Goal: Task Accomplishment & Management: Manage account settings

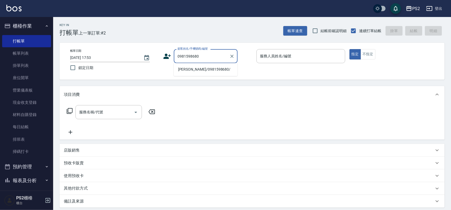
type input "[PERSON_NAME]/0981598680/"
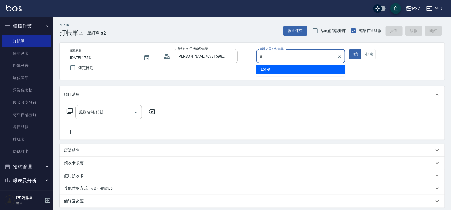
type input "Lori-8"
type button "true"
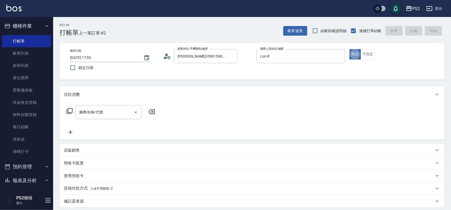
click at [67, 110] on icon at bounding box center [69, 111] width 6 height 6
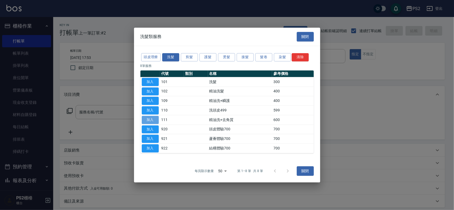
click at [152, 120] on button "加入" at bounding box center [150, 120] width 17 height 8
type input "精油洗+去角質(111)"
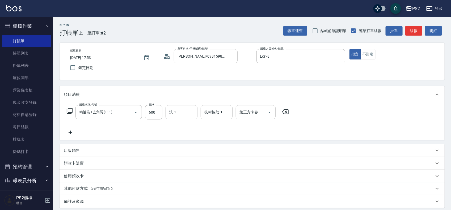
click at [70, 110] on icon at bounding box center [69, 111] width 6 height 6
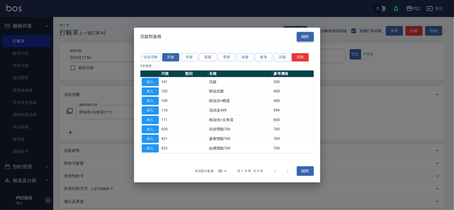
click at [302, 36] on button "關閉" at bounding box center [305, 37] width 17 height 10
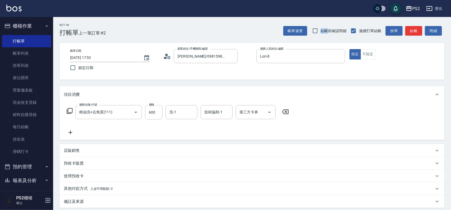
click at [302, 36] on div "帳單速查 結帳前確認明細 連續打單結帳 掛單 結帳 明細" at bounding box center [364, 30] width 161 height 11
click at [69, 131] on icon at bounding box center [70, 133] width 13 height 6
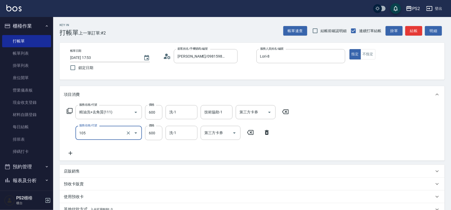
type input "A級洗剪600(105)"
click at [304, 142] on div "服務名稱/代號 精油洗+去角質(111) 服務名稱/代號 價格 600 價格 洗-1 洗-1 技術協助-1 技術協助-1 第三方卡券 第三方卡券 服務名稱/代…" at bounding box center [252, 132] width 385 height 58
click at [126, 111] on icon "Clear" at bounding box center [128, 112] width 5 height 5
type input "精油洗+去角質(111)"
click at [126, 113] on icon "Clear" at bounding box center [128, 112] width 5 height 5
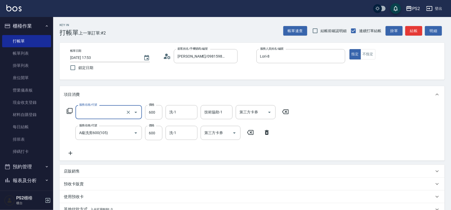
type input "精油洗+去角質(111)"
click at [64, 127] on div "服務名稱/代號 A級洗剪600(105) 服務名稱/代號 價格 600 價格 洗-1 洗-1 第三方卡券 第三方卡券" at bounding box center [169, 133] width 210 height 14
click at [128, 134] on icon "Clear" at bounding box center [128, 133] width 5 height 5
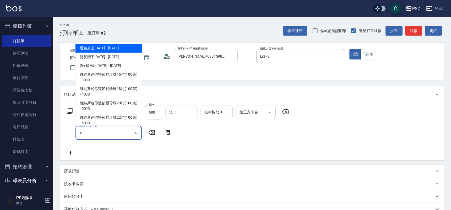
type input "1"
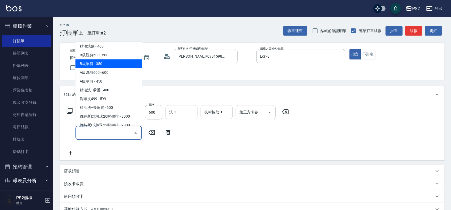
scroll to position [66, 0]
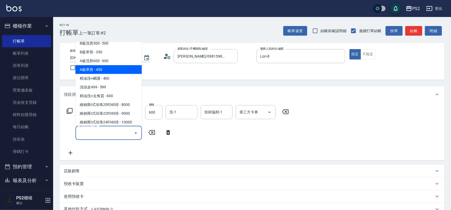
click at [97, 68] on span "A級單剪 - 450" at bounding box center [109, 69] width 66 height 9
type input "A級單剪(106)"
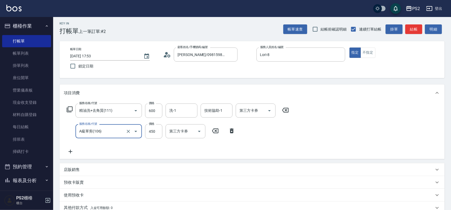
scroll to position [0, 0]
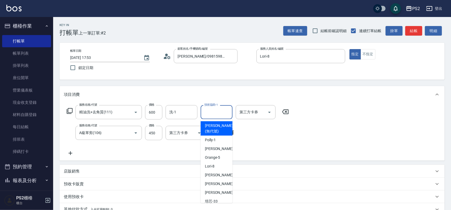
click at [219, 108] on div "技術協助-1 技術協助-1" at bounding box center [217, 112] width 32 height 14
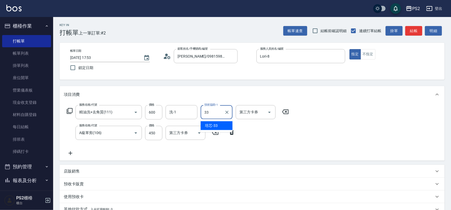
type input "培芯-33"
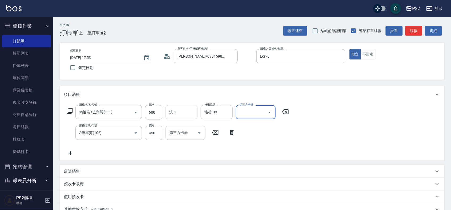
click at [181, 107] on div "洗-1" at bounding box center [182, 112] width 32 height 14
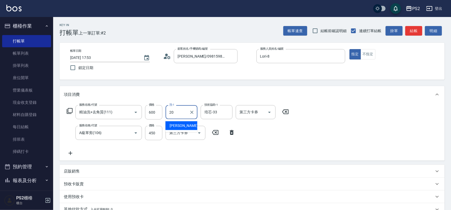
type input "冠霖-20"
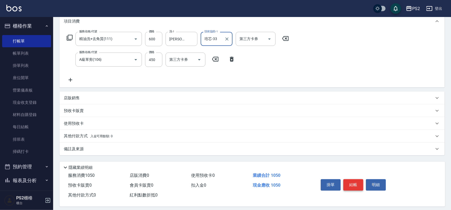
scroll to position [78, 0]
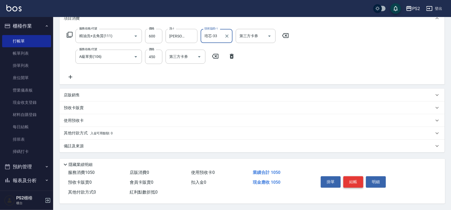
click at [355, 180] on button "結帳" at bounding box center [354, 182] width 20 height 11
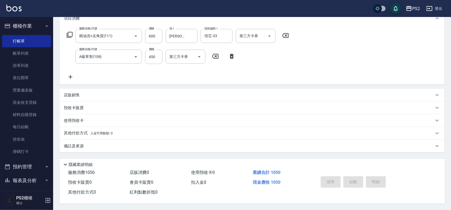
type input "2025/09/13 18:34"
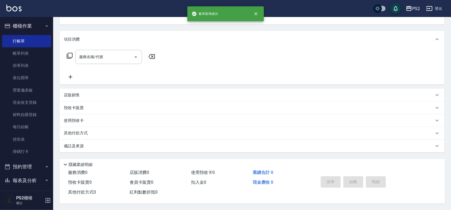
scroll to position [0, 0]
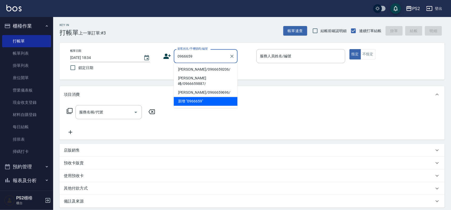
click at [205, 69] on li "蔡宇倫/0966659206/" at bounding box center [206, 69] width 64 height 9
type input "蔡宇倫/0966659206/"
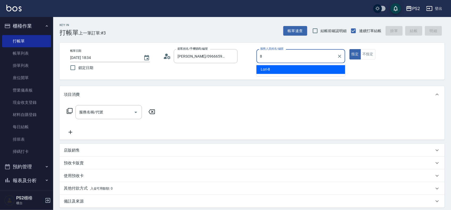
type input "Lori-8"
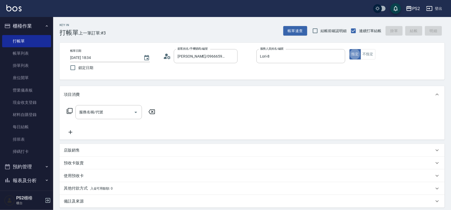
click at [65, 111] on div "服務名稱/代號 服務名稱/代號" at bounding box center [111, 112] width 95 height 14
click at [73, 111] on icon at bounding box center [69, 111] width 6 height 6
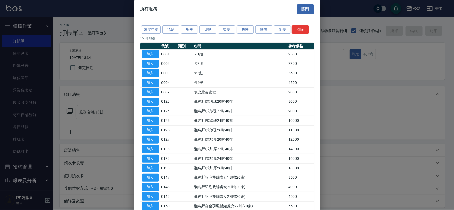
click at [337, 91] on div at bounding box center [227, 105] width 454 height 210
drag, startPoint x: 311, startPoint y: 7, endPoint x: 308, endPoint y: 8, distance: 3.7
click at [308, 8] on div "所有服務 關閉" at bounding box center [227, 9] width 186 height 18
click at [307, 8] on button "關閉" at bounding box center [305, 9] width 17 height 10
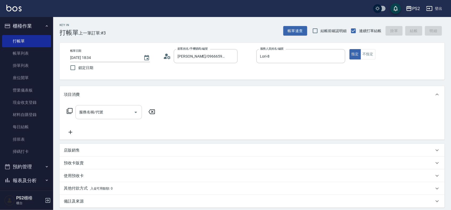
click at [87, 115] on input "服務名稱/代號" at bounding box center [105, 112] width 54 height 9
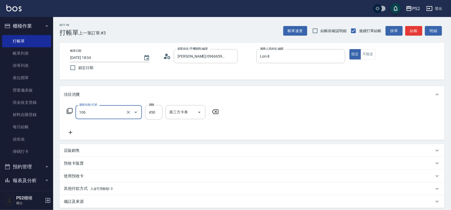
type input "A級單剪(106)"
click at [263, 131] on div "服務名稱/代號 A級單剪(106) 服務名稱/代號 價格 450 價格 第三方卡券 第三方卡券" at bounding box center [252, 121] width 385 height 37
click at [69, 131] on icon at bounding box center [70, 133] width 13 height 6
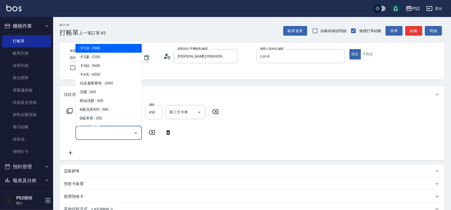
click at [86, 134] on input "服務名稱/代號" at bounding box center [105, 132] width 54 height 9
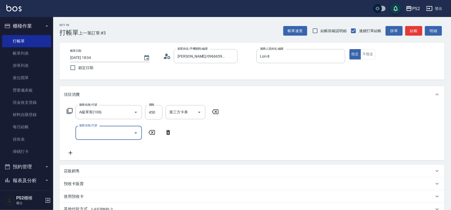
click at [86, 134] on input "服務名稱/代號" at bounding box center [105, 132] width 54 height 9
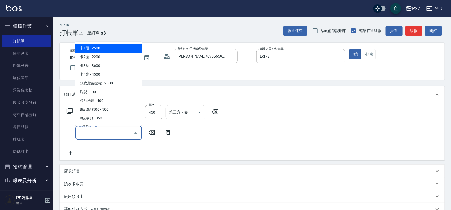
click at [86, 134] on input "服務名稱/代號" at bounding box center [105, 132] width 54 height 9
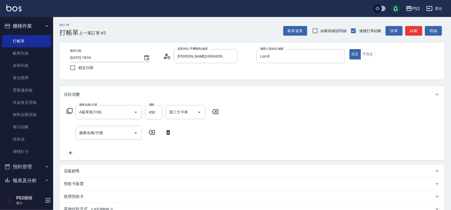
click at [66, 111] on icon at bounding box center [69, 111] width 6 height 6
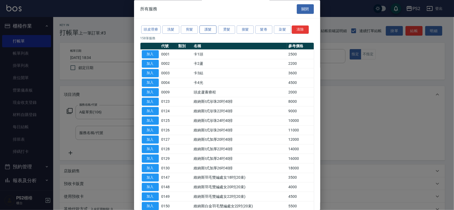
click at [203, 31] on button "護髮" at bounding box center [207, 30] width 17 height 8
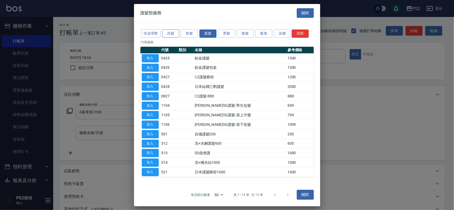
click at [167, 34] on button "洗髮" at bounding box center [170, 34] width 17 height 8
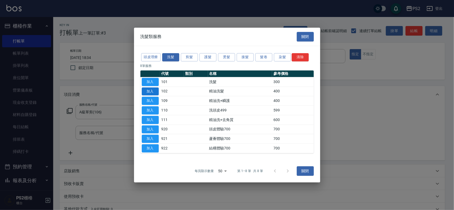
click at [152, 89] on button "加入" at bounding box center [150, 92] width 17 height 8
click at [152, 89] on div "項目消費" at bounding box center [252, 94] width 385 height 17
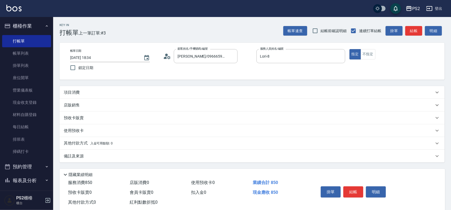
click at [159, 94] on div "項目消費" at bounding box center [249, 93] width 370 height 6
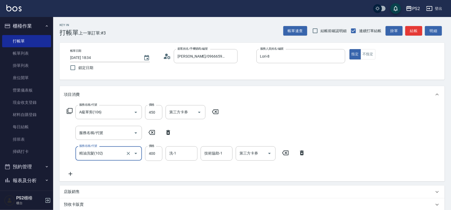
click at [216, 111] on icon at bounding box center [215, 112] width 13 height 6
click at [170, 130] on icon at bounding box center [168, 132] width 13 height 6
type input "精油洗髮(102)"
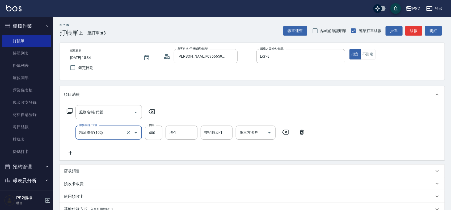
click at [302, 131] on icon at bounding box center [301, 132] width 13 height 6
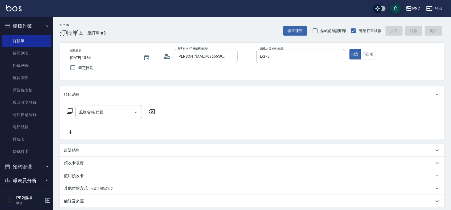
click at [302, 131] on div "服務名稱/代號 服務名稱/代號" at bounding box center [252, 121] width 385 height 37
click at [233, 61] on div at bounding box center [231, 56] width 7 height 14
click at [233, 57] on icon "Clear" at bounding box center [232, 56] width 3 height 3
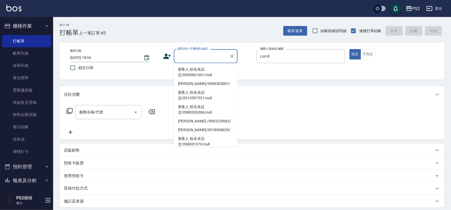
click at [204, 33] on div "Key In 打帳單 上一筆訂單:#3 帳單速查 結帳前確認明細 連續打單結帳 掛單 結帳 明細" at bounding box center [249, 26] width 392 height 19
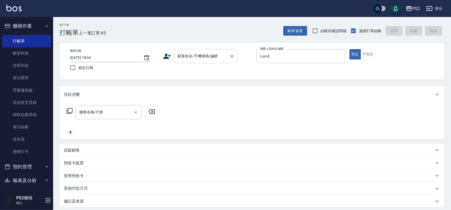
click at [200, 51] on div "顧客姓名/手機號碼/編號" at bounding box center [206, 56] width 64 height 14
type input "余佳鈞/0932840875/"
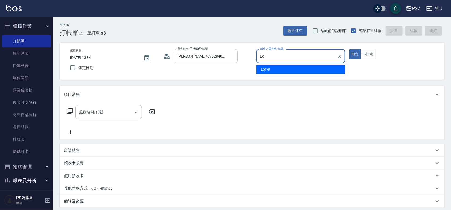
type input "L"
type input "Orange-5"
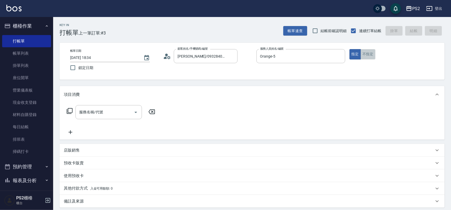
click at [366, 53] on button "不指定" at bounding box center [368, 54] width 15 height 10
click at [70, 108] on icon at bounding box center [70, 111] width 6 height 6
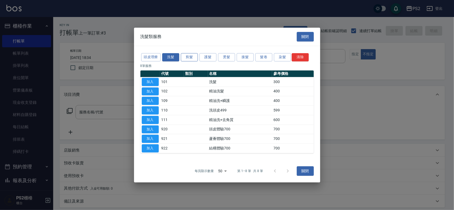
click at [191, 55] on button "剪髮" at bounding box center [189, 57] width 17 height 8
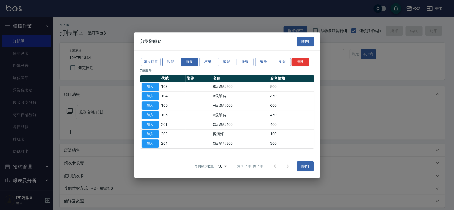
click at [173, 61] on button "洗髮" at bounding box center [170, 62] width 17 height 8
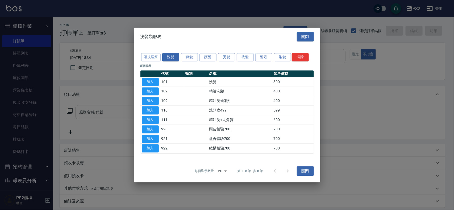
click at [147, 87] on td "加入" at bounding box center [150, 92] width 20 height 10
click at [147, 89] on button "加入" at bounding box center [150, 92] width 17 height 8
type input "精油洗髮(102)"
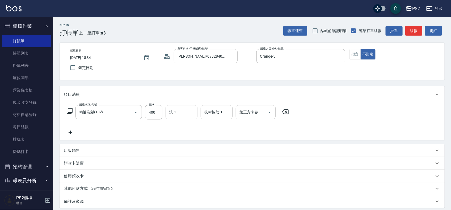
click at [183, 110] on input "洗-1" at bounding box center [181, 112] width 27 height 9
type input "冠霖-20"
click at [232, 132] on div "服務名稱/代號 精油洗髮(102) 服務名稱/代號 價格 400 價格 洗-1 冠霖-20 洗-1 技術協助-1 冠霖-20 技術協助-1 第三方卡券 第三方…" at bounding box center [178, 120] width 228 height 31
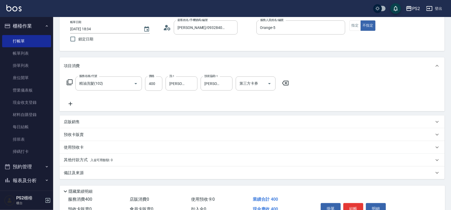
scroll to position [57, 0]
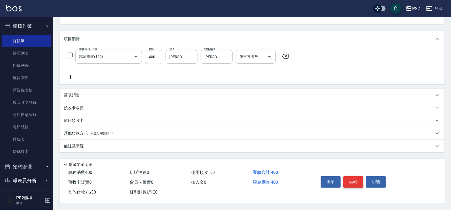
click at [354, 179] on button "結帳" at bounding box center [354, 182] width 20 height 11
type input "2025/09/13 18:39"
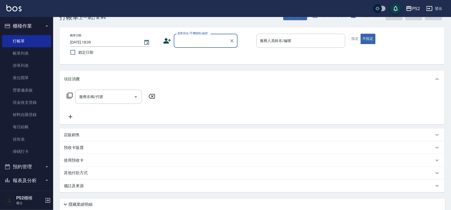
scroll to position [0, 0]
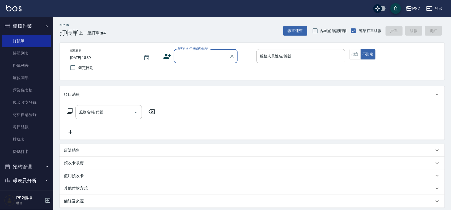
click at [204, 52] on input "顧客姓名/手機號碼/編號" at bounding box center [201, 56] width 51 height 9
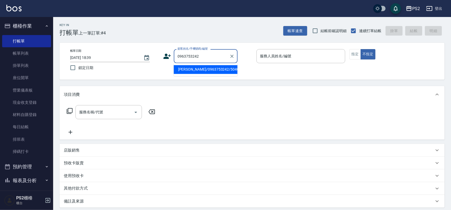
type input "周鈺瑋/0963753242/504009"
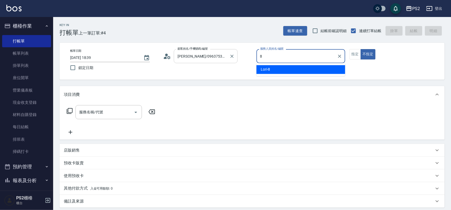
type input "Lori-8"
type button "false"
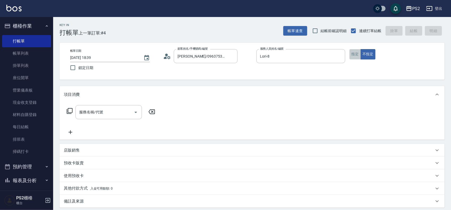
click at [356, 56] on button "指定" at bounding box center [355, 54] width 11 height 10
click at [69, 108] on icon at bounding box center [69, 111] width 6 height 6
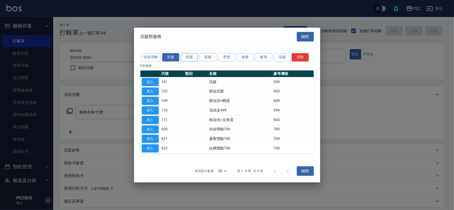
click at [185, 57] on button "剪髮" at bounding box center [189, 57] width 17 height 8
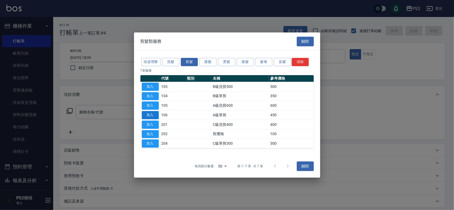
click at [152, 117] on button "加入" at bounding box center [150, 115] width 17 height 8
type input "A級單剪(106)"
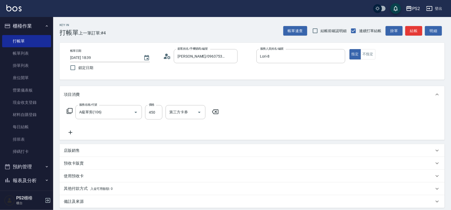
click at [70, 114] on icon at bounding box center [70, 111] width 6 height 6
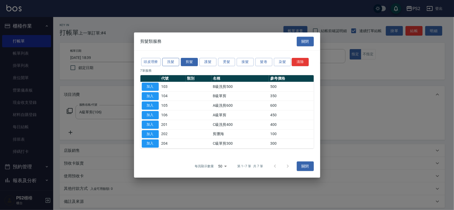
click at [174, 62] on button "洗髮" at bounding box center [170, 62] width 17 height 8
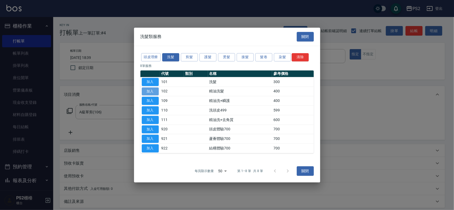
click at [146, 94] on button "加入" at bounding box center [150, 92] width 17 height 8
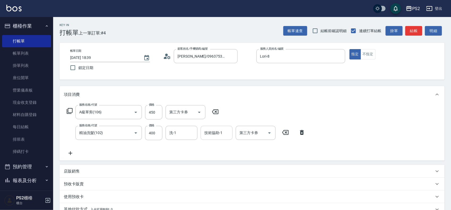
click at [216, 128] on div "技術協助-1 技術協助-1" at bounding box center [217, 133] width 32 height 14
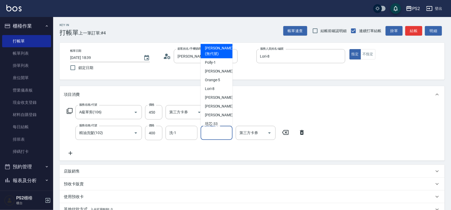
click at [216, 128] on div "技術協助-1 技術協助-1" at bounding box center [217, 133] width 32 height 14
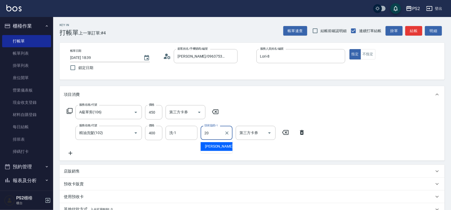
type input "冠霖-20"
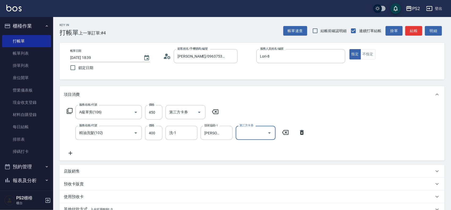
click at [185, 145] on div "服務名稱/代號 A級單剪(106) 服務名稱/代號 價格 450 價格 第三方卡券 第三方卡券 服務名稱/代號 精油洗髮(102) 服務名稱/代號 價格 40…" at bounding box center [186, 130] width 245 height 51
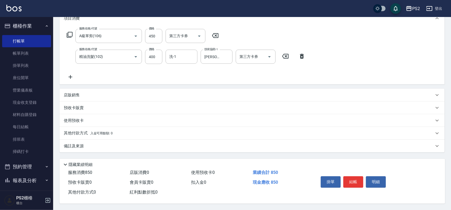
scroll to position [78, 0]
click at [353, 181] on button "結帳" at bounding box center [354, 182] width 20 height 11
click at [353, 181] on div "掛單 結帳 明細" at bounding box center [353, 182] width 69 height 17
type input "2025/09/13 18:40"
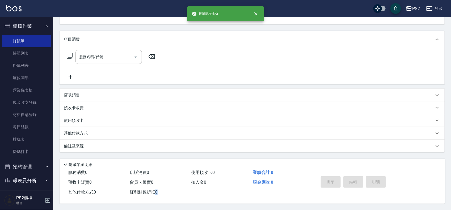
scroll to position [0, 0]
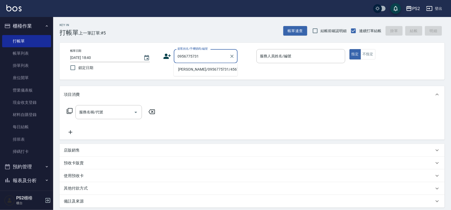
type input "劉晏綾/0956775731/4567"
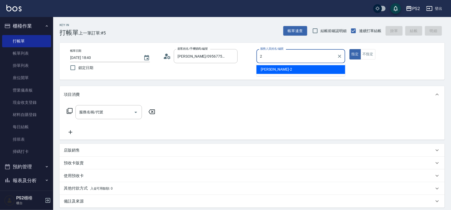
type input "Jason-2"
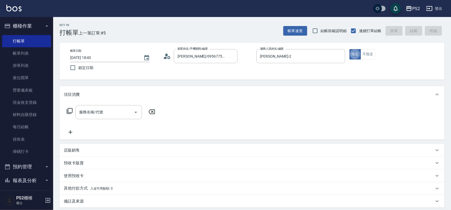
scroll to position [33, 0]
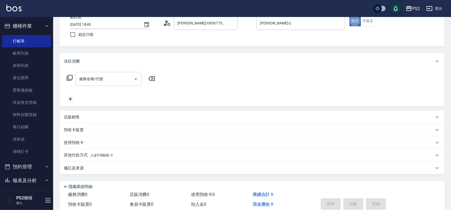
click at [89, 78] on input "服務名稱/代號" at bounding box center [105, 78] width 54 height 9
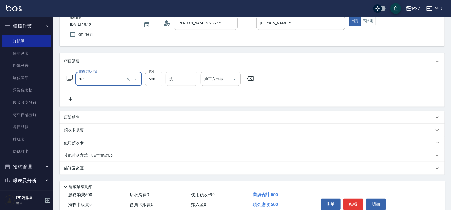
type input "B級洗剪500(103)"
click at [168, 82] on input "洗-1" at bounding box center [181, 78] width 27 height 9
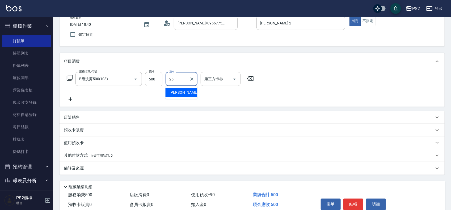
type input "Allan-25"
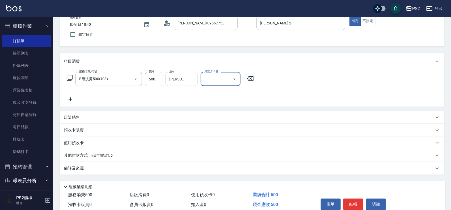
click at [176, 59] on div "項目消費" at bounding box center [249, 62] width 370 height 6
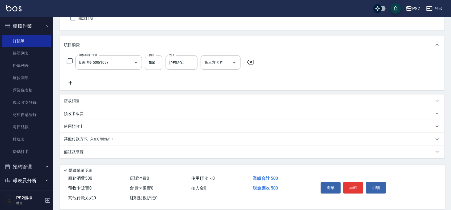
scroll to position [57, 0]
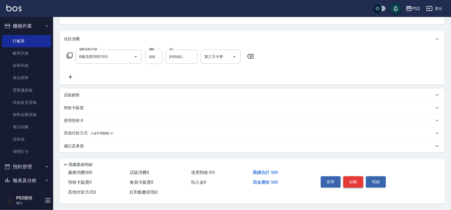
click at [349, 178] on button "結帳" at bounding box center [354, 182] width 20 height 11
type input "2025/09/13 18:41"
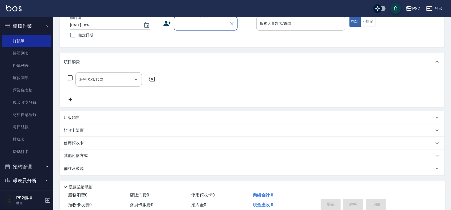
scroll to position [18, 0]
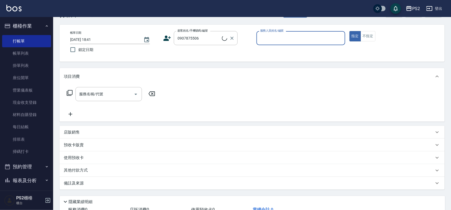
type input "吳欣樺/0907875506/"
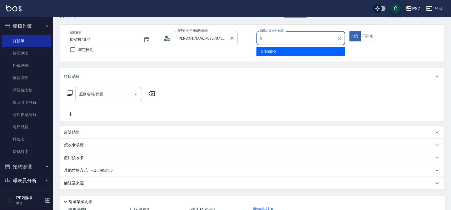
type input "Orange-5"
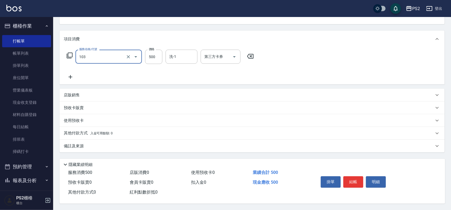
scroll to position [57, 0]
type input "B級洗剪500(103)"
click at [264, 37] on div "項目消費" at bounding box center [249, 39] width 370 height 6
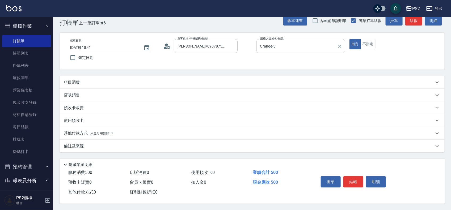
scroll to position [12, 0]
click at [262, 80] on div "項目消費" at bounding box center [249, 83] width 370 height 6
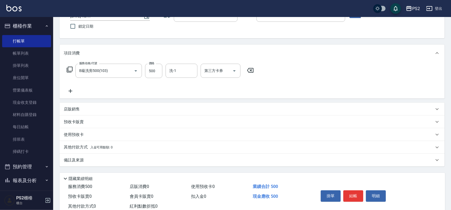
scroll to position [57, 0]
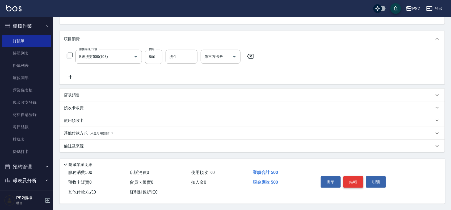
click at [356, 178] on button "結帳" at bounding box center [354, 182] width 20 height 11
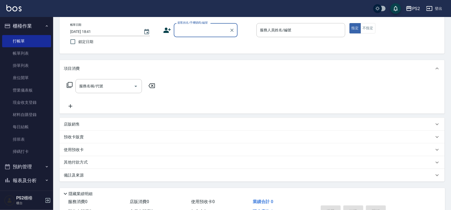
scroll to position [0, 0]
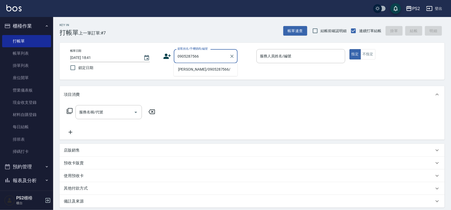
type input "余龍謙/0905287566/"
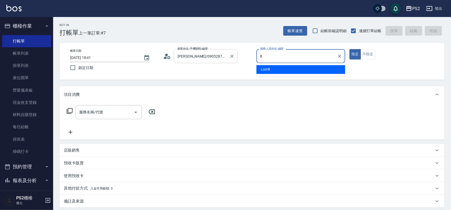
type input "Lori-8"
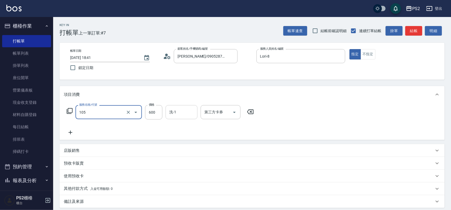
type input "A級洗剪600(105)"
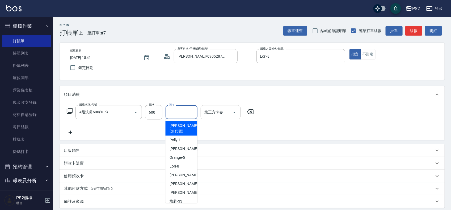
click at [178, 108] on input "洗-1" at bounding box center [181, 112] width 27 height 9
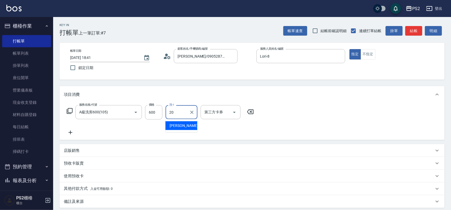
type input "冠霖-20"
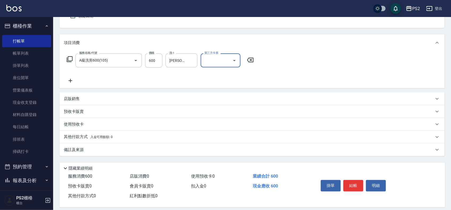
scroll to position [57, 0]
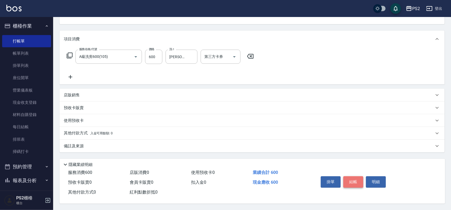
click at [354, 178] on button "結帳" at bounding box center [354, 182] width 20 height 11
type input "2025/09/13 18:49"
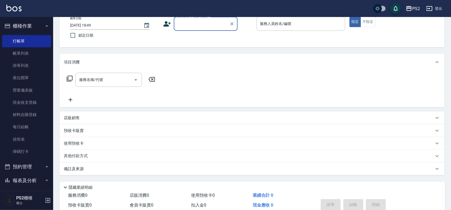
scroll to position [0, 0]
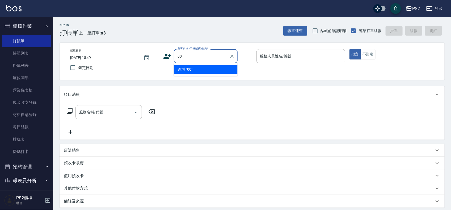
type input "0"
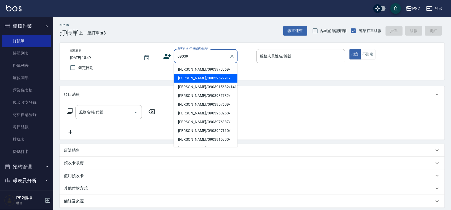
click at [216, 75] on li "徐志鴻/0903952791/" at bounding box center [206, 78] width 64 height 9
type input "徐志鴻/0903952791/"
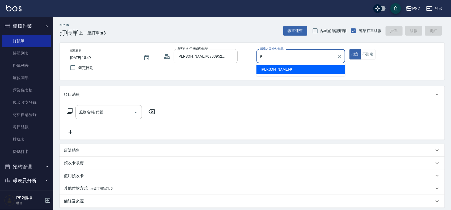
type input "Nina-9"
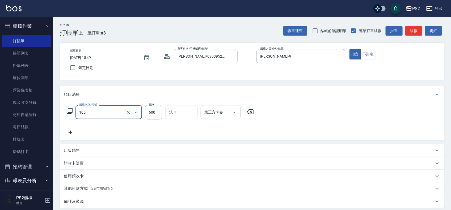
type input "A級洗剪600(105)"
click at [185, 110] on input "洗-1" at bounding box center [181, 112] width 27 height 9
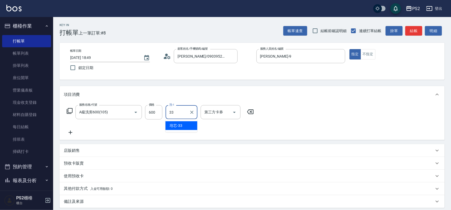
type input "培芯-33"
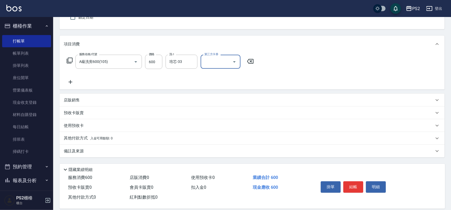
scroll to position [57, 0]
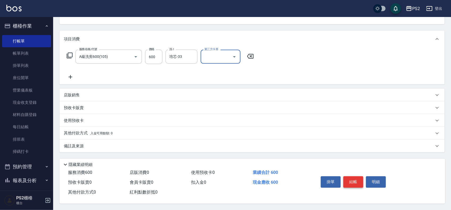
click at [354, 182] on button "結帳" at bounding box center [354, 182] width 20 height 11
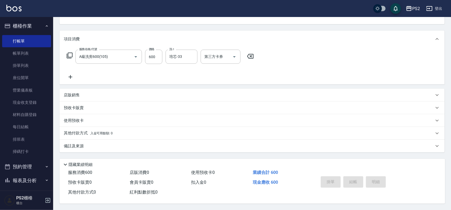
type input "2025/09/13 18:50"
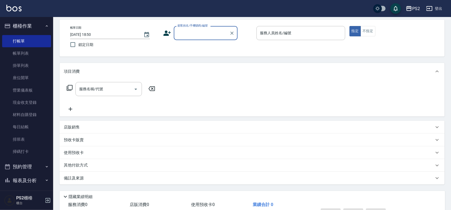
scroll to position [0, 0]
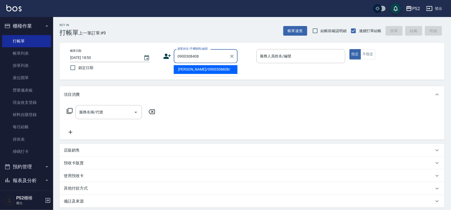
type input "汪承德/0900308408/"
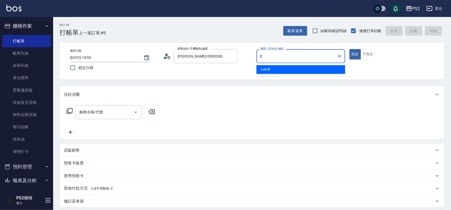
type input "Lori-8"
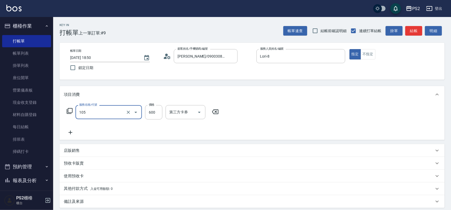
type input "A級洗剪600(105)"
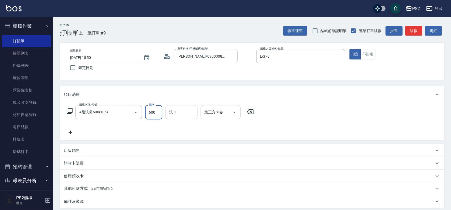
scroll to position [57, 0]
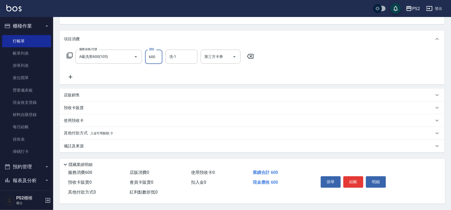
click at [260, 38] on div "項目消費" at bounding box center [249, 39] width 370 height 6
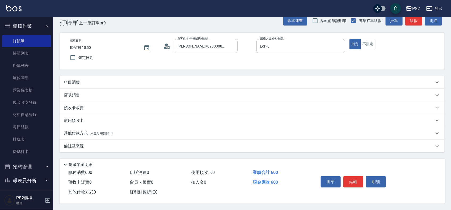
click at [249, 80] on div "項目消費" at bounding box center [249, 83] width 370 height 6
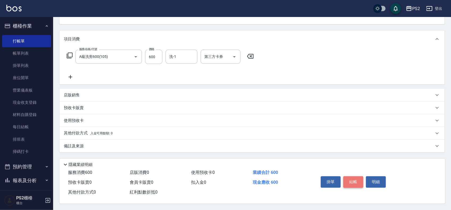
click at [358, 180] on button "結帳" at bounding box center [354, 182] width 20 height 11
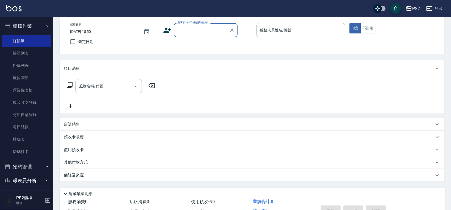
scroll to position [0, 0]
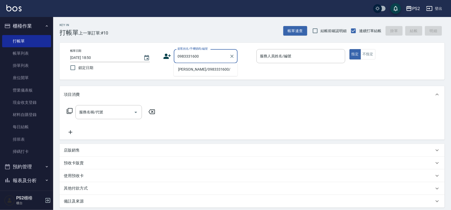
type input "戴廷芳/0983331600/"
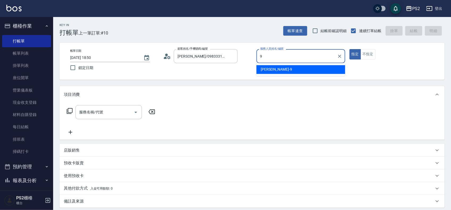
type input "Nina-9"
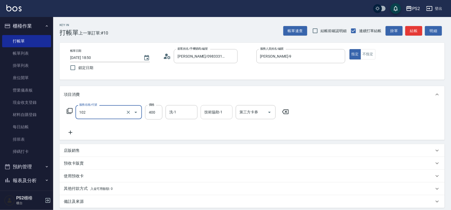
type input "精油洗髮(102)"
click at [216, 116] on input "技術協助-1" at bounding box center [216, 112] width 27 height 9
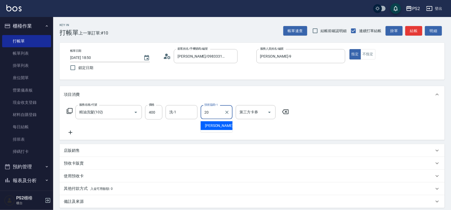
type input "冠霖-20"
click at [70, 112] on icon at bounding box center [69, 111] width 6 height 6
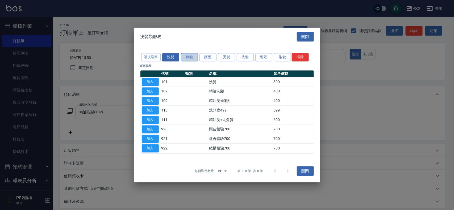
click at [190, 58] on button "剪髮" at bounding box center [189, 57] width 17 height 8
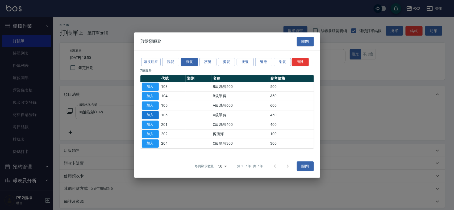
click at [149, 114] on button "加入" at bounding box center [150, 115] width 17 height 8
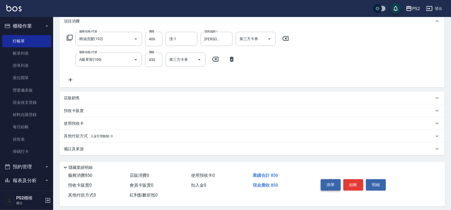
scroll to position [78, 0]
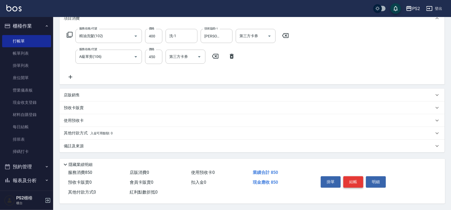
click at [357, 178] on button "結帳" at bounding box center [354, 182] width 20 height 11
type input "2025/09/13 18:51"
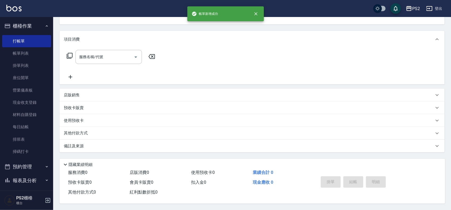
scroll to position [0, 0]
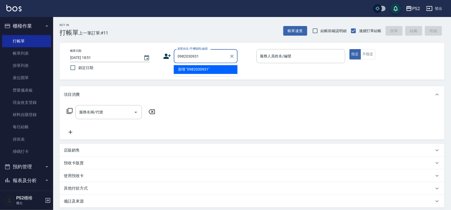
type input "0982030931"
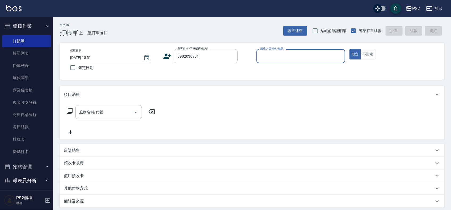
click at [168, 56] on icon at bounding box center [167, 56] width 8 height 8
click at [168, 56] on body "PS2 登出 櫃檯作業 打帳單 帳單列表 掛單列表 座位開單 營業儀表板 現金收支登錄 材料自購登錄 每日結帳 排班表 掃碼打卡 預約管理 預約管理 單日預約…" at bounding box center [225, 133] width 451 height 266
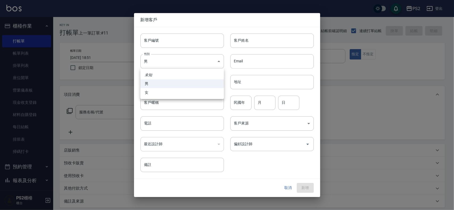
type input "0982030931"
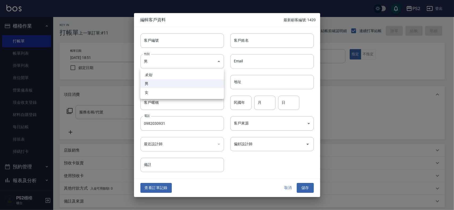
click at [172, 92] on li "女" at bounding box center [182, 92] width 84 height 9
type input "FEMALE"
click at [264, 44] on input "客戶姓名" at bounding box center [272, 41] width 84 height 14
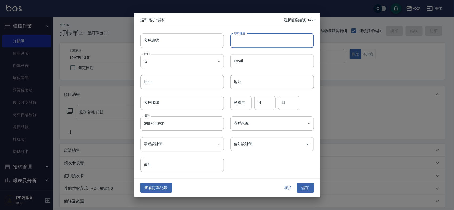
type input "ㄨ"
type input "[PERSON_NAME]"
click at [302, 188] on button "儲存" at bounding box center [305, 189] width 17 height 10
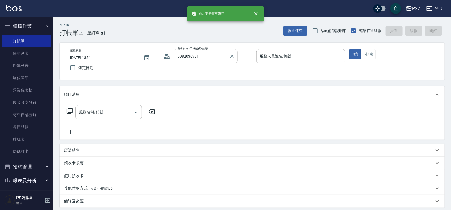
click at [213, 55] on input "0982030931" at bounding box center [201, 56] width 51 height 9
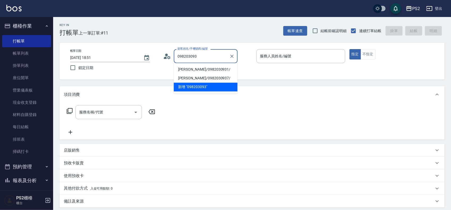
click at [207, 69] on li "蘇菊芬/0982030931/" at bounding box center [206, 69] width 64 height 9
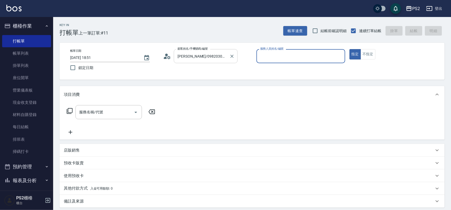
click at [213, 56] on input "蘇菊芬/0982030931/" at bounding box center [201, 56] width 51 height 9
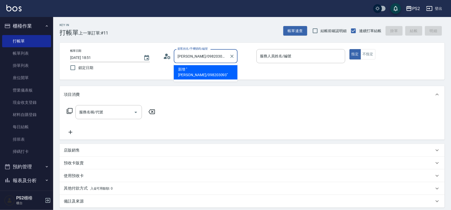
click at [188, 56] on input "蘇菊芬/098203093" at bounding box center [201, 56] width 51 height 9
click at [191, 56] on input "蘇菊芬/098203093" at bounding box center [201, 56] width 51 height 9
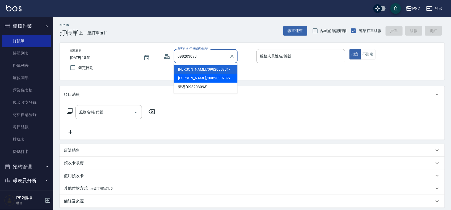
click at [217, 79] on li "黃菊芬/0982030937/" at bounding box center [206, 78] width 64 height 9
type input "黃菊芬/0982030937/"
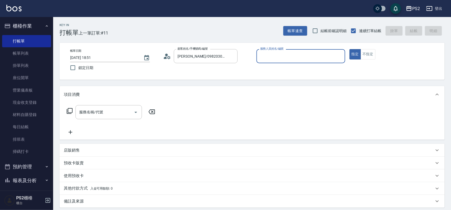
click at [164, 56] on icon at bounding box center [167, 56] width 8 height 8
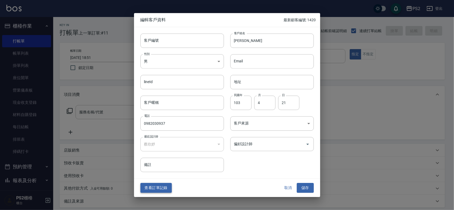
click at [149, 188] on button "查看訂單記錄" at bounding box center [155, 189] width 31 height 10
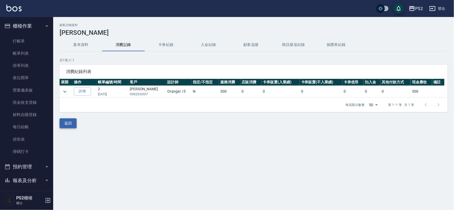
click at [63, 125] on button "返回" at bounding box center [68, 124] width 17 height 10
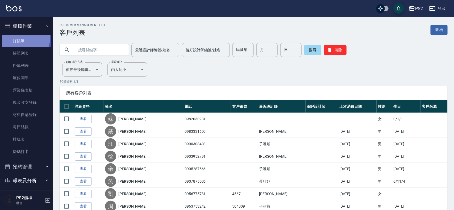
click at [19, 38] on link "打帳單" at bounding box center [26, 41] width 49 height 12
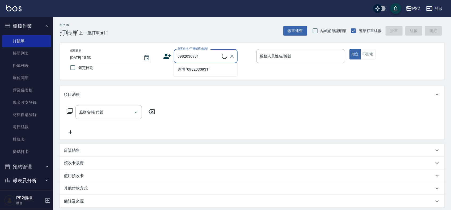
type input "蘇菊芬/0982030931/"
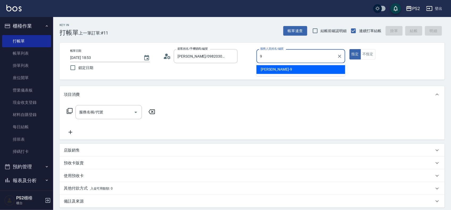
type input "Nina-9"
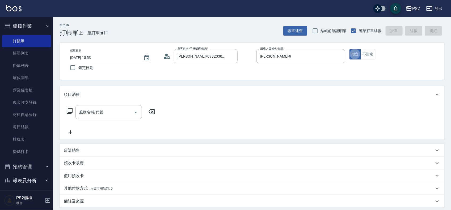
type button "true"
click at [371, 58] on button "不指定" at bounding box center [368, 54] width 15 height 10
click at [84, 108] on div "服務名稱/代號 服務名稱/代號" at bounding box center [109, 112] width 66 height 14
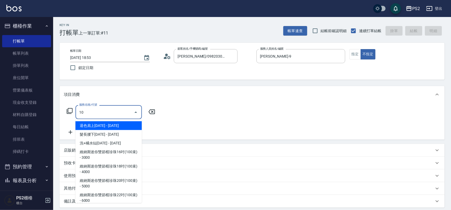
type input "1"
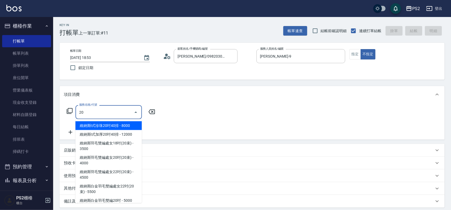
type input "2"
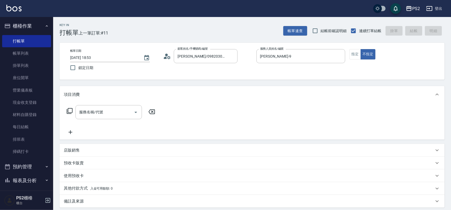
click at [65, 111] on div "服務名稱/代號 服務名稱/代號" at bounding box center [111, 112] width 95 height 14
click at [66, 111] on icon at bounding box center [69, 111] width 6 height 6
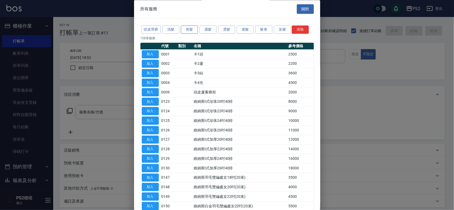
click at [185, 29] on button "剪髮" at bounding box center [189, 30] width 17 height 8
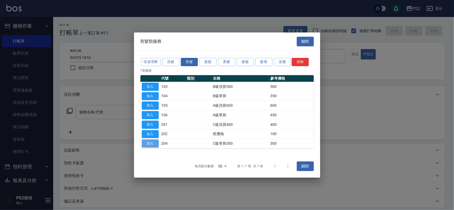
click at [145, 144] on button "加入" at bounding box center [150, 144] width 17 height 8
type input "C級單剪300(204)"
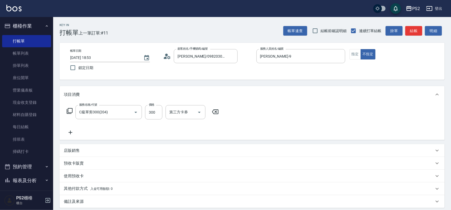
click at [70, 111] on icon at bounding box center [69, 111] width 6 height 6
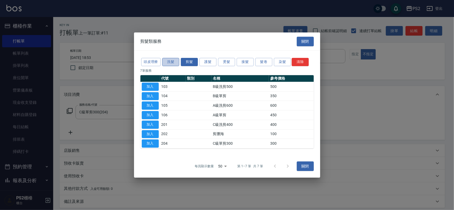
click at [176, 65] on button "洗髮" at bounding box center [170, 62] width 17 height 8
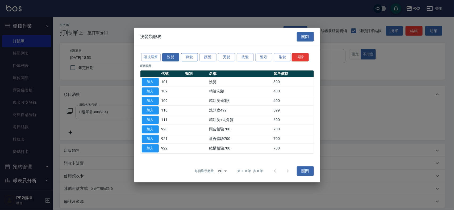
click at [183, 58] on button "剪髮" at bounding box center [189, 57] width 17 height 8
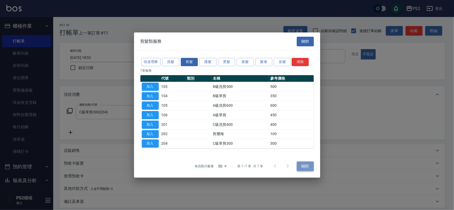
click at [298, 168] on button "關閉" at bounding box center [305, 167] width 17 height 10
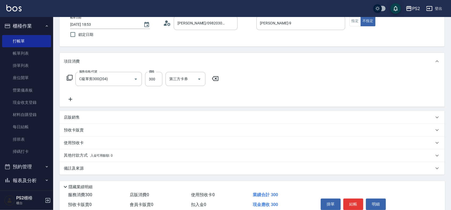
scroll to position [57, 0]
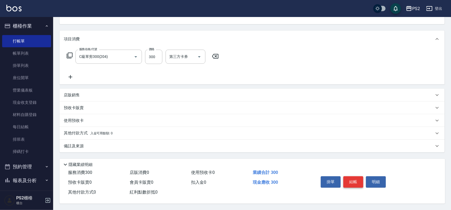
click at [352, 177] on button "結帳" at bounding box center [354, 182] width 20 height 11
type input "2025/09/13 18:54"
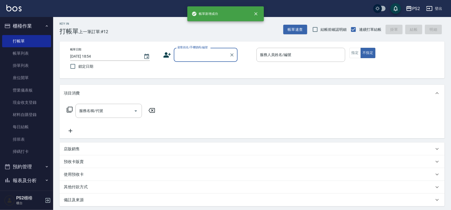
scroll to position [0, 0]
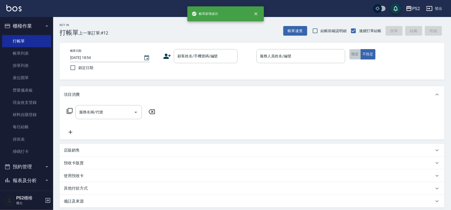
click at [356, 51] on button "指定" at bounding box center [355, 54] width 11 height 10
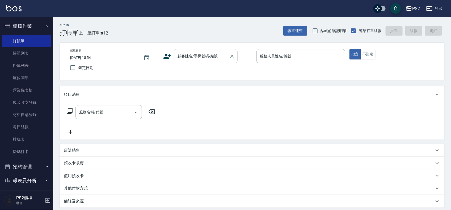
click at [203, 56] on input "顧客姓名/手機號碼/編號" at bounding box center [201, 56] width 51 height 9
type input "蔡宇倫/0966659206/"
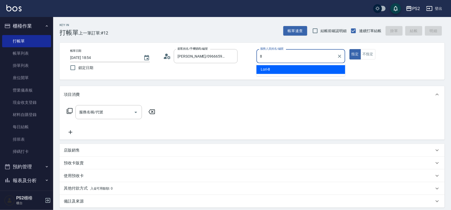
type input "Lori-8"
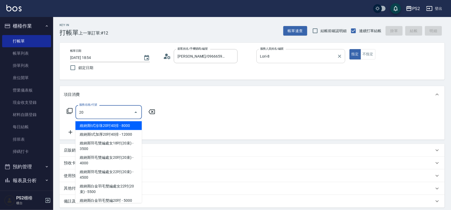
type input "2"
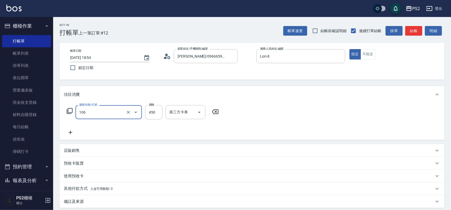
type input "A級單剪(106)"
click at [115, 132] on div "服務名稱/代號 A級單剪(106) 服務名稱/代號 價格 450 價格 第三方卡券 第三方卡券" at bounding box center [143, 120] width 158 height 31
click at [67, 108] on icon at bounding box center [69, 111] width 6 height 6
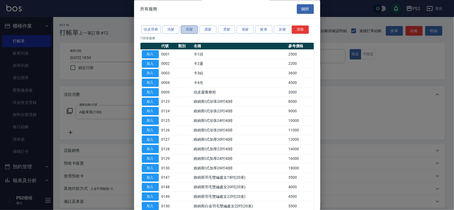
click at [195, 27] on button "剪髮" at bounding box center [189, 30] width 17 height 8
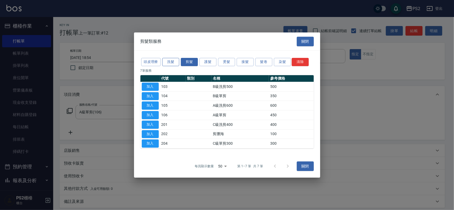
click at [176, 62] on button "洗髮" at bounding box center [170, 62] width 17 height 8
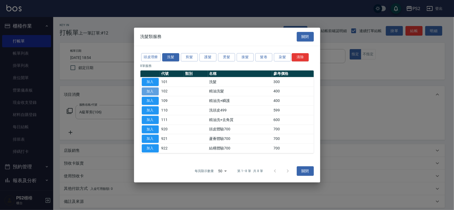
click at [155, 92] on button "加入" at bounding box center [150, 92] width 17 height 8
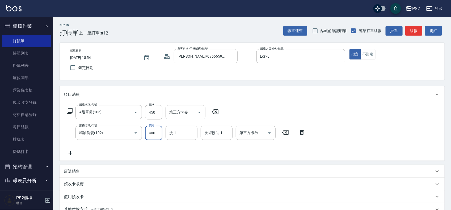
click at [162, 133] on input "400" at bounding box center [153, 133] width 17 height 14
type input "500"
click at [393, 121] on div "服務名稱/代號 A級單剪(106) 服務名稱/代號 價格 450 價格 第三方卡券 第三方卡券 服務名稱/代號 精油洗髮(102) 服務名稱/代號 價格 50…" at bounding box center [252, 132] width 385 height 58
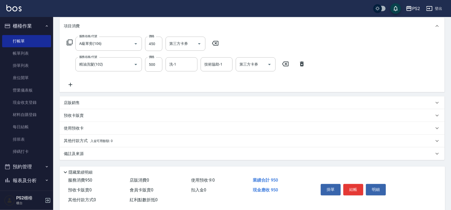
scroll to position [78, 0]
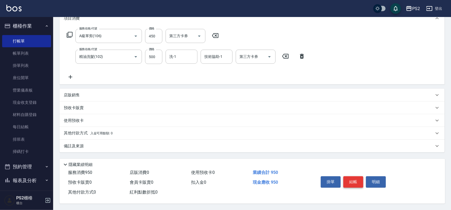
click at [357, 178] on button "結帳" at bounding box center [354, 182] width 20 height 11
type input "2025/09/13 18:55"
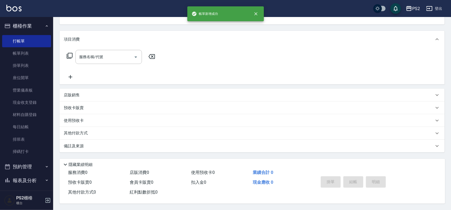
scroll to position [0, 0]
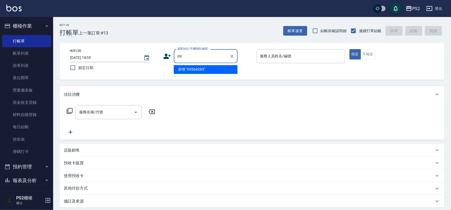
type input "0"
type input "0956428046"
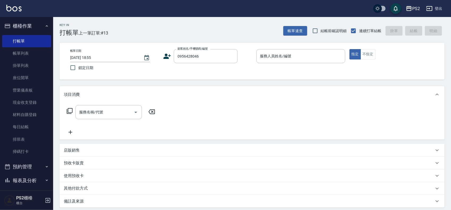
click at [168, 56] on icon at bounding box center [167, 56] width 8 height 8
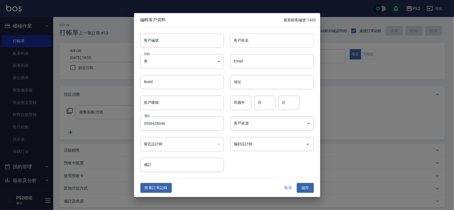
click at [250, 43] on input "客戶姓名" at bounding box center [272, 41] width 84 height 14
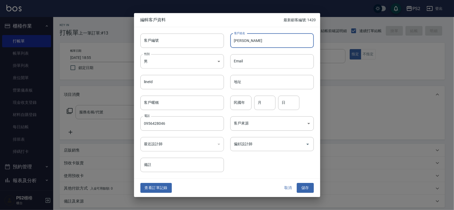
type input "[PERSON_NAME]"
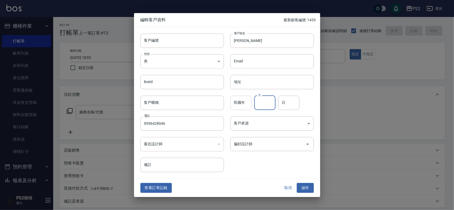
click at [244, 101] on input "民國年" at bounding box center [240, 103] width 21 height 14
type input "65"
type input "11"
type input "9"
click at [307, 192] on button "儲存" at bounding box center [305, 189] width 17 height 10
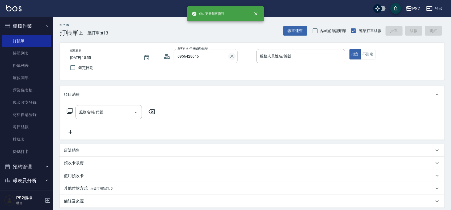
click at [230, 55] on icon "Clear" at bounding box center [232, 56] width 5 height 5
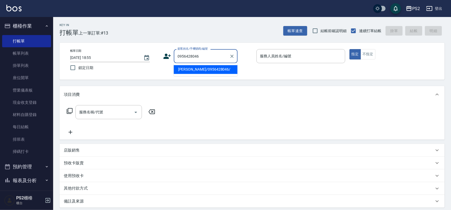
type input "李嘉琪/0956428046/"
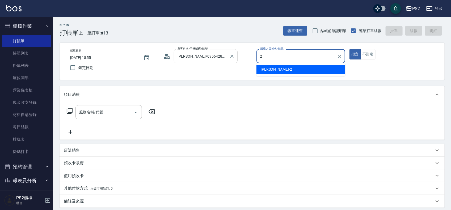
type input "Jason-2"
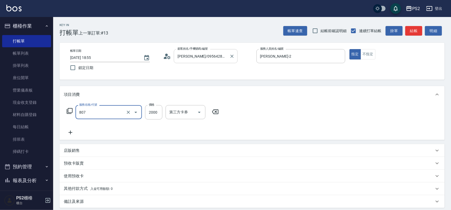
type input "SH熱朔單燙2000(807)"
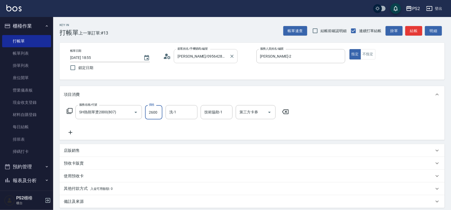
type input "2600"
type input "培芯-33"
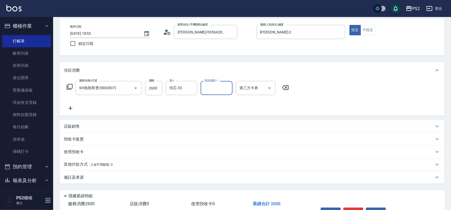
scroll to position [57, 0]
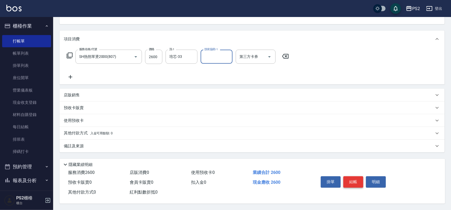
click at [356, 177] on button "結帳" at bounding box center [354, 182] width 20 height 11
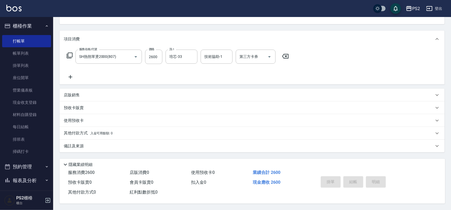
type input "2025/09/13 19:03"
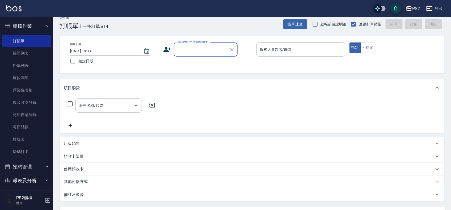
scroll to position [0, 0]
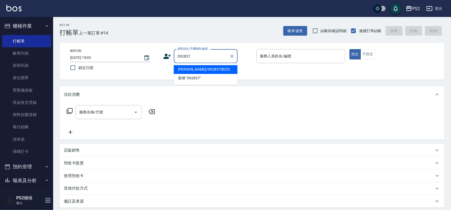
type input "李佩君/0928370025/"
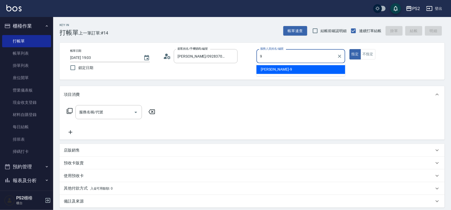
type input "Nina-9"
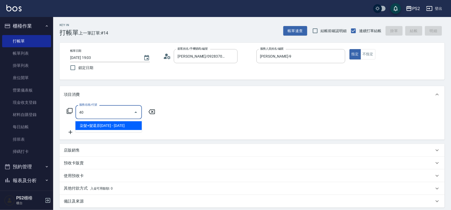
type input "4"
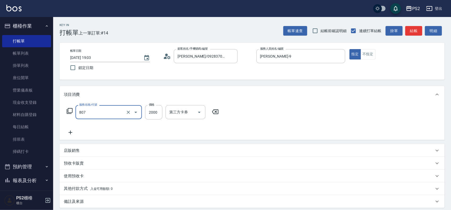
type input "SH熱朔單燙2000(807)"
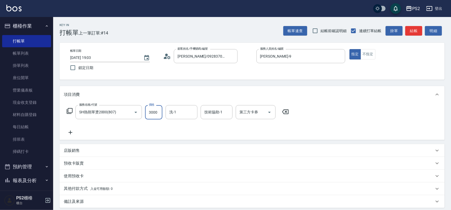
type input "3000"
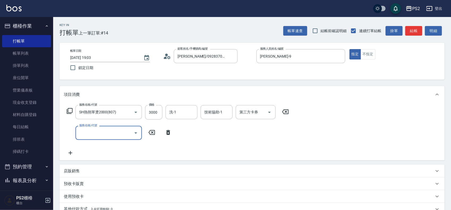
type input "6"
type input "溫碩髮長(313)"
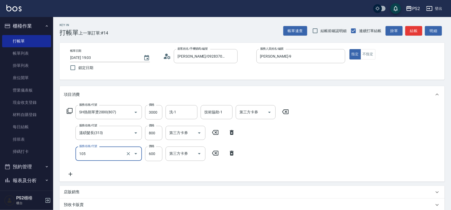
type input "A級洗剪600(105)"
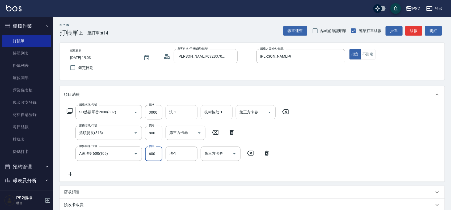
click at [213, 105] on div "技術協助-1" at bounding box center [217, 112] width 32 height 14
type input "培芯-33"
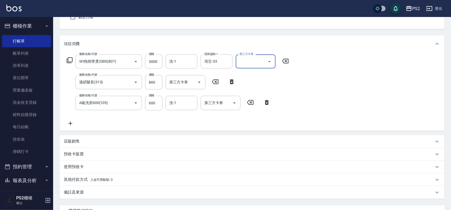
scroll to position [99, 0]
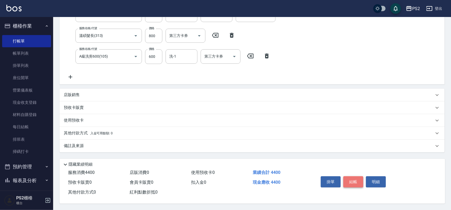
click at [353, 180] on button "結帳" at bounding box center [354, 182] width 20 height 11
type input "2025/09/13 19:04"
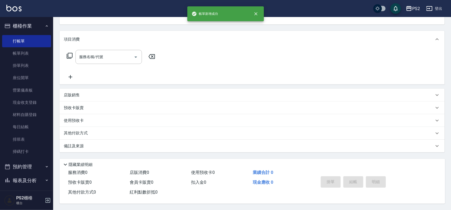
scroll to position [0, 0]
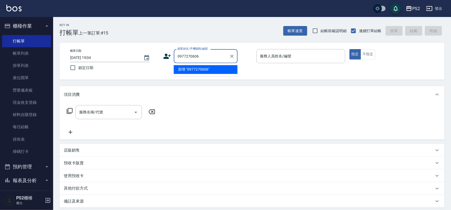
type input "0977270606"
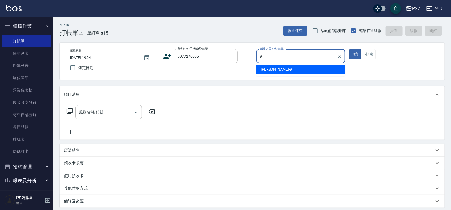
type input "Nina-9"
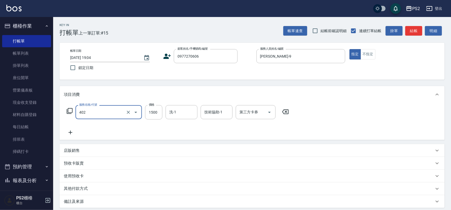
type input "染髮+髮還原1500(402)"
type input "2000"
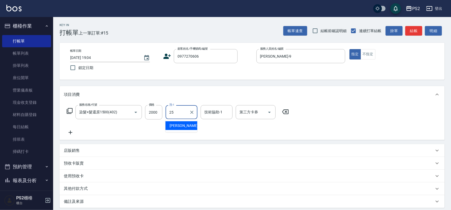
type input "Allan-25"
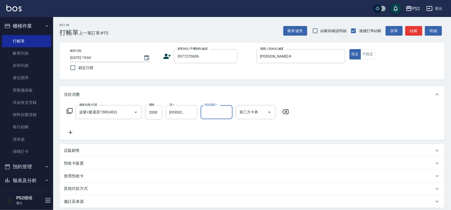
click at [168, 54] on icon at bounding box center [167, 56] width 8 height 8
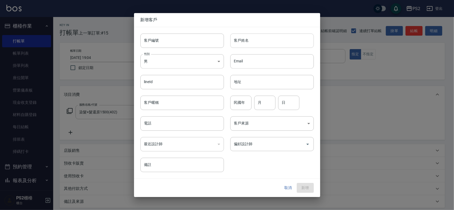
type input "0977270606"
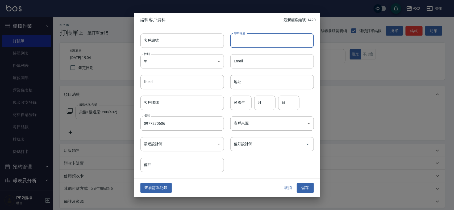
click at [266, 40] on input "客戶姓名" at bounding box center [272, 41] width 84 height 14
type input "[PERSON_NAME]"
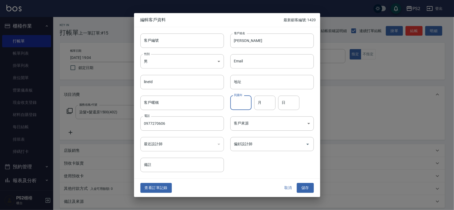
click at [237, 102] on input "民國年" at bounding box center [240, 103] width 21 height 14
type input "79"
type input "6"
type input "4"
click at [299, 186] on button "儲存" at bounding box center [305, 189] width 17 height 10
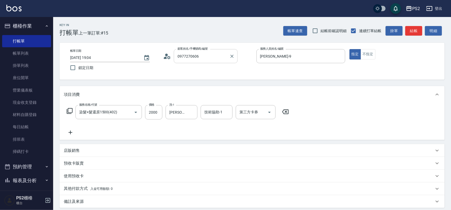
click at [216, 54] on input "0977270606" at bounding box center [201, 56] width 51 height 9
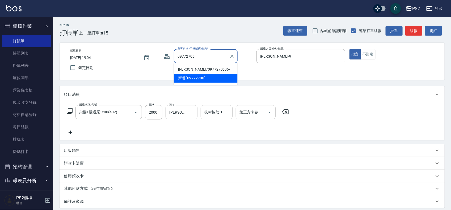
click at [218, 72] on li "李欣/0977270606/" at bounding box center [206, 69] width 64 height 9
type input "李欣/0977270606/"
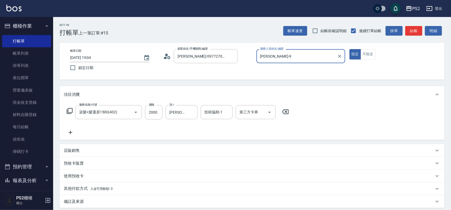
click at [70, 131] on icon at bounding box center [71, 133] width 4 height 4
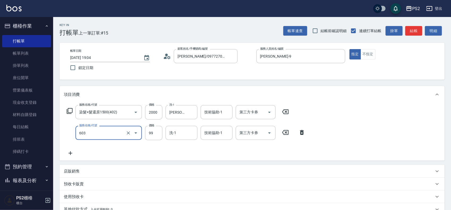
type input "極致調整(603)"
type input "4000"
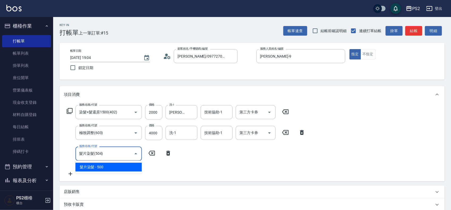
type input "髮片染髮(504)"
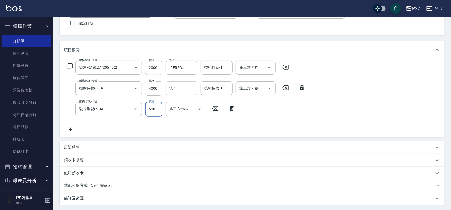
scroll to position [33, 0]
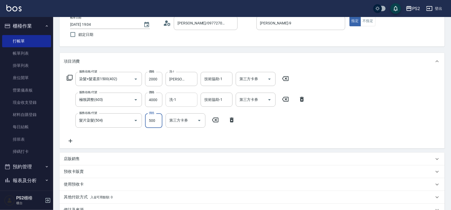
click at [176, 96] on input "洗-1" at bounding box center [181, 99] width 27 height 9
type input "Allan-25"
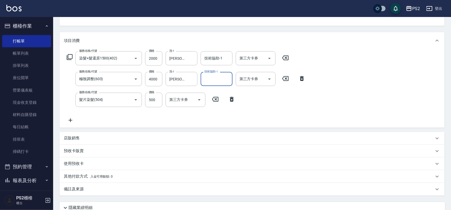
scroll to position [99, 0]
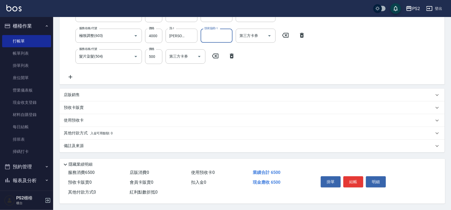
click at [82, 131] on p "其他付款方式 入金可用餘額: 0" at bounding box center [88, 134] width 49 height 6
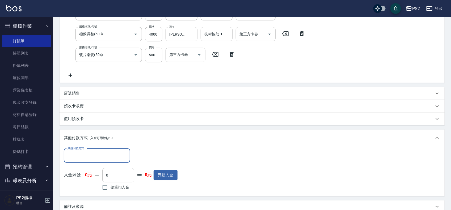
scroll to position [0, 0]
click at [76, 151] on div "其他付款方式" at bounding box center [97, 156] width 66 height 14
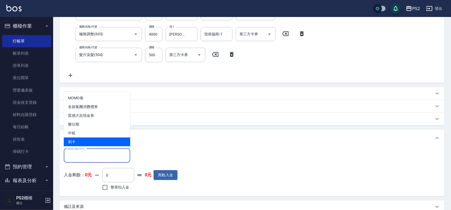
click at [78, 141] on span "刷卡" at bounding box center [97, 142] width 66 height 9
type input "刷卡"
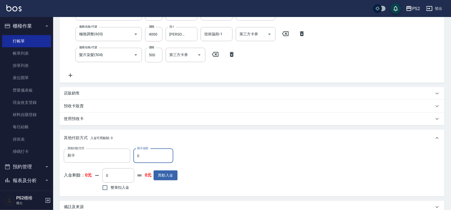
click at [158, 155] on input "0" at bounding box center [154, 156] width 40 height 14
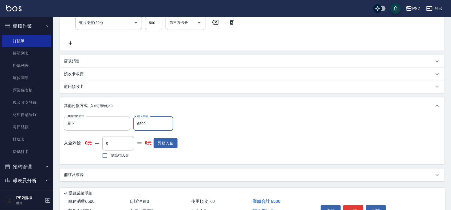
scroll to position [162, 0]
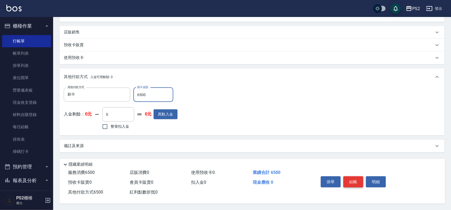
type input "6500"
click at [355, 178] on button "結帳" at bounding box center [354, 182] width 20 height 11
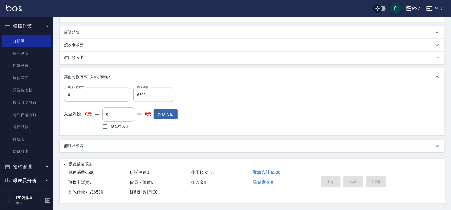
type input "2025/09/13 19:06"
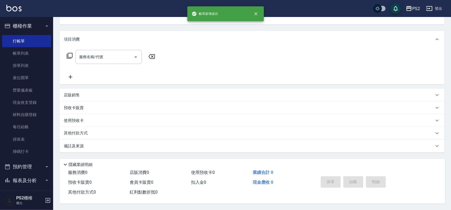
scroll to position [0, 0]
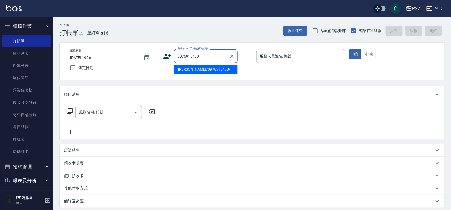
type input "莊雅琳/0976915430/"
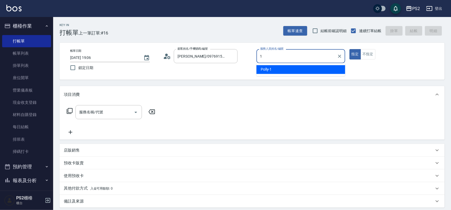
type input "Polly-1"
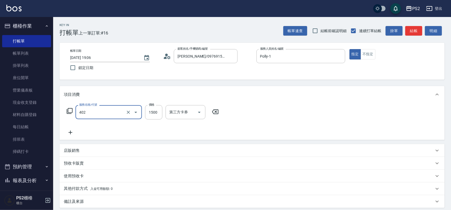
type input "染髮+髮還原1500(402)"
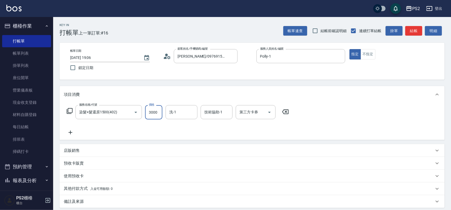
type input "3000"
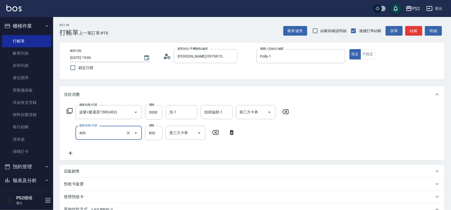
type input "髮長肩帶下800(409)"
type input "1000"
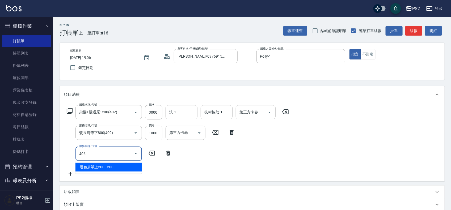
type input "退色肩帶上500(406)"
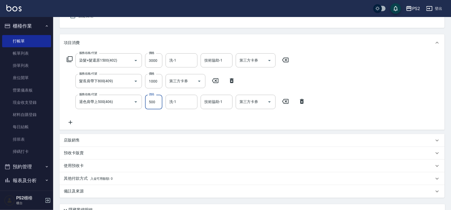
scroll to position [99, 0]
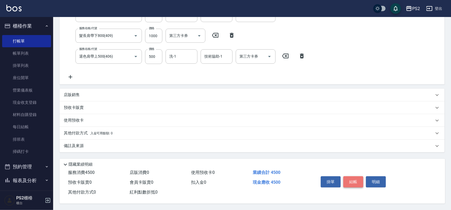
click at [350, 180] on button "結帳" at bounding box center [354, 182] width 20 height 11
type input "2025/09/13 19:07"
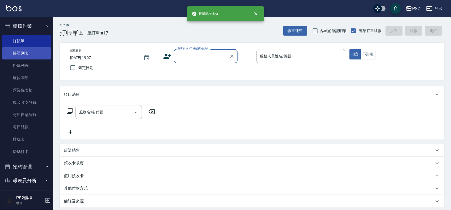
click at [39, 57] on link "帳單列表" at bounding box center [26, 53] width 49 height 12
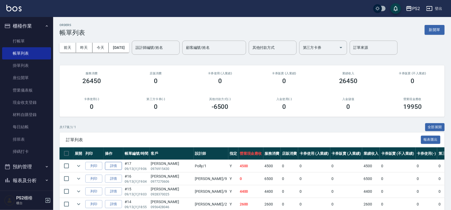
click at [109, 166] on link "詳情" at bounding box center [113, 166] width 17 height 8
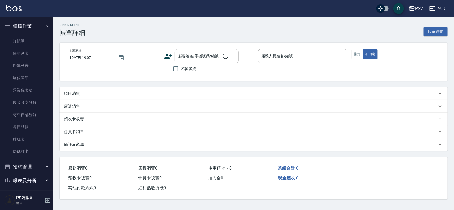
type input "2025/09/13 19:06"
type input "Polly-1"
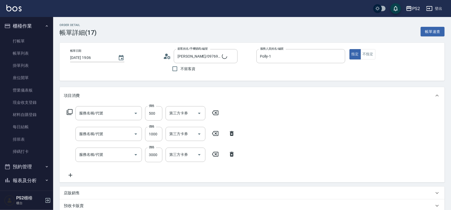
type input "莊雅琳/0976915430/"
type input "退色肩帶上500(406)"
type input "髮長肩帶下800(409)"
type input "染髮+髮還原1500(402)"
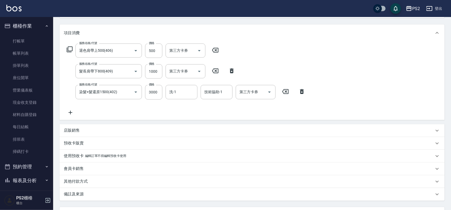
scroll to position [110, 0]
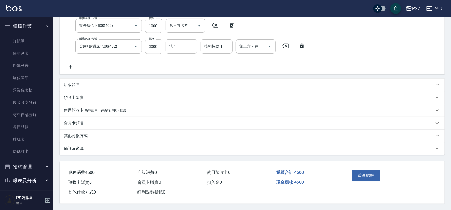
click at [72, 135] on p "其他付款方式" at bounding box center [76, 136] width 24 height 6
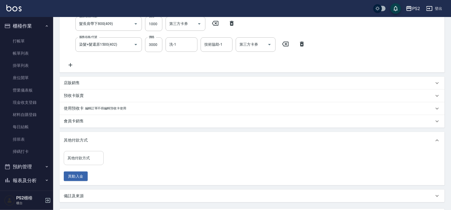
click at [65, 159] on div "其他付款方式" at bounding box center [84, 158] width 40 height 14
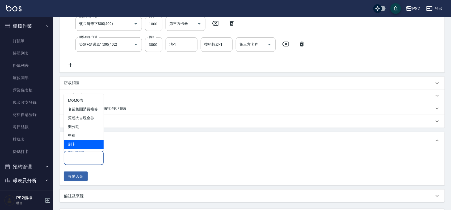
click at [77, 148] on span "刷卡" at bounding box center [84, 144] width 40 height 9
type input "刷卡"
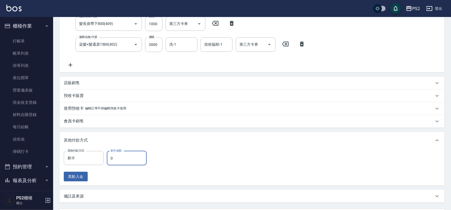
click at [122, 156] on input "0" at bounding box center [127, 158] width 40 height 14
type input "4500"
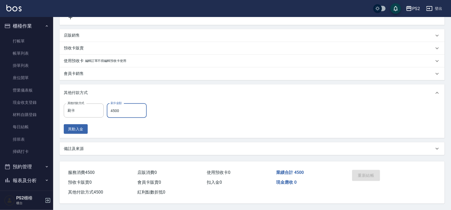
scroll to position [160, 0]
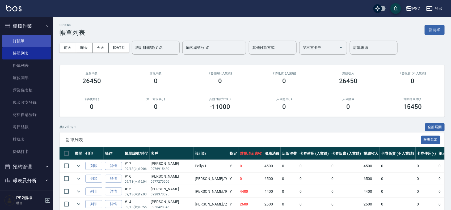
click at [31, 38] on link "打帳單" at bounding box center [26, 41] width 49 height 12
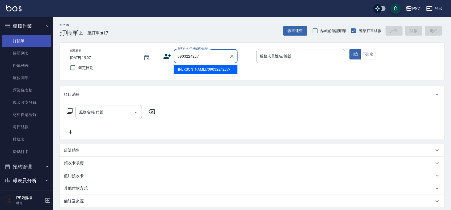
type input "蔡子秀/0903224237/"
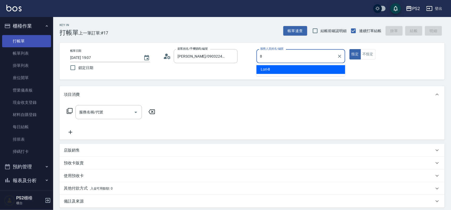
type input "Lori-8"
type button "true"
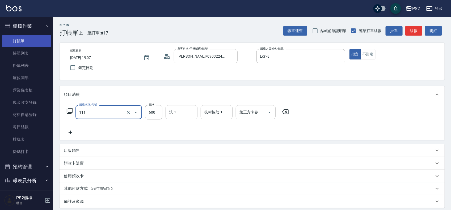
type input "精油洗+去角質(111)"
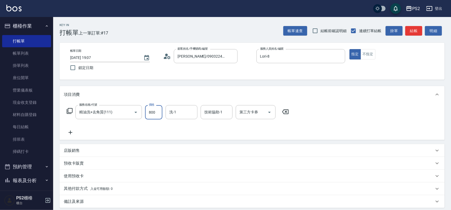
type input "800"
click at [87, 148] on div "店販銷售" at bounding box center [249, 151] width 370 height 6
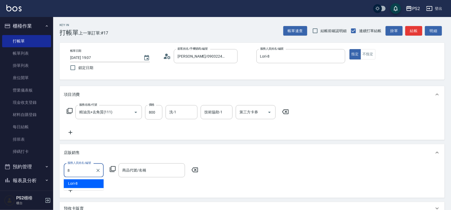
type input "Lori-8"
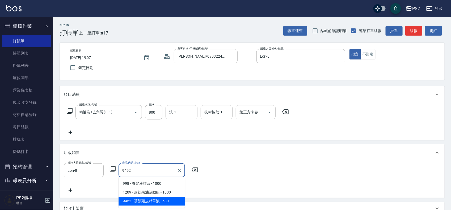
click at [134, 201] on span "9452 - 慕韻頭皮精華液 - 680" at bounding box center [152, 201] width 66 height 9
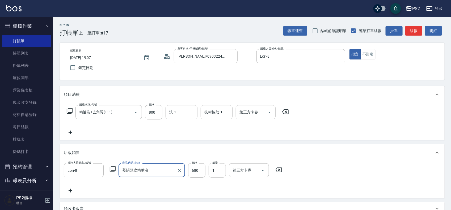
type input "慕韻頭皮精華液"
click at [218, 172] on input "1" at bounding box center [217, 171] width 17 height 14
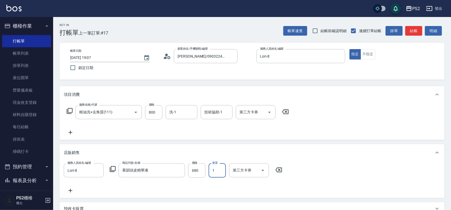
click at [218, 172] on input "1" at bounding box center [217, 171] width 17 height 14
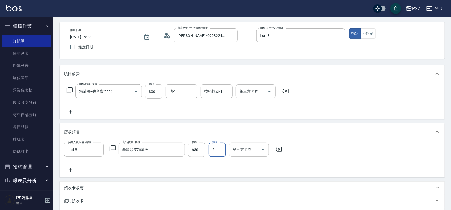
scroll to position [103, 0]
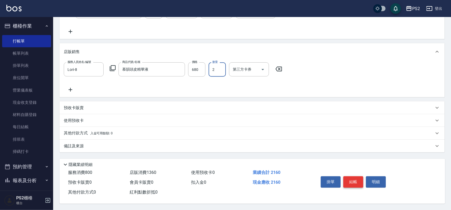
type input "2"
click at [359, 181] on button "結帳" at bounding box center [354, 182] width 20 height 11
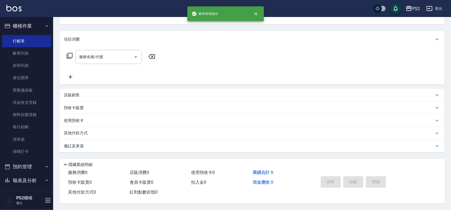
scroll to position [0, 0]
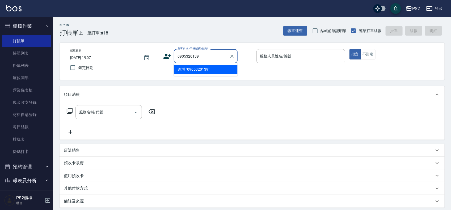
type input "0905320139"
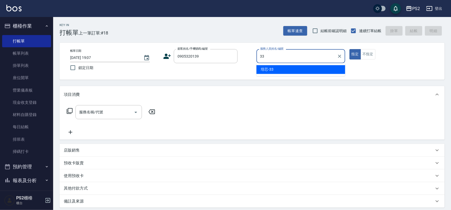
type input "培芯-33"
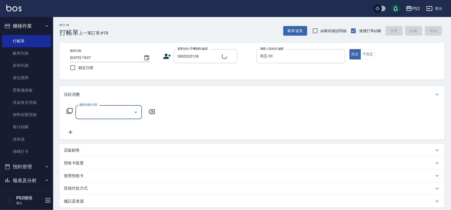
type input "邱文信/0905320139/"
click at [71, 154] on div "店販銷售" at bounding box center [252, 150] width 385 height 13
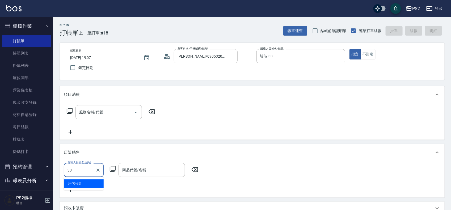
type input "培芯-33"
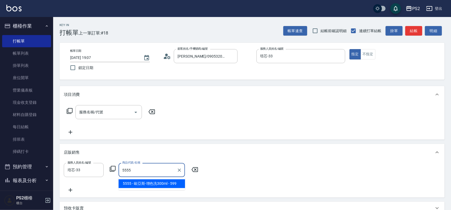
type input "歐亞斯-增色洗300ml"
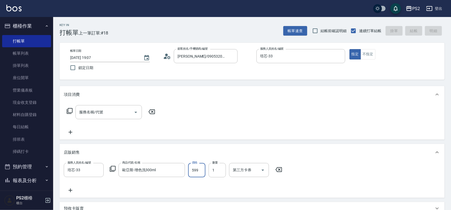
type input "2025/09/13 19:08"
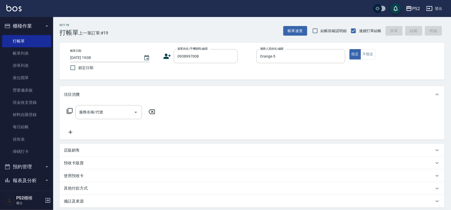
click at [162, 55] on div "帳單日期 2025/09/13 19:08 鎖定日期 顧客姓名/手機號碼/編號 0938997008 顧客姓名/手機號碼/編號 服務人員姓名/編號 Orang…" at bounding box center [252, 61] width 373 height 24
click at [167, 59] on icon at bounding box center [167, 56] width 7 height 5
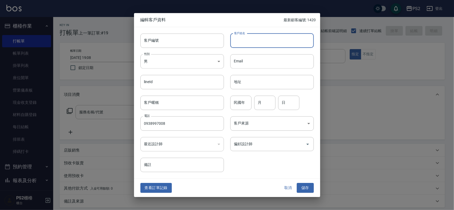
click at [235, 40] on input "客戶姓名" at bounding box center [272, 41] width 84 height 14
click at [234, 102] on input "民國年" at bounding box center [240, 103] width 21 height 14
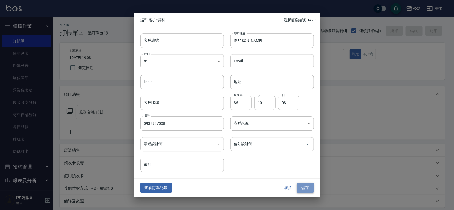
click at [306, 185] on button "儲存" at bounding box center [305, 189] width 17 height 10
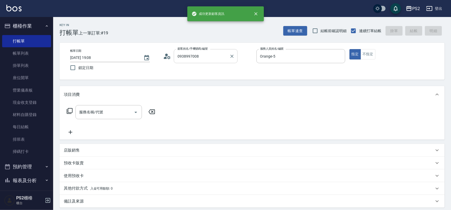
click at [223, 57] on input "0938997008" at bounding box center [201, 56] width 51 height 9
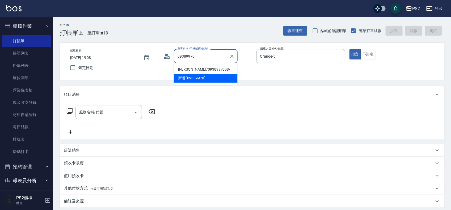
click at [214, 68] on li "[PERSON_NAME]/0938997008/" at bounding box center [206, 69] width 64 height 9
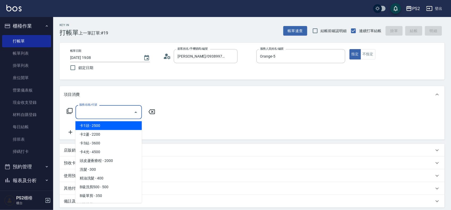
click at [110, 112] on input "服務名稱/代號" at bounding box center [105, 112] width 54 height 9
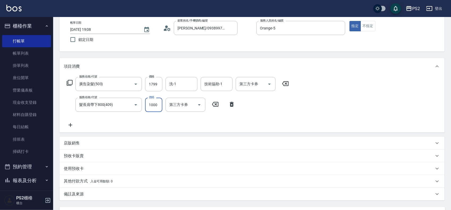
scroll to position [66, 0]
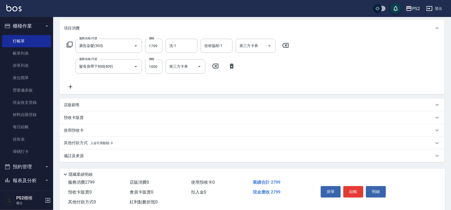
click at [113, 104] on div "店販銷售" at bounding box center [249, 105] width 370 height 6
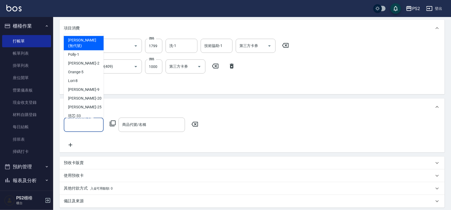
click at [86, 129] on input "服務人員姓名/編號" at bounding box center [83, 124] width 35 height 9
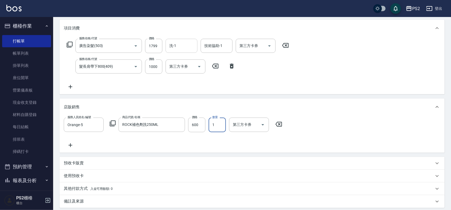
click at [169, 53] on div "洗-1" at bounding box center [182, 46] width 32 height 14
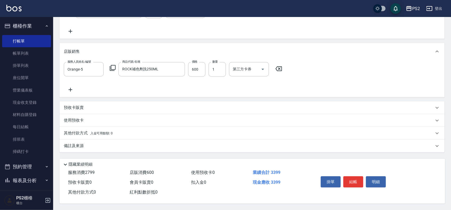
scroll to position [124, 0]
click at [109, 131] on p "其他付款方式 入金可用餘額: 0" at bounding box center [88, 134] width 49 height 6
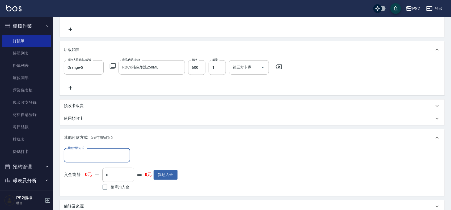
scroll to position [0, 0]
click at [68, 157] on input "其他付款方式" at bounding box center [97, 155] width 62 height 9
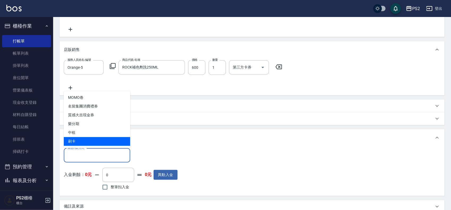
click at [84, 144] on span "刷卡" at bounding box center [97, 142] width 66 height 9
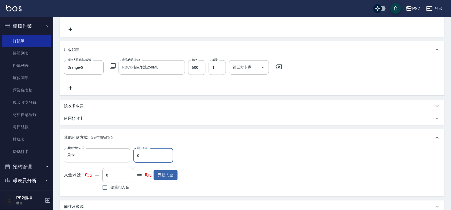
click at [147, 161] on input "0" at bounding box center [154, 156] width 40 height 14
click at [148, 161] on input "0" at bounding box center [154, 156] width 40 height 14
click at [148, 160] on input "0" at bounding box center [154, 156] width 40 height 14
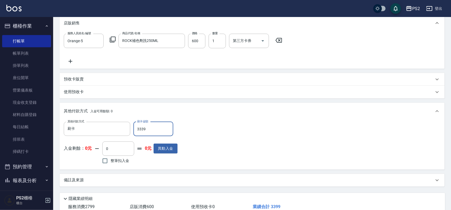
scroll to position [187, 0]
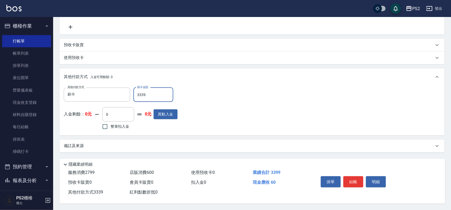
drag, startPoint x: 151, startPoint y: 92, endPoint x: 141, endPoint y: 94, distance: 10.0
click at [141, 94] on input "3339" at bounding box center [154, 95] width 40 height 14
click at [365, 182] on div "掛單 結帳 明細" at bounding box center [353, 182] width 69 height 17
click at [357, 182] on button "結帳" at bounding box center [354, 182] width 20 height 11
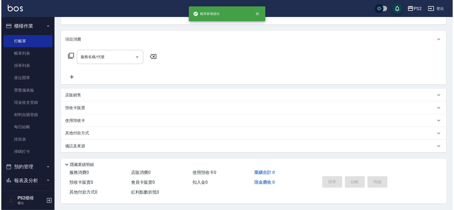
scroll to position [0, 0]
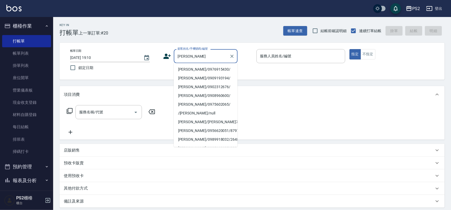
click at [188, 69] on li "[PERSON_NAME]/0976915430/" at bounding box center [206, 69] width 64 height 9
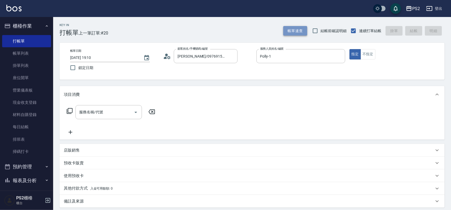
click at [298, 29] on button "帳單速查" at bounding box center [296, 31] width 24 height 10
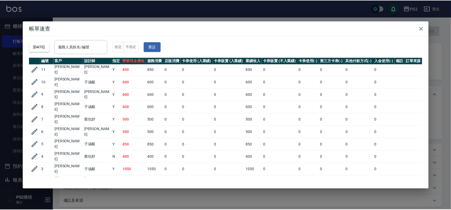
scroll to position [124, 0]
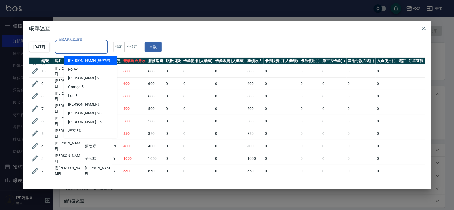
click at [86, 43] on div "服務人員姓名/編號 服務人員姓名/編號" at bounding box center [81, 47] width 53 height 14
click at [86, 43] on input "服務人員姓名/編號" at bounding box center [81, 46] width 48 height 9
click at [94, 45] on input "服務人員姓名/編號" at bounding box center [81, 46] width 48 height 9
click at [84, 69] on div "Polly -1" at bounding box center [90, 69] width 53 height 9
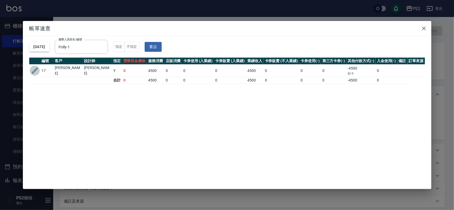
click at [32, 71] on icon "button" at bounding box center [35, 71] width 8 height 8
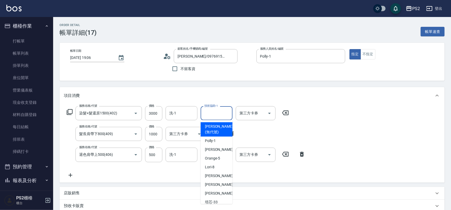
click at [204, 115] on input "技術協助-1" at bounding box center [216, 113] width 27 height 9
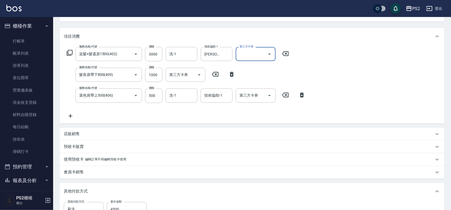
scroll to position [160, 0]
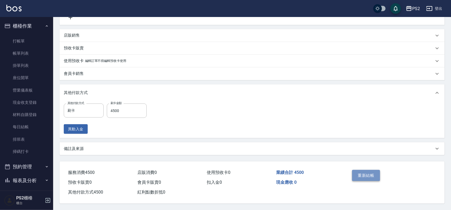
click at [360, 172] on button "重新結帳" at bounding box center [366, 175] width 28 height 11
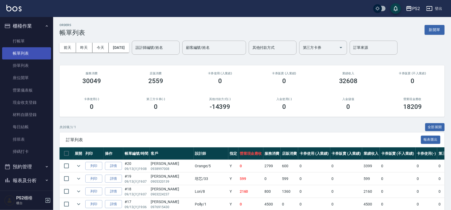
click at [27, 49] on link "帳單列表" at bounding box center [26, 53] width 49 height 12
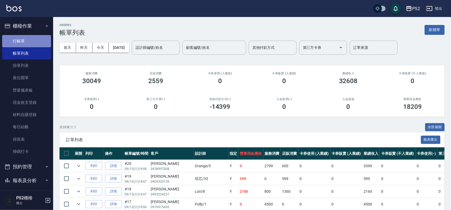
click at [30, 40] on link "打帳單" at bounding box center [26, 41] width 49 height 12
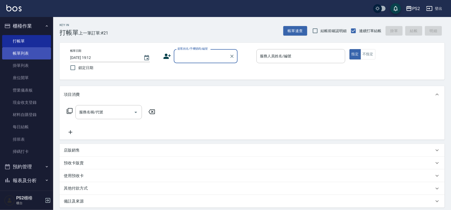
click at [24, 55] on link "帳單列表" at bounding box center [26, 53] width 49 height 12
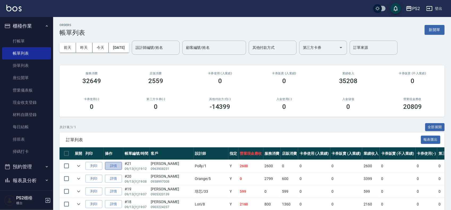
click at [120, 167] on link "詳情" at bounding box center [113, 166] width 17 height 8
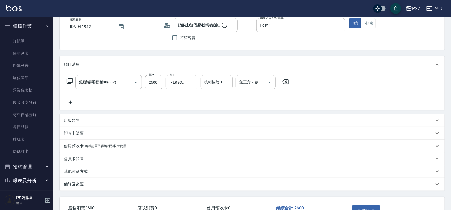
scroll to position [32, 0]
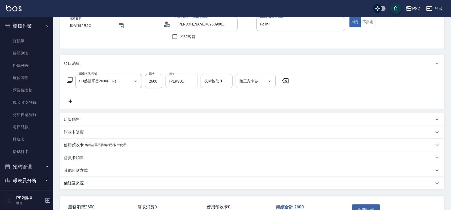
click at [76, 173] on p "其他付款方式" at bounding box center [76, 171] width 24 height 6
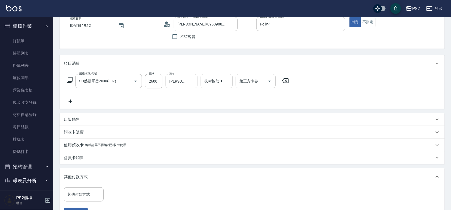
click at [76, 185] on div "其他付款方式" at bounding box center [252, 177] width 385 height 17
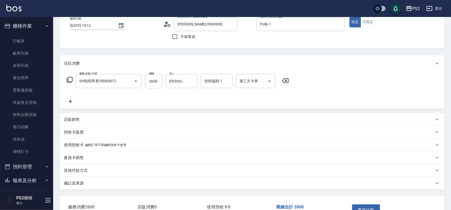
click at [74, 193] on div "Order detail 帳單詳細 (21) 帳單速查 帳單日期 2025/09/13 19:12 顧客姓名/手機號碼/編號 陳葳琦/0963908231/ …" at bounding box center [252, 115] width 398 height 260
click at [82, 168] on p "其他付款方式" at bounding box center [76, 171] width 24 height 6
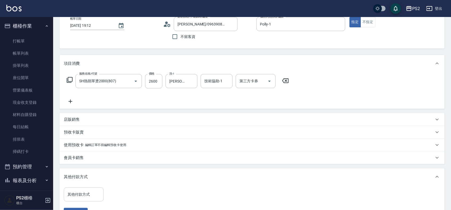
click at [87, 188] on div "其他付款方式" at bounding box center [84, 195] width 40 height 14
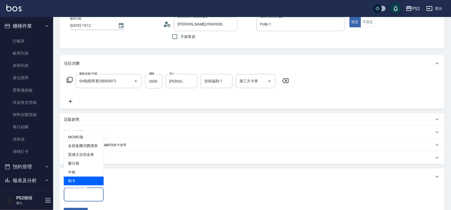
click at [88, 179] on span "刷卡" at bounding box center [84, 181] width 40 height 9
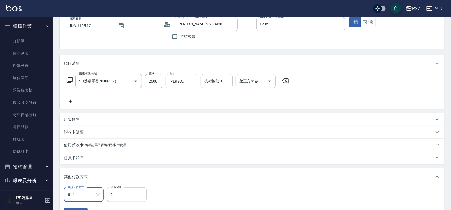
click at [119, 192] on input "0" at bounding box center [127, 195] width 40 height 14
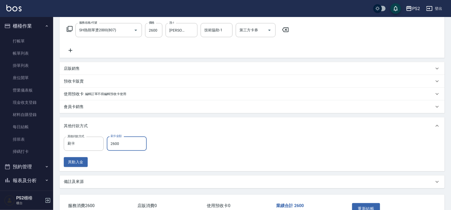
scroll to position [118, 0]
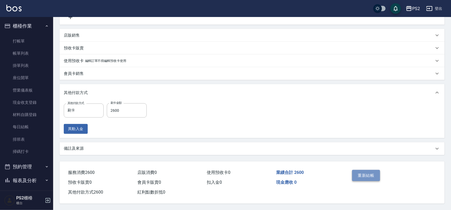
click at [361, 173] on button "重新結帳" at bounding box center [366, 175] width 28 height 11
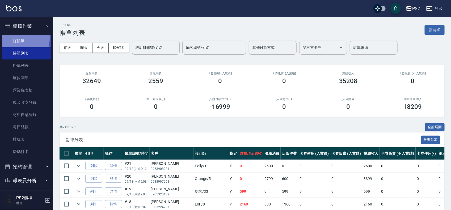
click at [13, 38] on link "打帳單" at bounding box center [26, 41] width 49 height 12
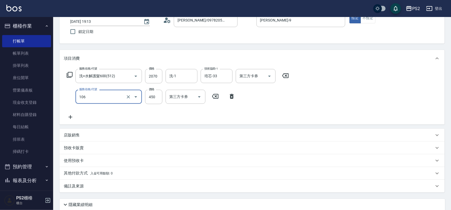
scroll to position [78, 0]
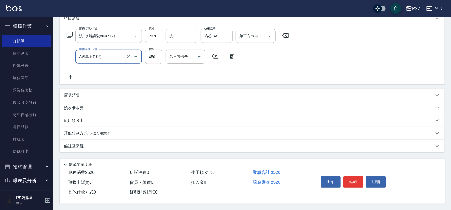
click at [105, 132] on span "入金可用餘額: 0" at bounding box center [101, 134] width 23 height 4
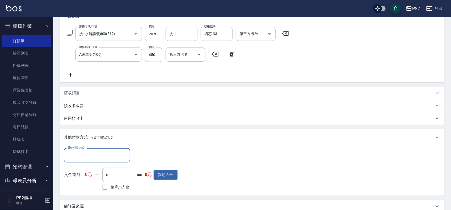
scroll to position [0, 0]
click at [88, 150] on div "其他付款方式" at bounding box center [97, 155] width 66 height 14
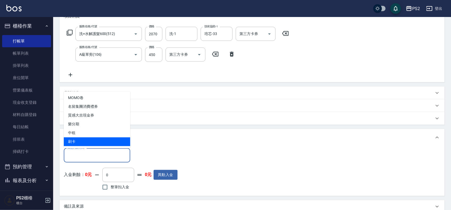
click at [92, 141] on span "刷卡" at bounding box center [97, 142] width 66 height 9
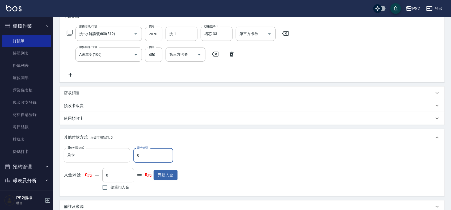
click at [134, 155] on input "0" at bounding box center [154, 155] width 40 height 14
click at [138, 155] on input "0" at bounding box center [154, 155] width 40 height 14
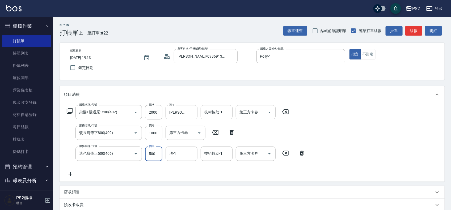
click at [179, 152] on input "洗-1" at bounding box center [181, 153] width 27 height 9
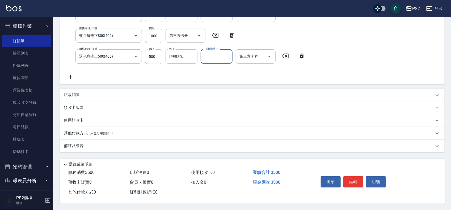
scroll to position [99, 0]
click at [96, 132] on span "入金可用餘額: 0" at bounding box center [101, 134] width 23 height 4
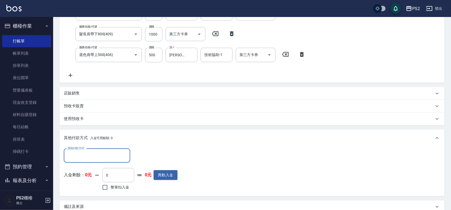
scroll to position [0, 0]
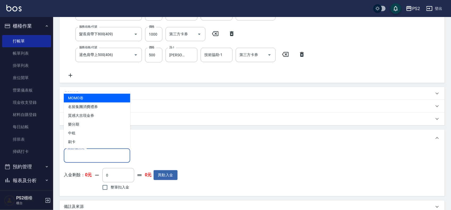
click at [86, 159] on input "其他付款方式" at bounding box center [97, 155] width 62 height 9
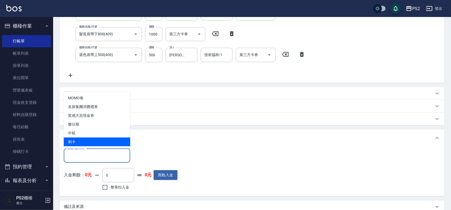
click at [85, 141] on span "刷卡" at bounding box center [97, 142] width 66 height 9
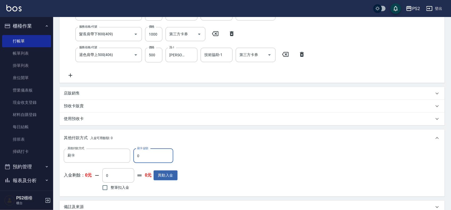
click at [158, 157] on input "0" at bounding box center [154, 156] width 40 height 14
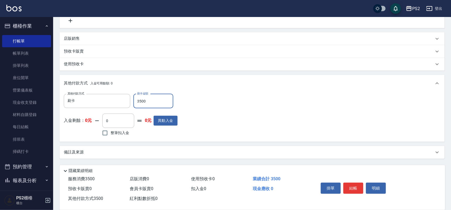
scroll to position [162, 0]
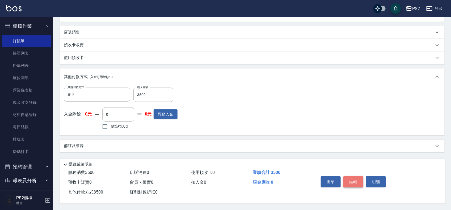
click at [359, 182] on button "結帳" at bounding box center [354, 182] width 20 height 11
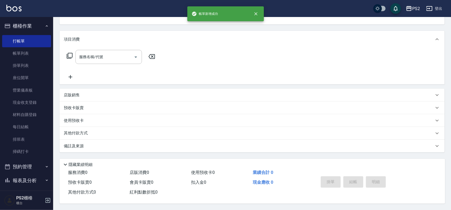
scroll to position [0, 0]
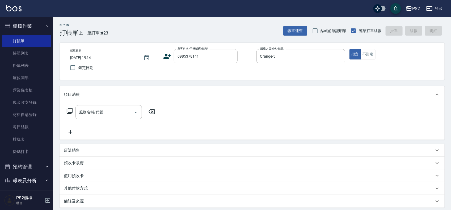
click at [168, 56] on icon at bounding box center [167, 56] width 7 height 5
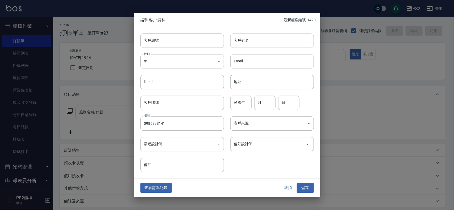
click at [245, 41] on input "客戶姓名" at bounding box center [272, 41] width 84 height 14
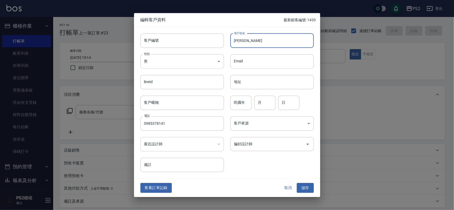
click at [305, 183] on div "查看訂單記錄 取消 儲存" at bounding box center [227, 188] width 186 height 18
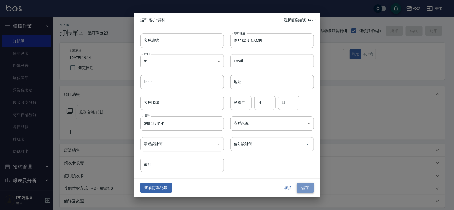
click at [305, 184] on button "儲存" at bounding box center [305, 189] width 17 height 10
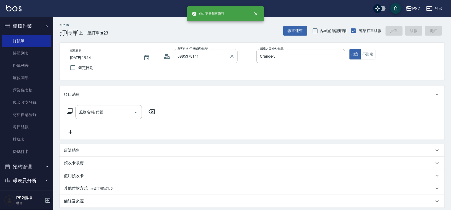
click at [211, 59] on input "0985378141" at bounding box center [201, 56] width 51 height 9
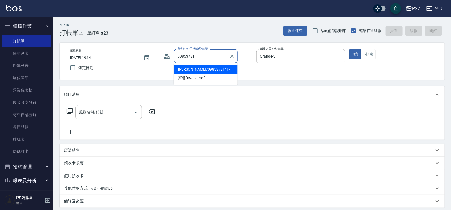
click at [208, 70] on li "[PERSON_NAME]/0985378141/" at bounding box center [206, 69] width 64 height 9
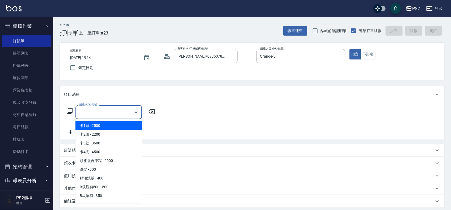
click at [107, 110] on input "服務名稱/代號" at bounding box center [105, 112] width 54 height 9
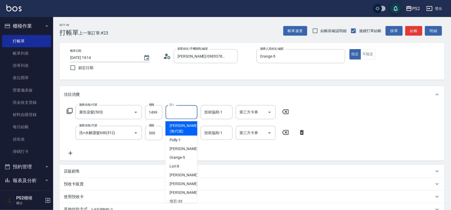
click at [186, 113] on input "洗-1" at bounding box center [181, 112] width 27 height 9
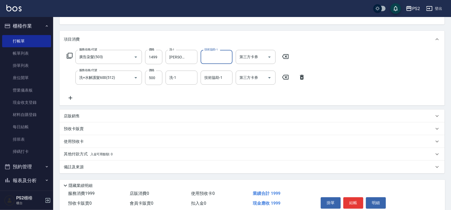
scroll to position [78, 0]
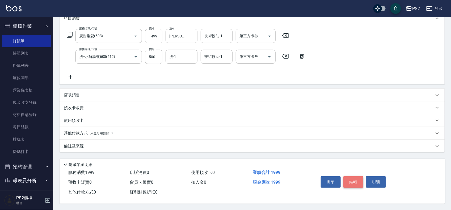
click at [344, 181] on button "結帳" at bounding box center [354, 182] width 20 height 11
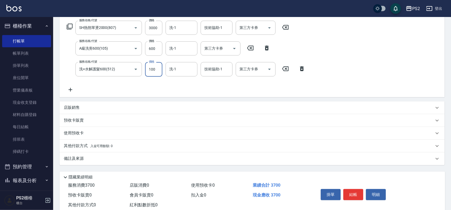
scroll to position [99, 0]
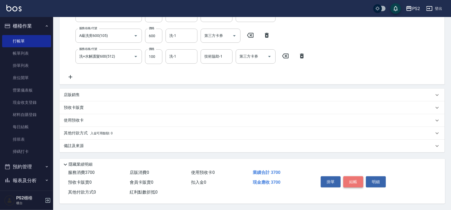
click at [348, 184] on button "結帳" at bounding box center [354, 182] width 20 height 11
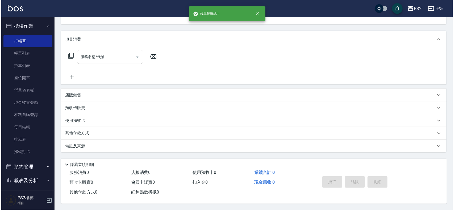
scroll to position [0, 0]
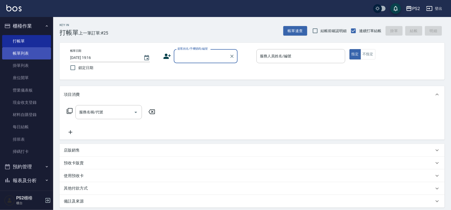
click at [15, 51] on link "帳單列表" at bounding box center [26, 53] width 49 height 12
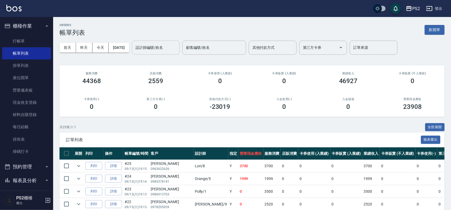
click at [170, 44] on input "設計師編號/姓名" at bounding box center [155, 47] width 43 height 9
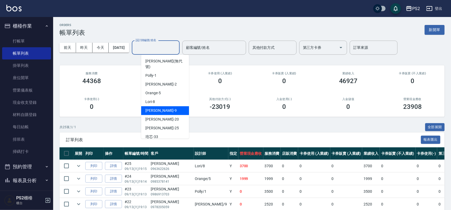
click at [166, 106] on div "Nina -9" at bounding box center [165, 110] width 48 height 9
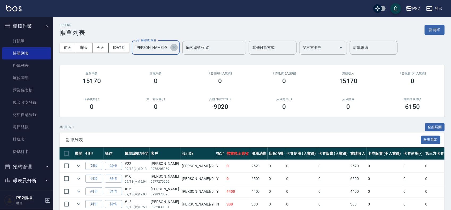
click at [177, 48] on icon "Clear" at bounding box center [174, 47] width 5 height 5
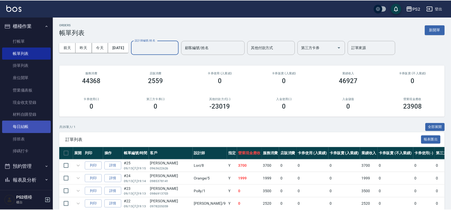
scroll to position [58, 0]
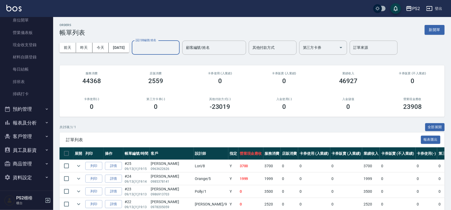
click at [30, 121] on button "報表及分析" at bounding box center [26, 123] width 49 height 14
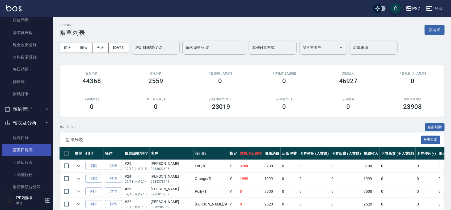
click at [22, 151] on link "店家日報表" at bounding box center [26, 150] width 49 height 12
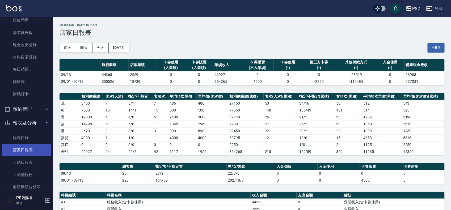
scroll to position [124, 0]
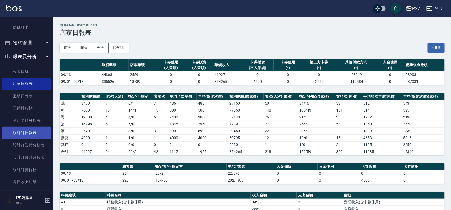
click at [34, 132] on link "設計師日報表" at bounding box center [26, 133] width 49 height 12
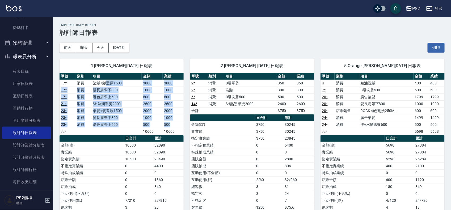
drag, startPoint x: 107, startPoint y: 84, endPoint x: 170, endPoint y: 127, distance: 76.9
click at [170, 127] on tbody "17 * 消費 染髮+髮還原1500 3000 3000 17 * 消費 髮長肩帶下800 1000 1000 17 * 消費 退色肩帶上500 500 50…" at bounding box center [122, 107] width 124 height 55
click at [173, 128] on td "500" at bounding box center [173, 124] width 21 height 7
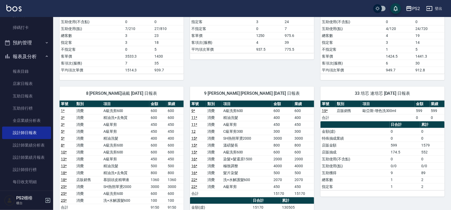
scroll to position [300, 0]
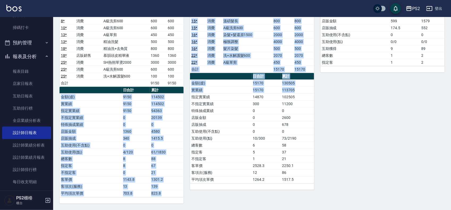
drag, startPoint x: 297, startPoint y: 90, endPoint x: 178, endPoint y: 92, distance: 118.6
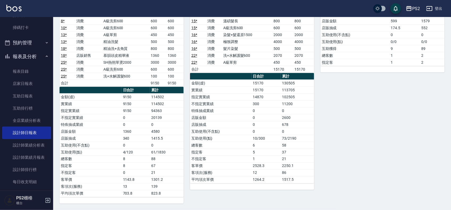
click at [301, 107] on td "0" at bounding box center [297, 110] width 33 height 7
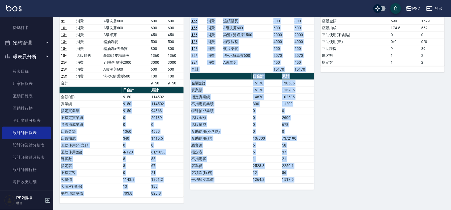
drag, startPoint x: 112, startPoint y: 102, endPoint x: 345, endPoint y: 102, distance: 233.5
drag, startPoint x: 350, startPoint y: 104, endPoint x: 355, endPoint y: 110, distance: 8.7
click at [350, 104] on div "33 培芯 連培芯 09/13/2025 日報表 單號 類別 項目 金額 業績 19 * 店販銷售 歐亞斯-增色洗300ml 599 599 合計 0 0 日…" at bounding box center [379, 80] width 131 height 248
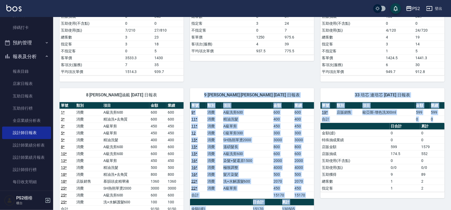
scroll to position [167, 0]
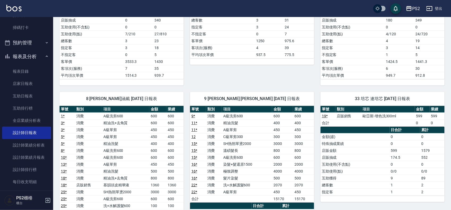
click at [353, 154] on td "店販金額" at bounding box center [355, 150] width 69 height 7
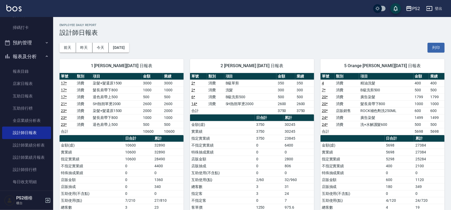
scroll to position [0, 0]
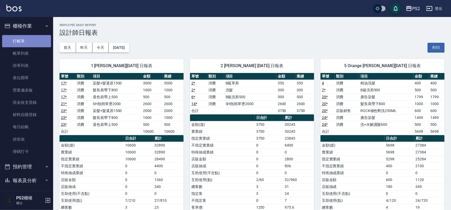
click at [28, 41] on link "打帳單" at bounding box center [26, 41] width 49 height 12
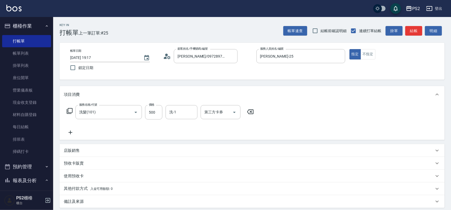
click at [79, 145] on div "店販銷售" at bounding box center [252, 150] width 385 height 13
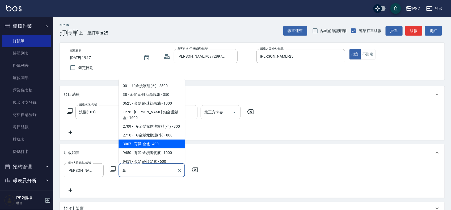
click at [132, 122] on span "1278 - 沐宥-鉑金護髮盒 - 1600" at bounding box center [152, 115] width 66 height 14
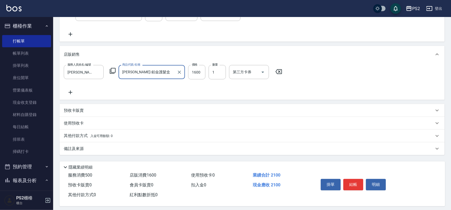
scroll to position [103, 0]
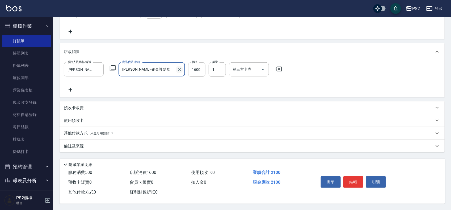
click at [179, 68] on icon "Clear" at bounding box center [179, 69] width 3 height 3
click at [157, 65] on input "商品代號/名稱" at bounding box center [152, 69] width 62 height 9
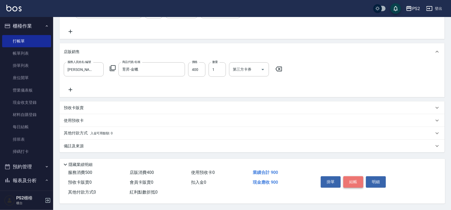
click at [352, 179] on button "結帳" at bounding box center [354, 182] width 20 height 11
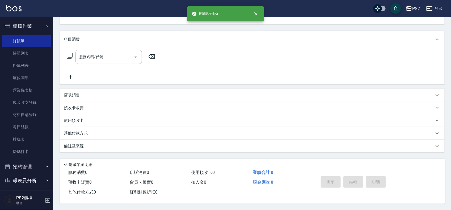
scroll to position [0, 0]
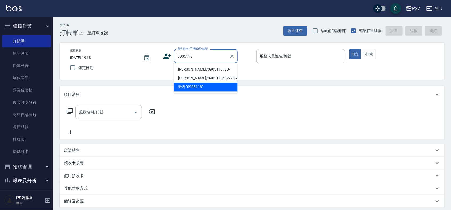
click at [208, 66] on li "詹博丞/0905118730/" at bounding box center [206, 69] width 64 height 9
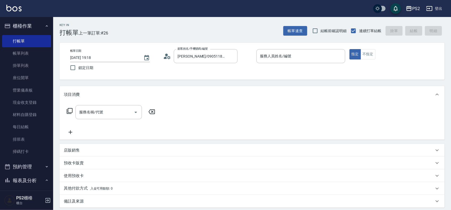
click at [167, 57] on icon at bounding box center [167, 56] width 8 height 8
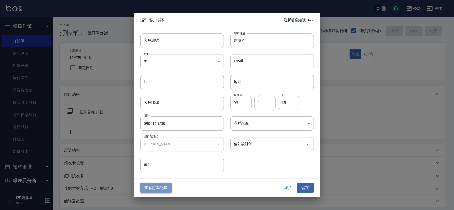
click at [164, 186] on button "查看訂單記錄" at bounding box center [155, 189] width 31 height 10
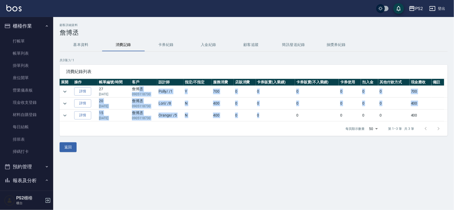
drag, startPoint x: 166, startPoint y: 88, endPoint x: 260, endPoint y: 119, distance: 98.9
click at [260, 119] on tbody "詳情 27 06/08/2025 詹博丞 0905118730 Polly / /1 Y 700 0 0 0 0 0 0 700 詳情 20 04/06/20…" at bounding box center [254, 104] width 388 height 36
click at [260, 118] on td "0" at bounding box center [275, 116] width 39 height 12
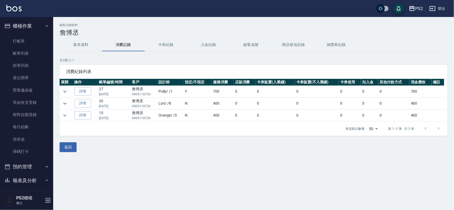
click at [246, 108] on td "0" at bounding box center [245, 104] width 22 height 12
click at [66, 90] on icon "expand row" at bounding box center [65, 92] width 6 height 6
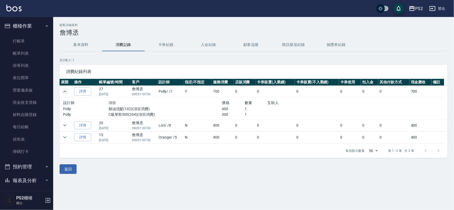
click at [66, 90] on icon "expand row" at bounding box center [65, 92] width 6 height 6
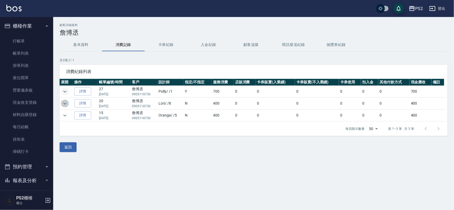
click at [65, 103] on icon "expand row" at bounding box center [65, 104] width 6 height 6
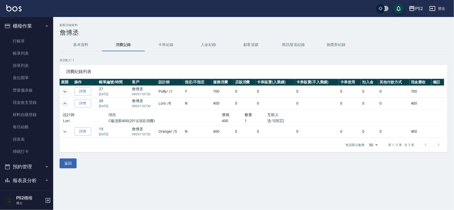
click at [65, 103] on icon "expand row" at bounding box center [64, 104] width 3 height 2
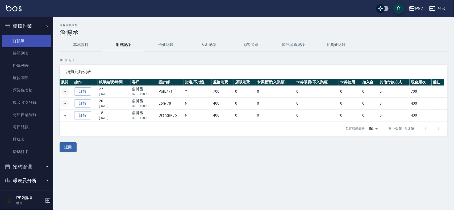
click at [11, 38] on link "打帳單" at bounding box center [26, 41] width 49 height 12
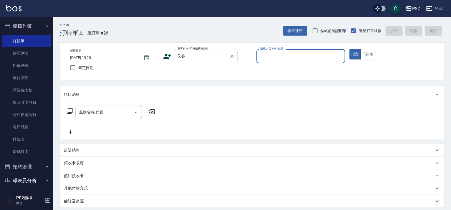
click at [190, 63] on div "又睿 顧客姓名/手機號碼/編號" at bounding box center [206, 56] width 64 height 14
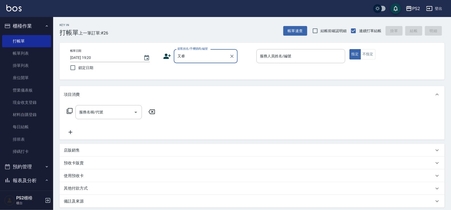
click at [191, 59] on input "又睿" at bounding box center [201, 56] width 51 height 9
click at [191, 58] on input "又睿" at bounding box center [201, 56] width 51 height 9
click at [191, 57] on input "又睿" at bounding box center [201, 56] width 51 height 9
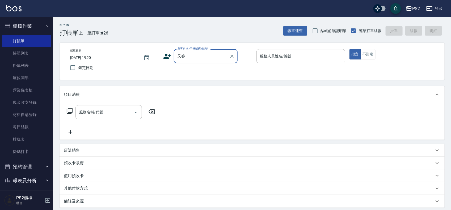
click at [191, 57] on input "又睿" at bounding box center [201, 56] width 51 height 9
click at [185, 56] on input "又睿" at bounding box center [201, 56] width 51 height 9
click at [178, 56] on input "又睿" at bounding box center [201, 56] width 51 height 9
click at [202, 69] on li "柯又睿/0909322691/" at bounding box center [206, 69] width 64 height 9
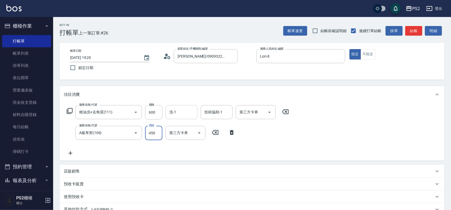
click at [177, 106] on div "洗-1" at bounding box center [182, 112] width 32 height 14
click at [177, 106] on div "Jason-2 洗-1" at bounding box center [182, 112] width 32 height 14
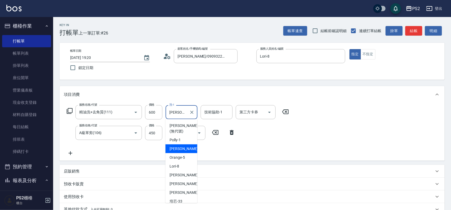
click at [177, 106] on div "Jason-2 洗-1" at bounding box center [182, 112] width 32 height 14
click at [190, 118] on div at bounding box center [191, 112] width 7 height 14
click at [178, 107] on div "Jason-2 洗-1" at bounding box center [182, 112] width 32 height 14
click at [192, 115] on button "Clear" at bounding box center [191, 112] width 7 height 7
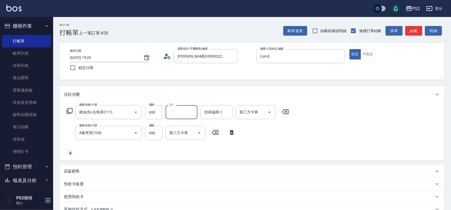
click at [188, 113] on input "洗-1" at bounding box center [181, 112] width 27 height 9
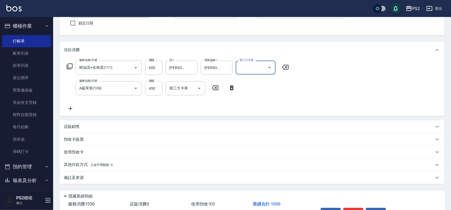
scroll to position [78, 0]
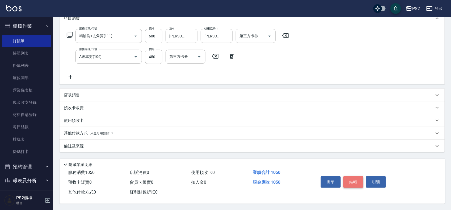
click at [351, 179] on button "結帳" at bounding box center [354, 182] width 20 height 11
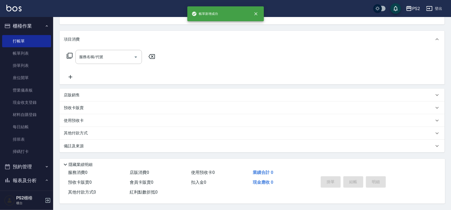
scroll to position [0, 0]
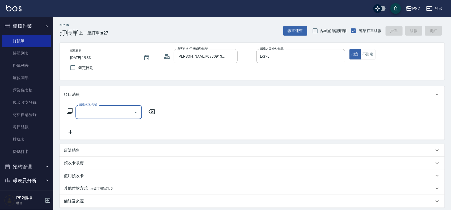
click at [67, 107] on div "服務名稱/代號 服務名稱/代號" at bounding box center [111, 112] width 95 height 14
click at [68, 109] on icon at bounding box center [69, 111] width 6 height 6
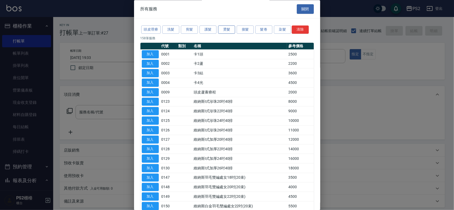
click at [229, 31] on button "燙髮" at bounding box center [226, 30] width 17 height 8
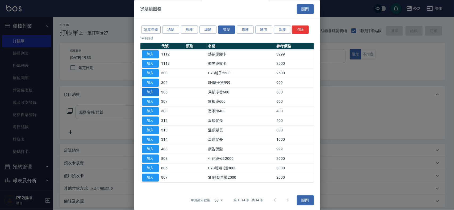
click at [149, 94] on button "加入" at bounding box center [150, 92] width 17 height 8
click at [149, 94] on div "項目消費" at bounding box center [249, 95] width 370 height 6
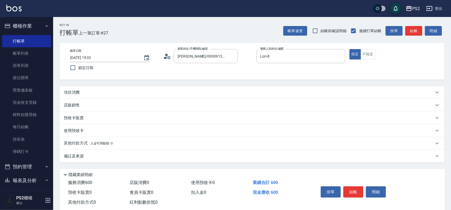
click at [107, 93] on div "項目消費" at bounding box center [249, 93] width 370 height 6
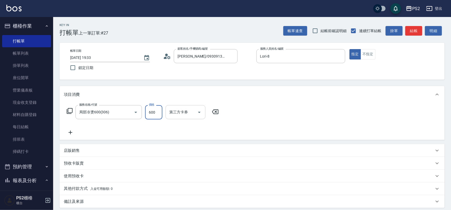
drag, startPoint x: 160, startPoint y: 117, endPoint x: 174, endPoint y: 119, distance: 14.2
click at [160, 117] on input "600" at bounding box center [153, 112] width 17 height 14
click at [67, 113] on icon at bounding box center [70, 111] width 6 height 6
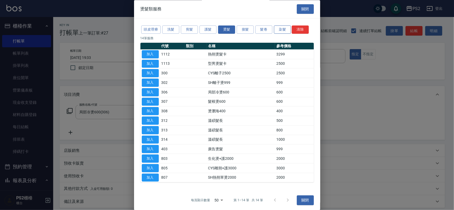
click at [286, 34] on button "染髮" at bounding box center [282, 30] width 17 height 8
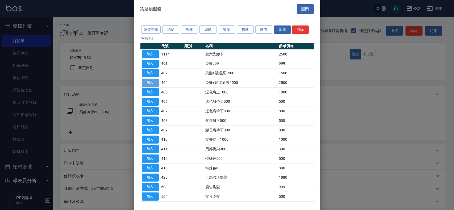
click at [149, 85] on button "加入" at bounding box center [150, 83] width 17 height 8
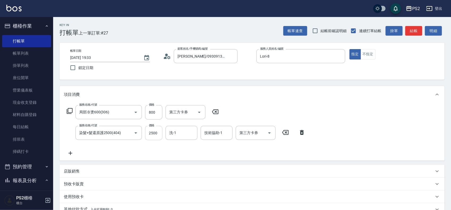
click at [152, 136] on input "2500" at bounding box center [153, 133] width 17 height 14
click at [70, 111] on icon at bounding box center [69, 111] width 6 height 6
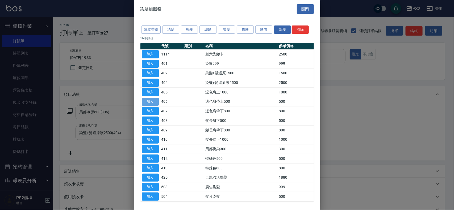
click at [152, 104] on button "加入" at bounding box center [150, 102] width 17 height 8
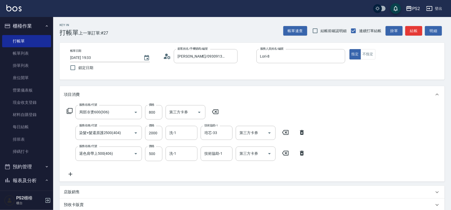
click at [70, 116] on div "服務名稱/代號 局部冷燙600(306) 服務名稱/代號 價格 800 價格 第三方卡券 第三方卡券" at bounding box center [143, 112] width 158 height 14
click at [70, 113] on icon at bounding box center [70, 111] width 6 height 6
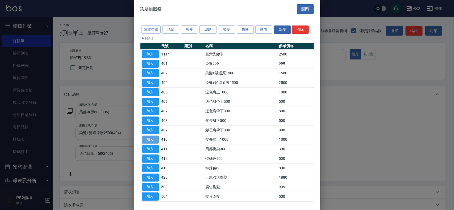
click at [152, 143] on button "加入" at bounding box center [150, 140] width 17 height 8
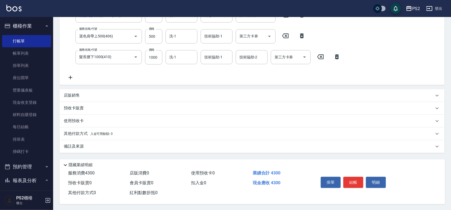
scroll to position [120, 0]
click at [352, 181] on button "結帳" at bounding box center [354, 182] width 20 height 11
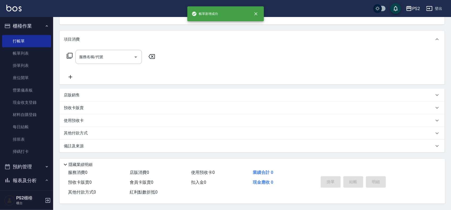
scroll to position [0, 0]
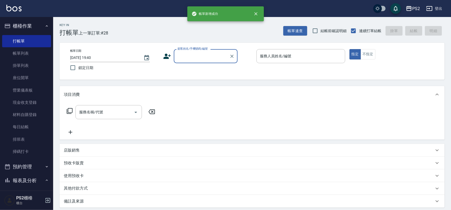
drag, startPoint x: 28, startPoint y: 54, endPoint x: 162, endPoint y: 86, distance: 137.3
click at [28, 54] on link "帳單列表" at bounding box center [26, 53] width 49 height 12
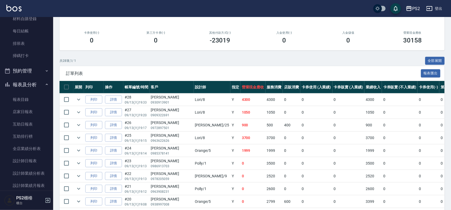
scroll to position [100, 0]
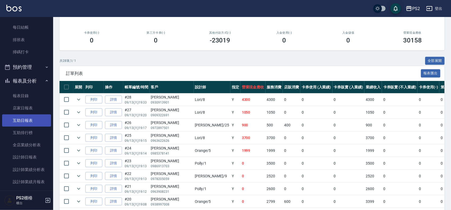
click at [31, 123] on link "互助日報表" at bounding box center [26, 121] width 49 height 12
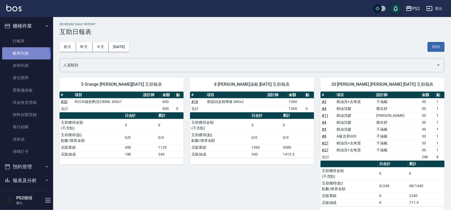
click at [25, 56] on link "帳單列表" at bounding box center [26, 53] width 49 height 12
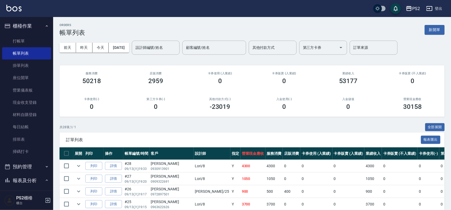
scroll to position [66, 0]
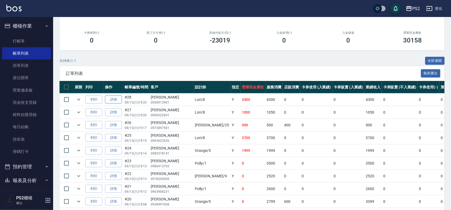
click at [116, 98] on link "詳情" at bounding box center [113, 100] width 17 height 8
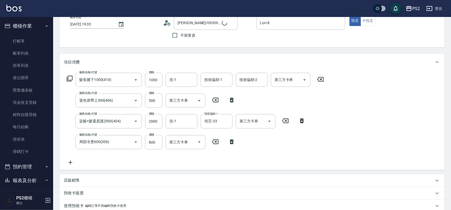
scroll to position [69, 0]
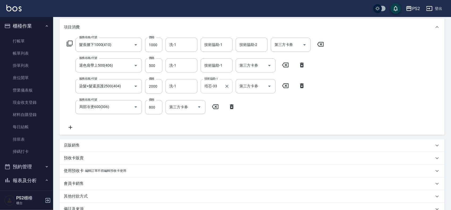
click at [209, 89] on input "培芯-33" at bounding box center [212, 86] width 19 height 9
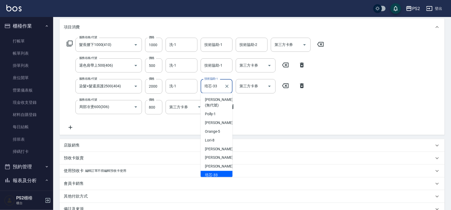
scroll to position [3, 0]
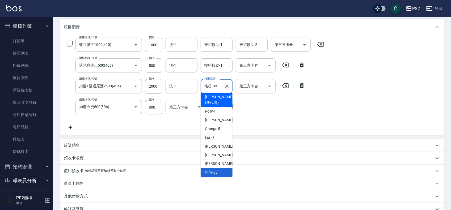
click at [229, 87] on icon "Clear" at bounding box center [226, 86] width 5 height 5
click at [189, 86] on input "洗-1" at bounding box center [181, 86] width 27 height 9
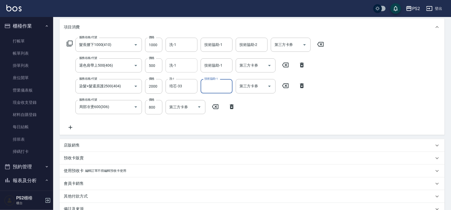
click at [181, 64] on input "洗-1" at bounding box center [181, 65] width 27 height 9
click at [173, 47] on input "洗-1" at bounding box center [181, 44] width 27 height 9
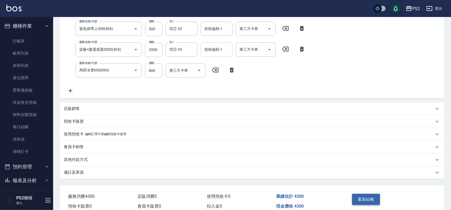
scroll to position [131, 0]
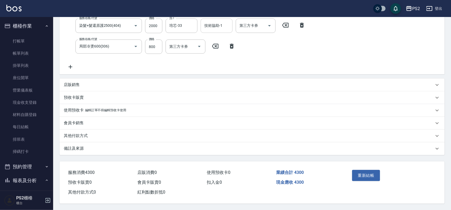
click at [368, 177] on button "重新結帳" at bounding box center [366, 175] width 28 height 11
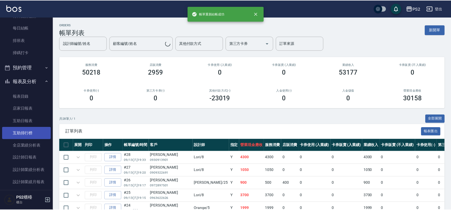
scroll to position [100, 0]
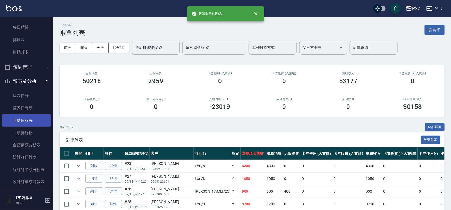
click at [28, 119] on link "互助日報表" at bounding box center [26, 121] width 49 height 12
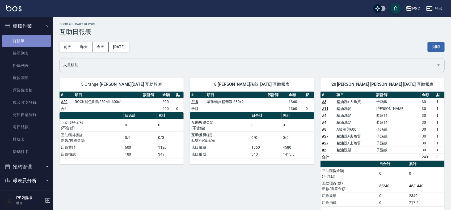
click at [26, 37] on link "打帳單" at bounding box center [26, 41] width 49 height 12
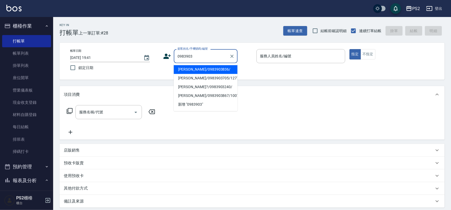
drag, startPoint x: 195, startPoint y: 67, endPoint x: 203, endPoint y: 68, distance: 7.5
click at [195, 68] on li "王郁棋/0983903836/" at bounding box center [206, 69] width 64 height 9
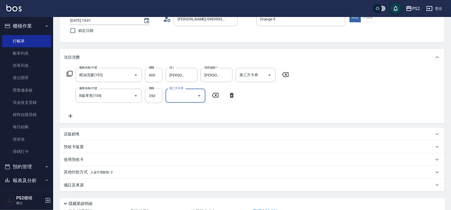
scroll to position [78, 0]
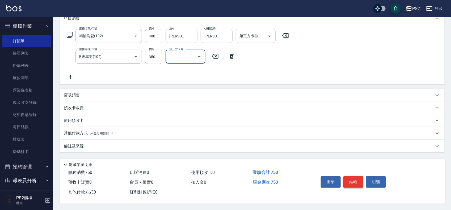
click at [352, 178] on button "結帳" at bounding box center [354, 182] width 20 height 11
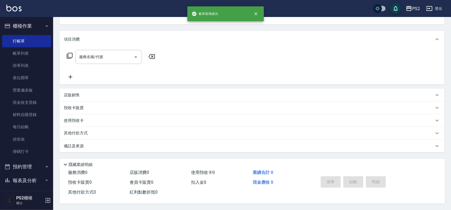
scroll to position [0, 0]
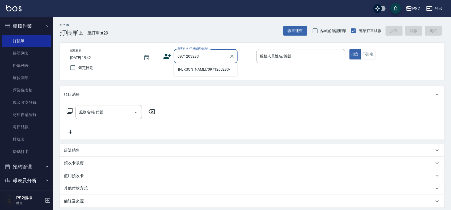
click at [189, 69] on li "張清如/0971203293/" at bounding box center [206, 69] width 64 height 9
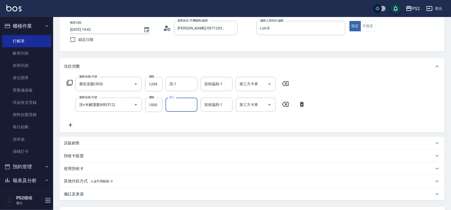
scroll to position [78, 0]
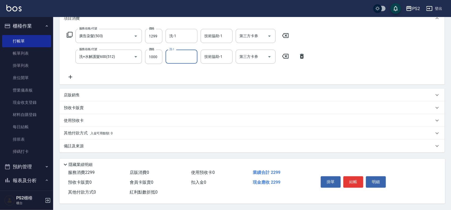
click at [74, 131] on p "其他付款方式 入金可用餘額: 0" at bounding box center [88, 134] width 49 height 6
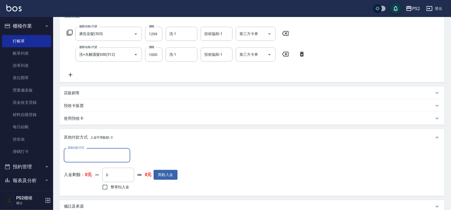
scroll to position [141, 0]
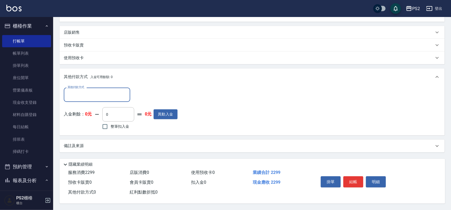
click at [77, 94] on input "其他付款方式" at bounding box center [97, 94] width 62 height 9
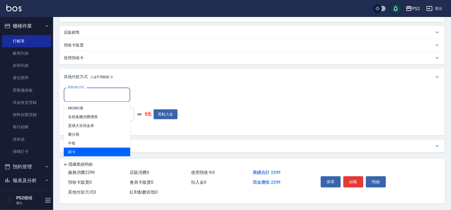
click at [84, 152] on span "刷卡" at bounding box center [97, 152] width 66 height 9
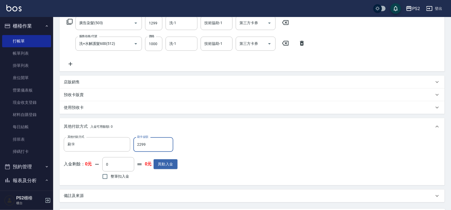
scroll to position [141, 0]
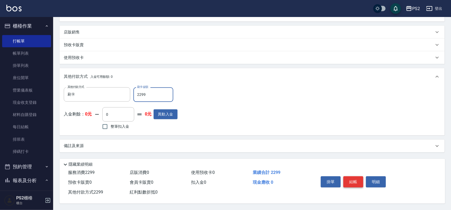
click at [351, 178] on button "結帳" at bounding box center [354, 182] width 20 height 11
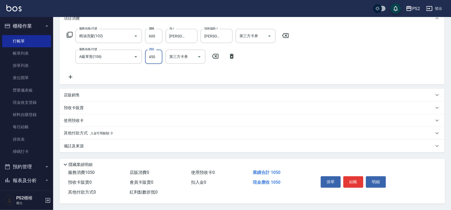
scroll to position [12, 0]
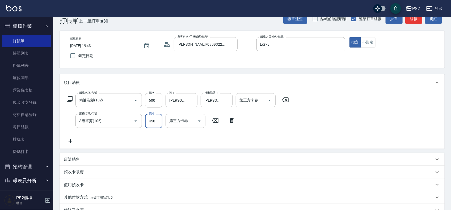
click at [148, 100] on input "600" at bounding box center [153, 100] width 17 height 14
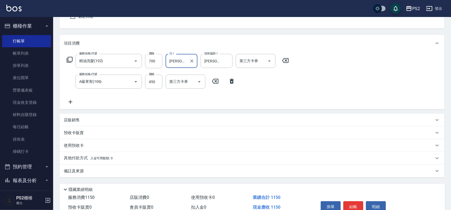
scroll to position [78, 0]
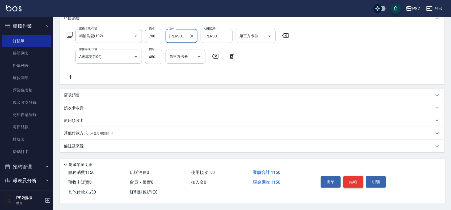
click at [361, 184] on button "結帳" at bounding box center [354, 182] width 20 height 11
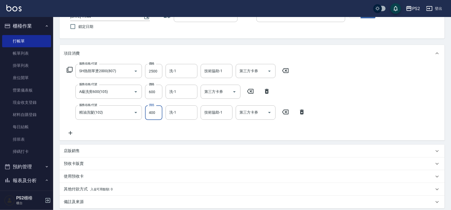
scroll to position [99, 0]
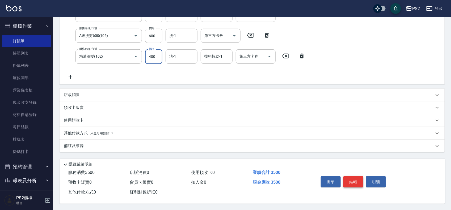
click at [354, 184] on button "結帳" at bounding box center [354, 182] width 20 height 11
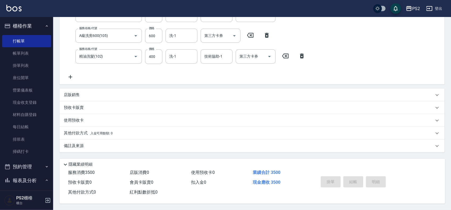
scroll to position [0, 0]
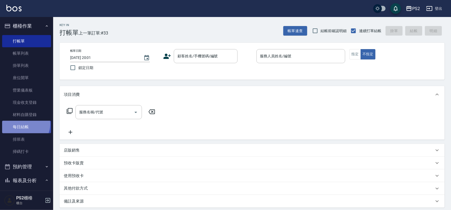
click at [24, 124] on link "每日結帳" at bounding box center [26, 127] width 49 height 12
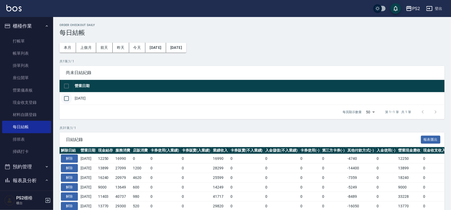
click at [71, 99] on input "checkbox" at bounding box center [66, 98] width 11 height 11
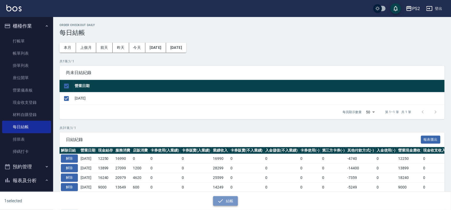
click at [230, 202] on button "結帳" at bounding box center [225, 202] width 25 height 10
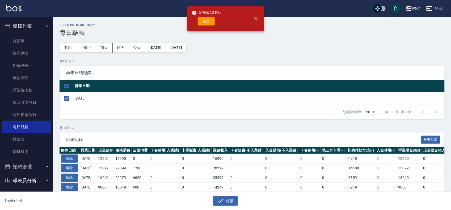
click at [192, 19] on div "確定" at bounding box center [207, 21] width 30 height 8
click at [204, 18] on button "確定" at bounding box center [206, 21] width 17 height 8
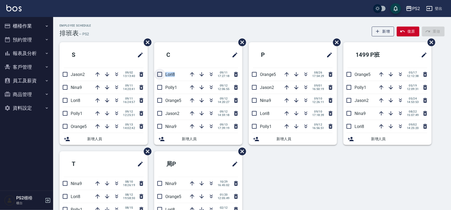
drag, startPoint x: 179, startPoint y: 75, endPoint x: 165, endPoint y: 75, distance: 13.6
click at [165, 75] on li "Lori8 09/11 17:27:18" at bounding box center [198, 74] width 88 height 13
click at [288, 164] on div "S Jason2 09/02 13:13:40 Nina9 09/11 14:20:41 Lori8 09/11 16:24:57 Polly1 09/12 …" at bounding box center [249, 151] width 392 height 219
click at [214, 74] on button "button" at bounding box center [211, 74] width 13 height 13
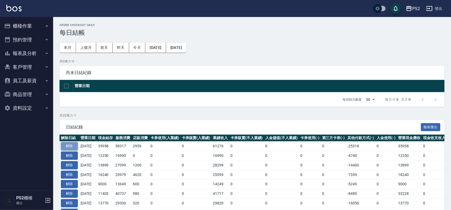
click at [69, 148] on button "解除" at bounding box center [69, 146] width 17 height 8
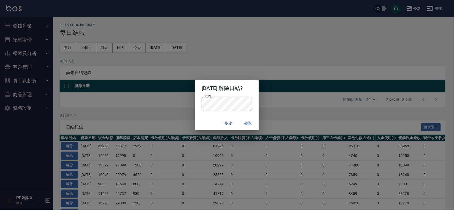
click at [215, 115] on div "密碼 密碼" at bounding box center [226, 107] width 63 height 20
click at [255, 125] on button "確認" at bounding box center [248, 124] width 17 height 10
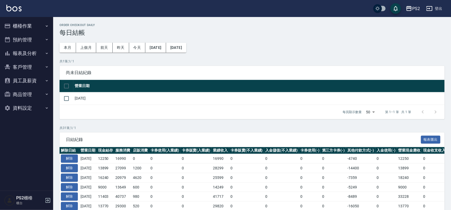
click at [31, 23] on button "櫃檯作業" at bounding box center [26, 26] width 49 height 14
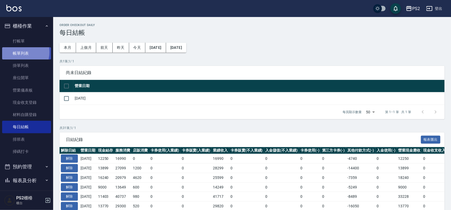
click at [19, 52] on link "帳單列表" at bounding box center [26, 53] width 49 height 12
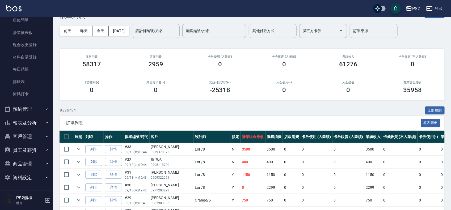
scroll to position [33, 0]
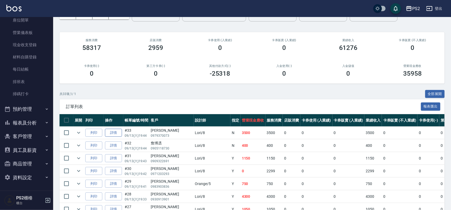
click at [119, 133] on link "詳情" at bounding box center [113, 133] width 17 height 8
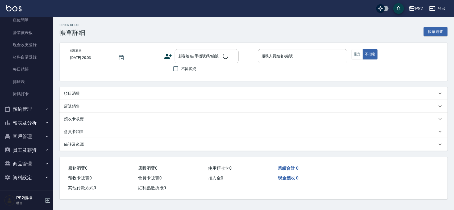
type input "2025/09/13 19:44"
type input "Lori-8"
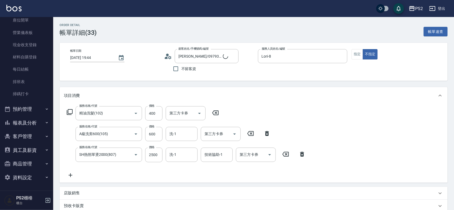
type input "呂唐愷/0979370073/"
type input "精油洗髮(102)"
type input "A級洗剪600(105)"
type input "SH熱朔單燙2000(807)"
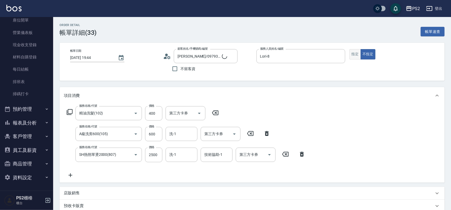
click at [355, 55] on button "指定" at bounding box center [355, 54] width 11 height 10
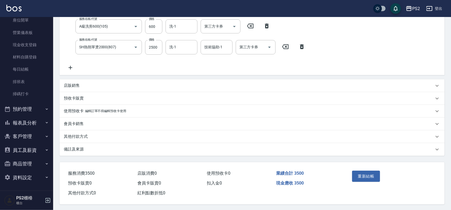
scroll to position [110, 0]
click at [359, 170] on button "重新結帳" at bounding box center [366, 175] width 28 height 11
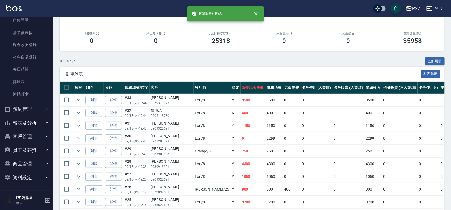
scroll to position [66, 0]
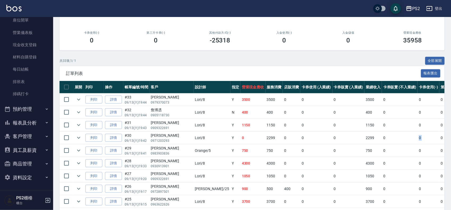
drag, startPoint x: 384, startPoint y: 134, endPoint x: 416, endPoint y: 134, distance: 33.0
click at [414, 134] on tr "列印 詳情 #30 09/13 (六) 19:42 張清如 0971203293 Lori /8 Y 0 2299 0 0 0 2299 0 0 0 -229…" at bounding box center [302, 138] width 484 height 13
click at [440, 134] on td "0" at bounding box center [453, 138] width 26 height 13
click at [109, 135] on link "詳情" at bounding box center [113, 138] width 17 height 8
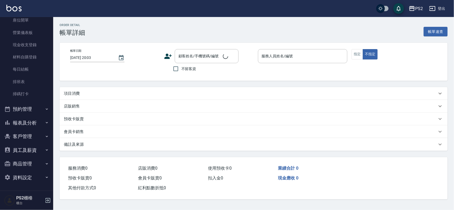
type input "2025/09/13 19:42"
type input "Lori-8"
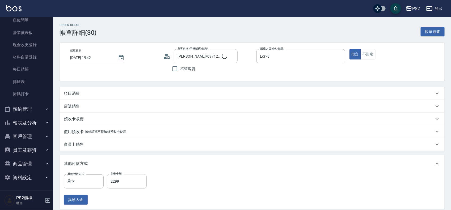
type input "張清如/0971203293/"
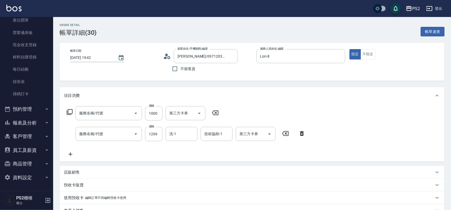
type input "洗+水解護髮600(512)"
type input "廣告染髮(503)"
click at [69, 155] on icon at bounding box center [70, 154] width 13 height 6
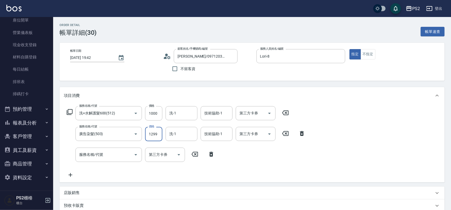
click at [156, 130] on input "1299" at bounding box center [153, 134] width 17 height 14
type input "0"
type input "1599"
click at [208, 153] on icon at bounding box center [211, 154] width 13 height 6
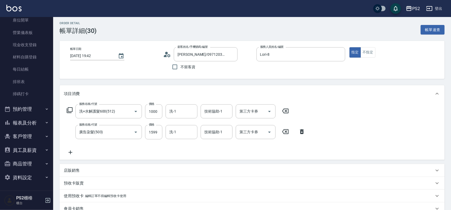
scroll to position [133, 0]
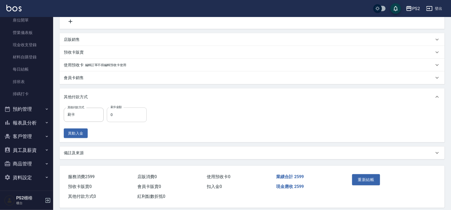
click at [118, 115] on input "0" at bounding box center [127, 115] width 40 height 14
type input "2599"
click at [368, 179] on button "重新結帳" at bounding box center [366, 179] width 28 height 11
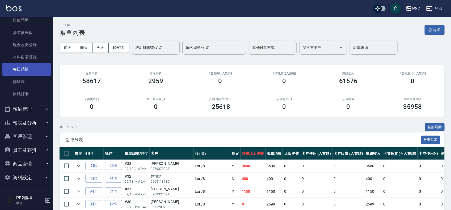
click at [32, 72] on link "每日結帳" at bounding box center [26, 69] width 49 height 12
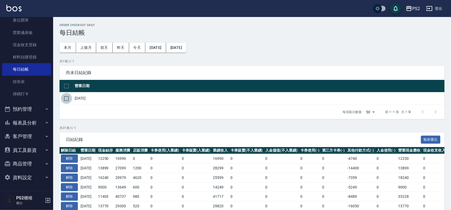
click at [70, 101] on input "checkbox" at bounding box center [66, 98] width 11 height 11
checkbox input "true"
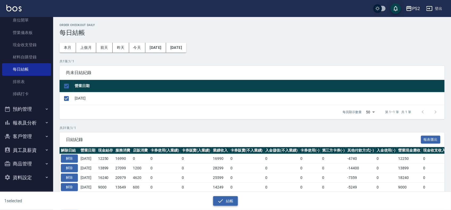
click at [221, 200] on icon "button" at bounding box center [221, 201] width 6 height 6
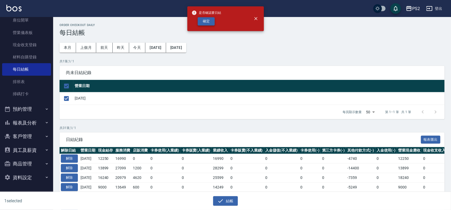
click at [203, 24] on button "確定" at bounding box center [206, 21] width 17 height 8
checkbox input "false"
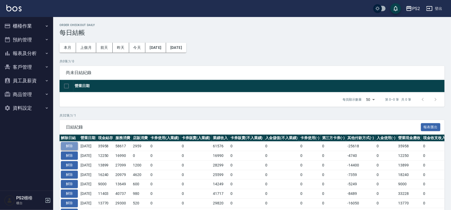
click at [74, 146] on button "解除" at bounding box center [69, 146] width 17 height 8
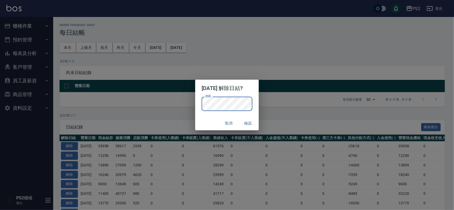
drag, startPoint x: 195, startPoint y: 114, endPoint x: 204, endPoint y: 117, distance: 8.7
click at [196, 116] on div "密碼 密碼" at bounding box center [226, 107] width 63 height 20
click at [249, 120] on button "確認" at bounding box center [248, 124] width 17 height 10
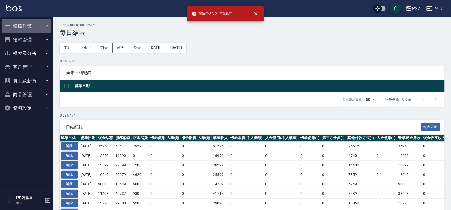
click at [19, 27] on button "櫃檯作業" at bounding box center [26, 26] width 49 height 14
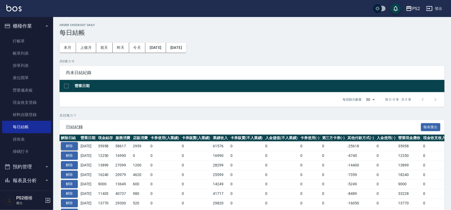
click at [66, 146] on button "解除" at bounding box center [69, 146] width 17 height 8
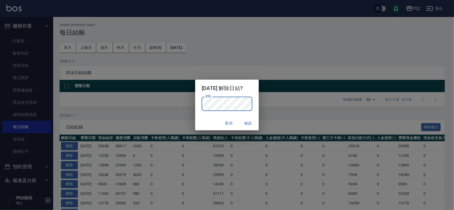
click at [206, 120] on div "取消 確認" at bounding box center [226, 123] width 63 height 14
click at [247, 124] on button "確認" at bounding box center [248, 124] width 17 height 10
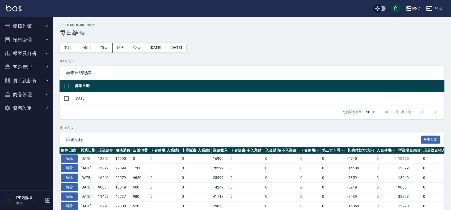
click at [21, 29] on button "櫃檯作業" at bounding box center [26, 26] width 49 height 14
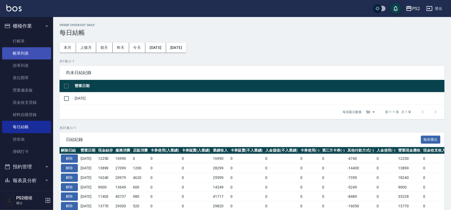
click at [27, 56] on link "帳單列表" at bounding box center [26, 53] width 49 height 12
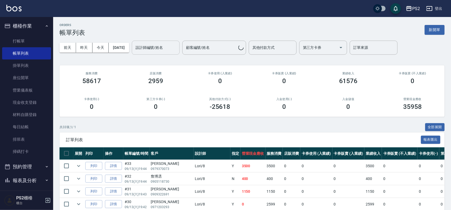
click at [162, 50] on input "設計師編號/姓名" at bounding box center [155, 47] width 43 height 9
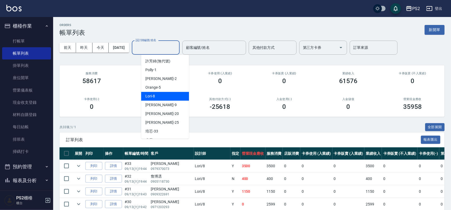
click at [165, 98] on div "Lori -8" at bounding box center [165, 96] width 48 height 9
type input "Lori-8"
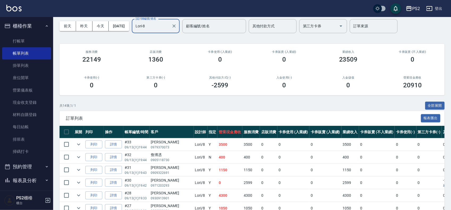
scroll to position [33, 0]
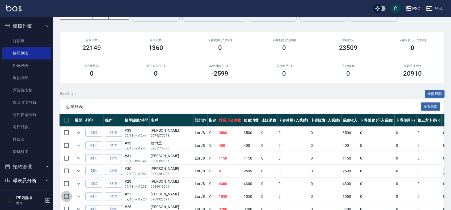
click at [65, 197] on input "checkbox" at bounding box center [66, 196] width 11 height 11
checkbox input "true"
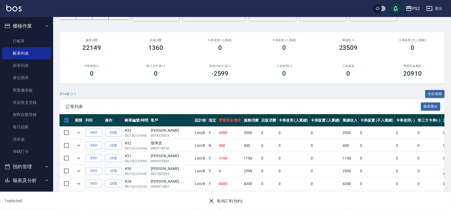
click at [239, 201] on button "取消訂單(預約)" at bounding box center [225, 202] width 39 height 10
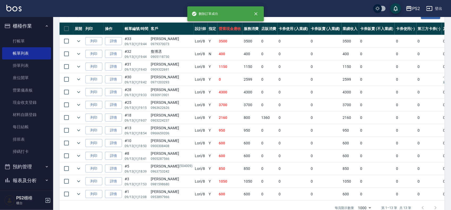
scroll to position [133, 0]
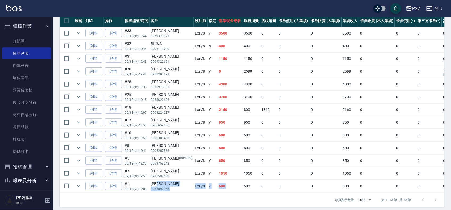
drag, startPoint x: 168, startPoint y: 187, endPoint x: 228, endPoint y: 181, distance: 60.3
click at [228, 182] on tr "列印 詳情 #1 09/13 (六) 12:08 蘇柏豪 0953897966 Lori /8 Y 600 600 0 0 0 600 0 0 0 0 0" at bounding box center [290, 186] width 461 height 13
click at [179, 160] on p "(504009)" at bounding box center [185, 159] width 13 height 6
click at [157, 145] on div "余龍謙" at bounding box center [171, 146] width 41 height 6
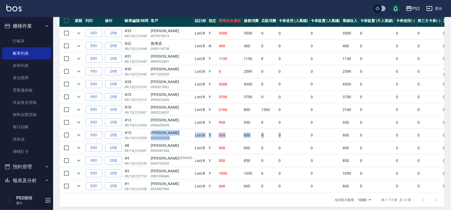
drag, startPoint x: 154, startPoint y: 135, endPoint x: 251, endPoint y: 131, distance: 97.7
click at [266, 136] on tr "列印 詳情 #10 09/13 (六) 18:50 汪承德 0900308408 Lori /8 Y 600 600 0 0 0 600 0 0 0 0 0" at bounding box center [290, 135] width 461 height 13
drag, startPoint x: 168, startPoint y: 124, endPoint x: 222, endPoint y: 124, distance: 54.5
click at [220, 124] on tr "列印 詳情 #13 09/13 (六) 18:54 蔡宇倫 0966659206 Lori /8 Y 950 950 0 0 0 950 0 0 0 0 0" at bounding box center [290, 122] width 461 height 13
click at [222, 124] on td "950" at bounding box center [230, 122] width 25 height 13
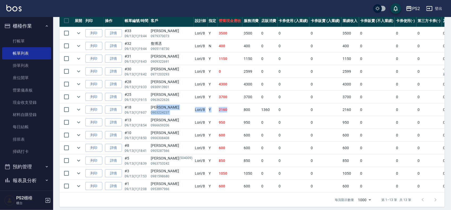
drag, startPoint x: 164, startPoint y: 107, endPoint x: 229, endPoint y: 109, distance: 65.5
click at [227, 109] on tr "列印 詳情 #18 09/13 (六) 19:07 蔡子秀 0903224237 Lori /8 Y 2160 800 1360 0 0 2160 0 0 0…" at bounding box center [290, 110] width 461 height 13
click at [243, 109] on td "800" at bounding box center [252, 110] width 18 height 13
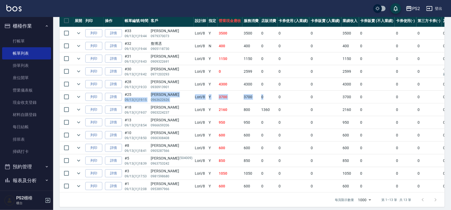
drag, startPoint x: 191, startPoint y: 96, endPoint x: 255, endPoint y: 93, distance: 63.1
click at [259, 96] on tr "列印 詳情 #25 09/13 (六) 19:15 楊博文 0963622626 Lori /8 Y 3700 3700 0 0 0 3700 0 0 0 0…" at bounding box center [290, 97] width 461 height 13
click at [260, 96] on tr "列印 詳情 #25 09/13 (六) 19:15 楊博文 0963622626 Lori /8 Y 3700 3700 0 0 0 3700 0 0 0 0…" at bounding box center [290, 97] width 461 height 13
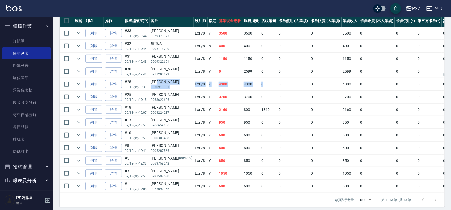
drag, startPoint x: 199, startPoint y: 84, endPoint x: 252, endPoint y: 89, distance: 53.7
click at [252, 89] on tr "列印 詳情 #28 09/13 (六) 19:33 陳怡妏 0930913901 Lori /8 Y 4300 4300 0 0 0 4300 0 0 0 0…" at bounding box center [290, 84] width 461 height 13
click at [278, 93] on td "0" at bounding box center [294, 97] width 32 height 13
drag, startPoint x: 265, startPoint y: 89, endPoint x: 148, endPoint y: 84, distance: 117.4
click at [148, 84] on tr "列印 詳情 #28 09/13 (六) 19:33 陳怡妏 0930913901 Lori /8 Y 4300 4300 0 0 0 4300 0 0 0 0…" at bounding box center [290, 84] width 461 height 13
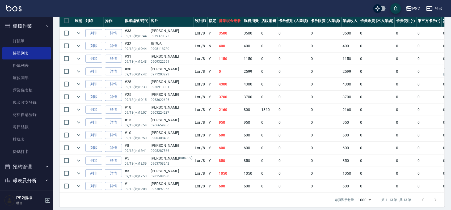
click at [154, 73] on p "0971203293" at bounding box center [171, 74] width 41 height 5
drag, startPoint x: 154, startPoint y: 72, endPoint x: 265, endPoint y: 72, distance: 111.2
click at [235, 72] on tr "列印 詳情 #30 09/13 (六) 19:42 張清如 0971203293 Lori /8 Y 0 2599 0 0 0 2599 0 0 0 -259…" at bounding box center [290, 71] width 461 height 13
click at [278, 72] on td "0" at bounding box center [294, 71] width 32 height 13
drag, startPoint x: 230, startPoint y: 59, endPoint x: 163, endPoint y: 59, distance: 67.0
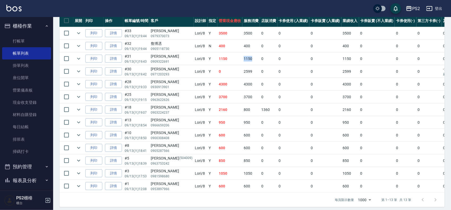
click at [183, 59] on tr "列印 詳情 #31 09/13 (六) 19:43 柯又睿 0909322691 Lori /8 Y 1150 1150 0 0 0 1150 0 0 0 0…" at bounding box center [290, 59] width 461 height 13
drag, startPoint x: 163, startPoint y: 59, endPoint x: 160, endPoint y: 56, distance: 4.0
click at [162, 59] on div "柯又睿" at bounding box center [171, 57] width 41 height 6
click at [77, 59] on icon "expand row" at bounding box center [79, 59] width 6 height 6
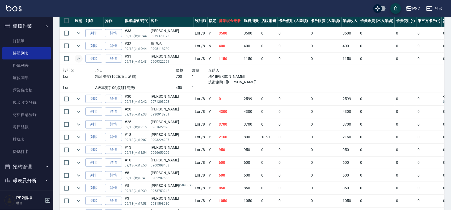
click at [170, 47] on p "0905118730" at bounding box center [171, 49] width 41 height 5
drag, startPoint x: 166, startPoint y: 45, endPoint x: 175, endPoint y: 45, distance: 8.8
click at [175, 45] on div "詹博丞" at bounding box center [171, 44] width 41 height 6
click at [76, 45] on icon "expand row" at bounding box center [79, 46] width 6 height 6
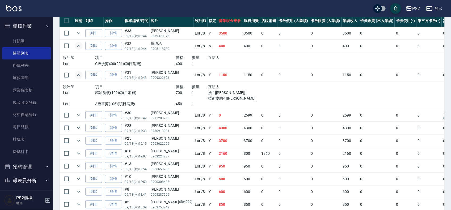
click at [124, 46] on td "#32 09/13 (六) 19:44" at bounding box center [136, 46] width 26 height 13
click at [111, 47] on link "詳情" at bounding box center [113, 46] width 17 height 8
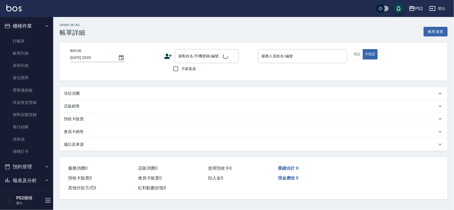
type input "2025/09/13 19:44"
type input "Lori-8"
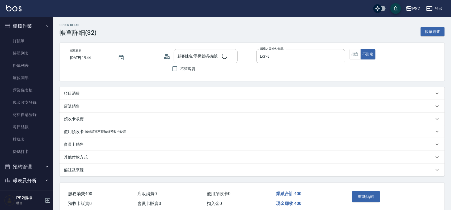
type input "詹博丞/0905118730/"
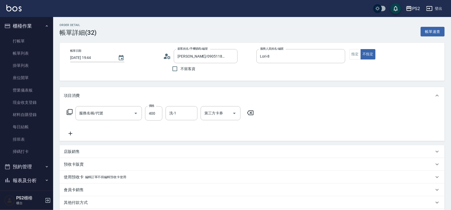
type input "C級洗剪400(201)"
click at [170, 109] on div "洗-1 洗-1" at bounding box center [182, 113] width 32 height 14
type input "Allan-25"
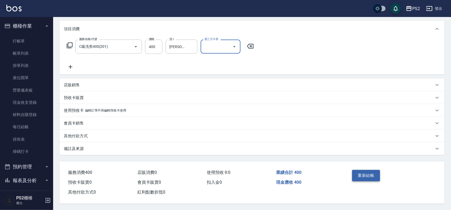
scroll to position [69, 0]
click at [365, 170] on button "重新結帳" at bounding box center [366, 175] width 28 height 11
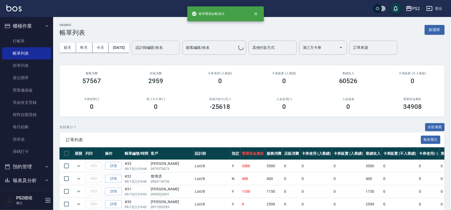
click at [176, 44] on input "設計師編號/姓名" at bounding box center [155, 47] width 43 height 9
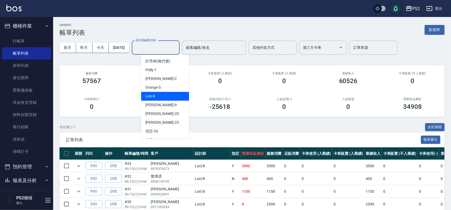
click at [162, 95] on div "Lori -8" at bounding box center [165, 96] width 48 height 9
type input "Lori-8"
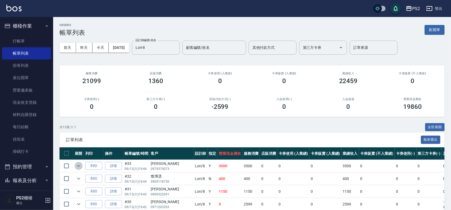
click at [76, 165] on icon "expand row" at bounding box center [79, 166] width 6 height 6
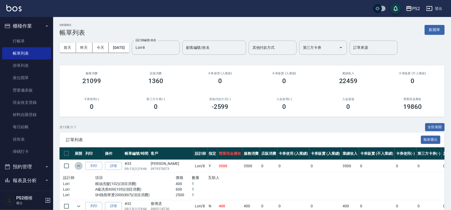
click at [76, 165] on icon "expand row" at bounding box center [79, 166] width 6 height 6
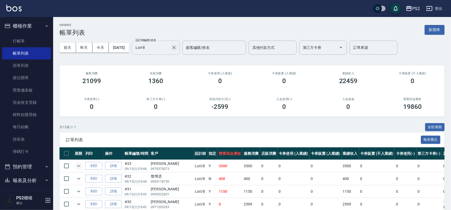
click at [176, 47] on icon "Clear" at bounding box center [174, 47] width 3 height 3
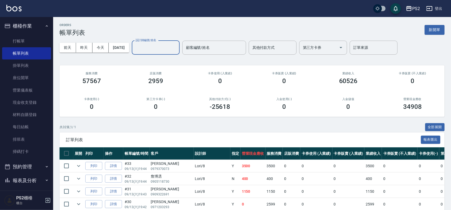
click at [164, 53] on div "設計師編號/姓名" at bounding box center [156, 48] width 48 height 14
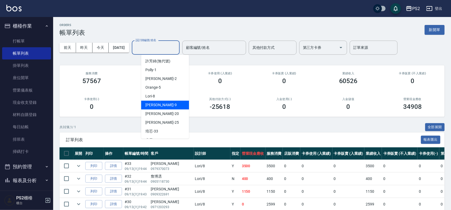
click at [162, 102] on div "Nina -9" at bounding box center [165, 105] width 48 height 9
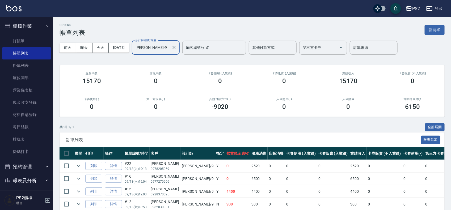
click at [169, 43] on input "Nina-9" at bounding box center [151, 47] width 35 height 9
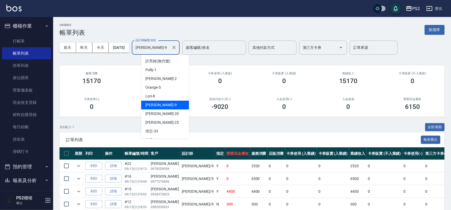
click at [169, 43] on input "Nina-9" at bounding box center [151, 47] width 35 height 9
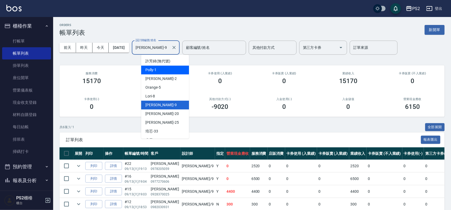
click at [166, 71] on div "Polly -1" at bounding box center [165, 70] width 48 height 9
type input "Polly-1"
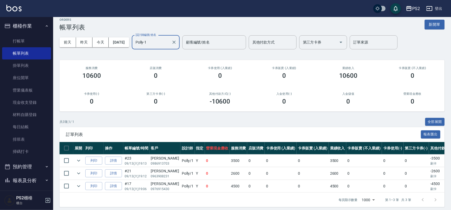
scroll to position [14, 0]
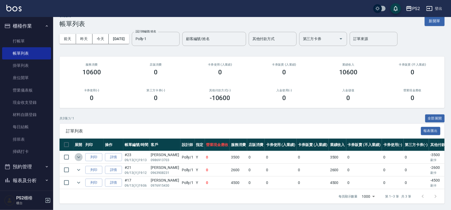
click at [78, 155] on icon "expand row" at bounding box center [79, 157] width 6 height 6
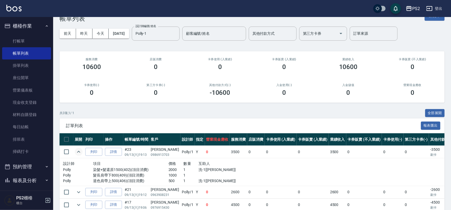
click at [78, 155] on icon "expand row" at bounding box center [79, 152] width 6 height 6
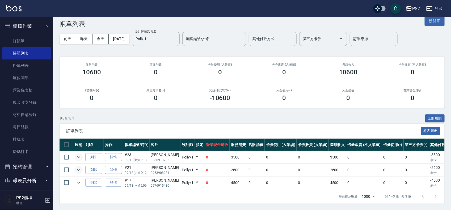
click at [79, 167] on icon "expand row" at bounding box center [79, 170] width 6 height 6
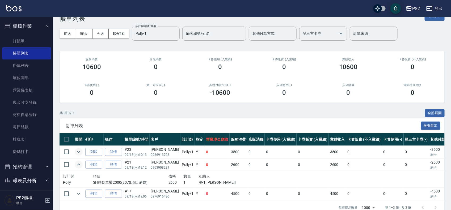
click at [79, 164] on icon "expand row" at bounding box center [78, 165] width 3 height 2
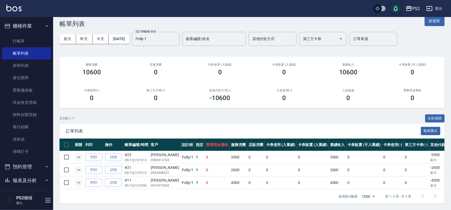
click at [78, 180] on icon "expand row" at bounding box center [79, 183] width 6 height 6
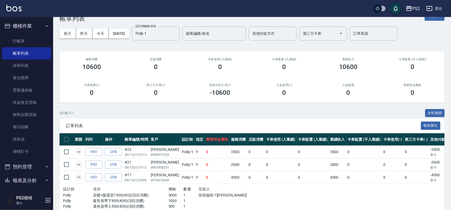
click at [78, 178] on icon "expand row" at bounding box center [79, 177] width 6 height 6
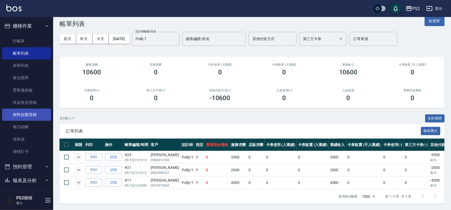
click at [18, 120] on link "材料自購登錄" at bounding box center [26, 115] width 49 height 12
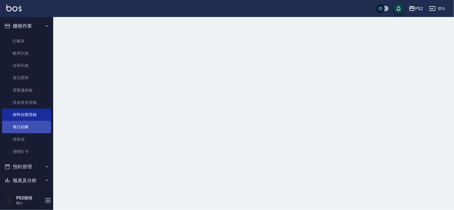
click at [18, 124] on link "每日結帳" at bounding box center [26, 127] width 49 height 12
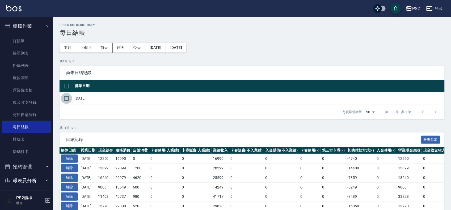
click at [65, 97] on input "checkbox" at bounding box center [66, 98] width 11 height 11
checkbox input "true"
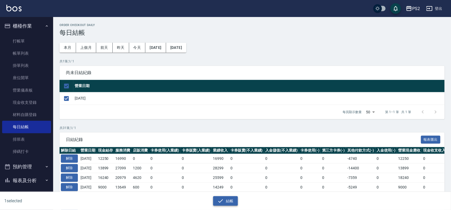
click at [223, 200] on icon "button" at bounding box center [221, 200] width 5 height 3
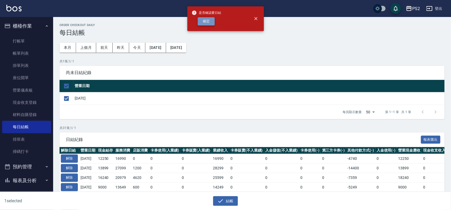
click at [205, 19] on button "確定" at bounding box center [206, 21] width 17 height 8
checkbox input "false"
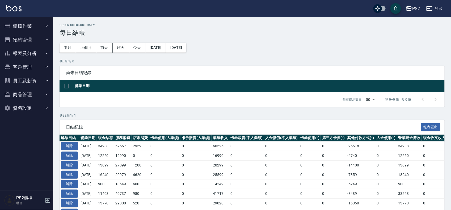
click at [81, 147] on td "[DATE]" at bounding box center [88, 147] width 18 height 10
click at [78, 147] on button "解除" at bounding box center [69, 146] width 17 height 8
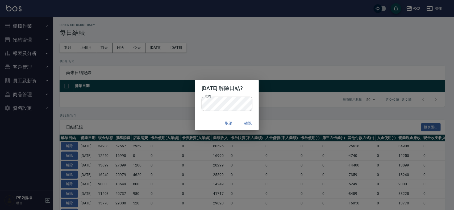
drag, startPoint x: 203, startPoint y: 118, endPoint x: 211, endPoint y: 118, distance: 8.8
click at [203, 118] on div "取消 確認" at bounding box center [226, 123] width 63 height 14
click at [254, 120] on button "確認" at bounding box center [248, 124] width 17 height 10
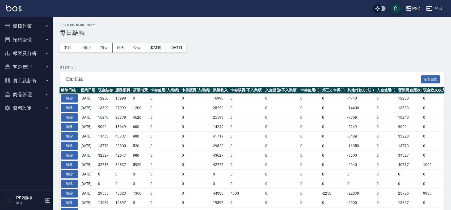
click at [28, 24] on button "櫃檯作業" at bounding box center [26, 26] width 49 height 14
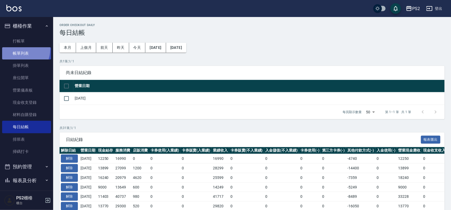
click at [18, 49] on link "帳單列表" at bounding box center [26, 53] width 49 height 12
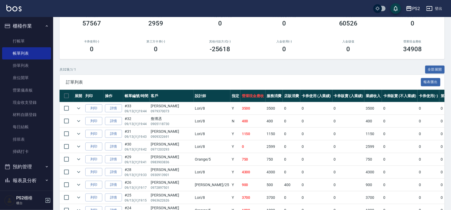
scroll to position [66, 0]
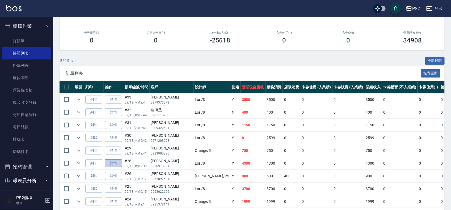
click at [114, 165] on link "詳情" at bounding box center [113, 164] width 17 height 8
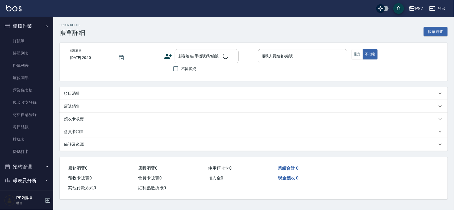
type input "[DATE] 19:33"
type input "Lori-8"
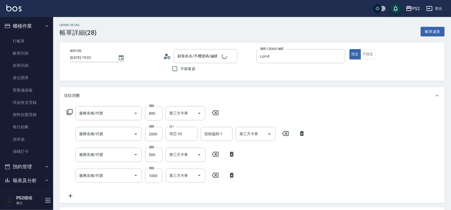
type input "局部冷燙600(306)"
type input "染髮+髮還原護2500(404)"
type input "退色肩帶上500(406)"
type input "髮長腰下1000(410)"
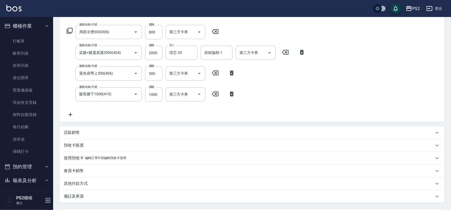
scroll to position [131, 0]
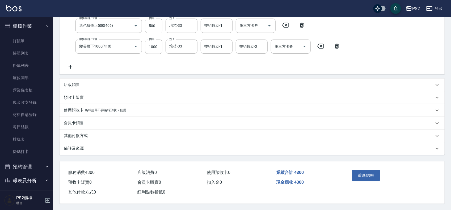
type input "[PERSON_NAME]/0930913901/"
click at [82, 131] on div "其他付款方式" at bounding box center [252, 136] width 385 height 13
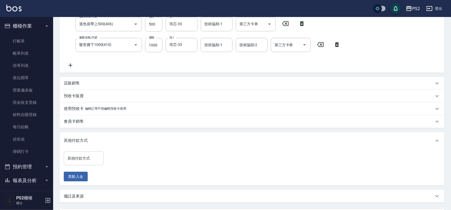
click at [71, 163] on input "其他付款方式" at bounding box center [83, 158] width 35 height 9
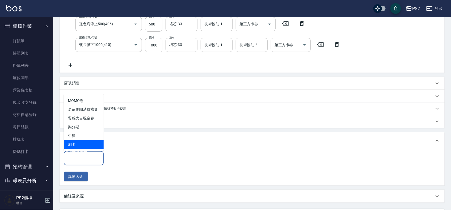
click at [84, 143] on span "刷卡" at bounding box center [84, 144] width 40 height 9
type input "刷卡"
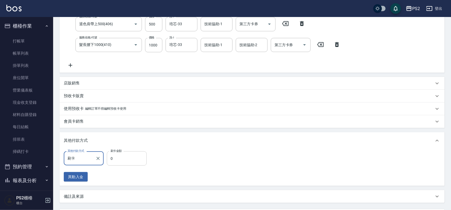
click at [129, 163] on input "0" at bounding box center [127, 159] width 40 height 14
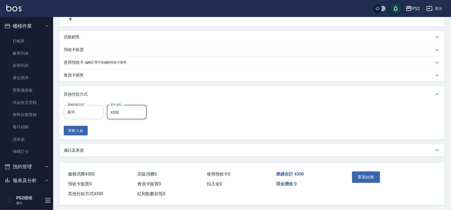
scroll to position [181, 0]
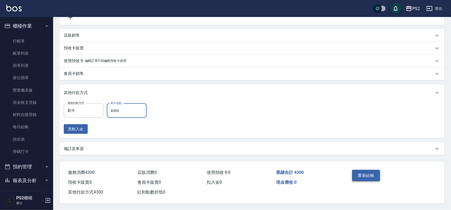
type input "4300"
click at [355, 168] on div "重新結帳" at bounding box center [370, 179] width 41 height 23
click at [355, 175] on button "重新結帳" at bounding box center [366, 175] width 28 height 11
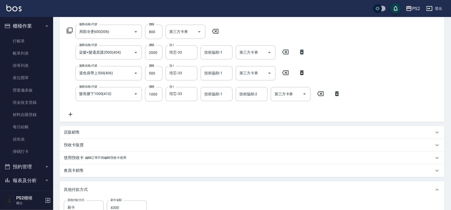
scroll to position [15, 0]
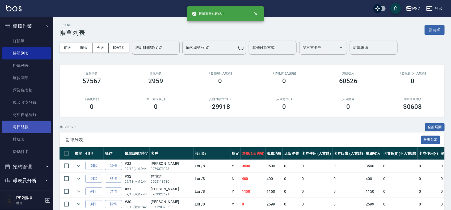
click at [25, 126] on link "每日結帳" at bounding box center [26, 127] width 49 height 12
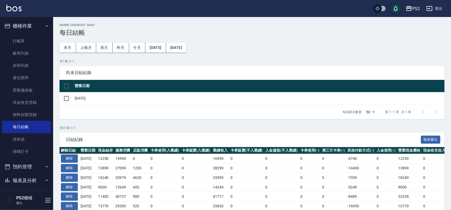
click at [61, 97] on input "checkbox" at bounding box center [66, 98] width 11 height 11
checkbox input "true"
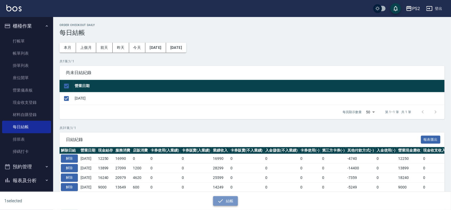
click at [223, 201] on icon "button" at bounding box center [221, 201] width 6 height 6
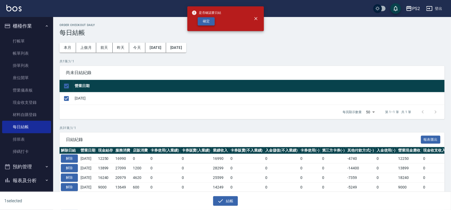
click at [208, 21] on button "確定" at bounding box center [206, 21] width 17 height 8
checkbox input "false"
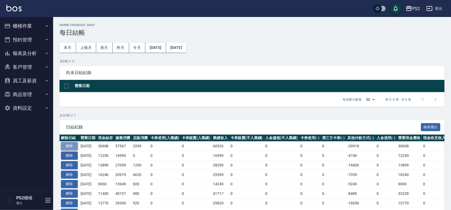
click at [66, 146] on button "解除" at bounding box center [69, 146] width 17 height 8
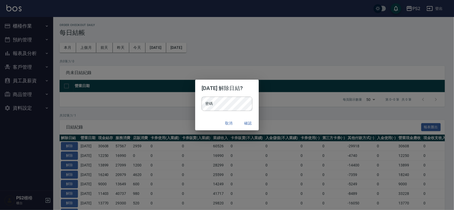
click at [218, 111] on div "密碼 密碼" at bounding box center [226, 107] width 63 height 20
click at [213, 116] on div "密碼 密碼" at bounding box center [226, 107] width 63 height 20
click at [249, 124] on button "確認" at bounding box center [248, 124] width 17 height 10
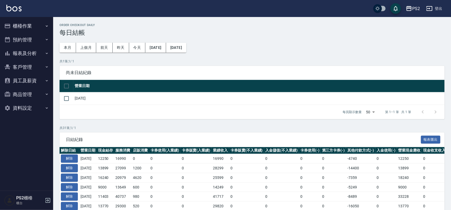
click at [26, 25] on button "櫃檯作業" at bounding box center [26, 26] width 49 height 14
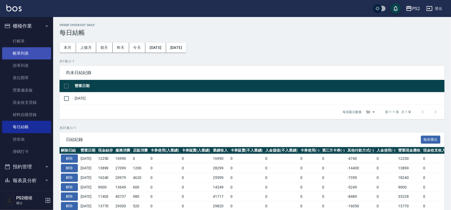
click at [27, 52] on link "帳單列表" at bounding box center [26, 53] width 49 height 12
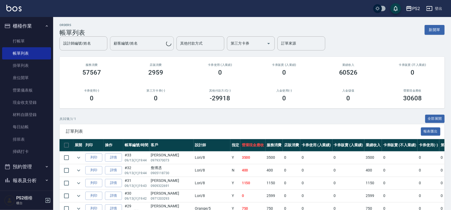
click at [136, 39] on input "顧客編號/姓名" at bounding box center [140, 43] width 54 height 9
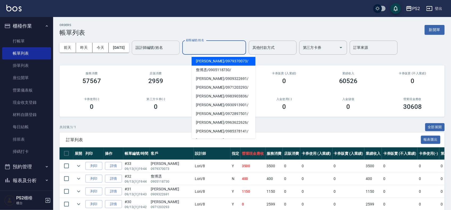
click at [177, 45] on input "設計師編號/姓名" at bounding box center [155, 47] width 43 height 9
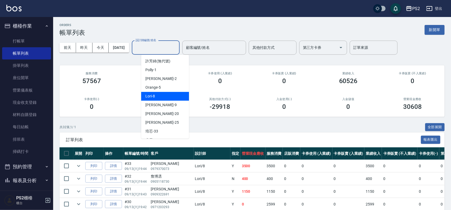
click at [160, 96] on div "Lori -8" at bounding box center [165, 96] width 48 height 9
type input "Lori-8"
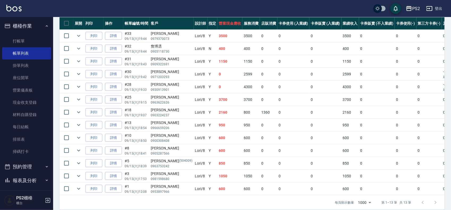
scroll to position [143, 0]
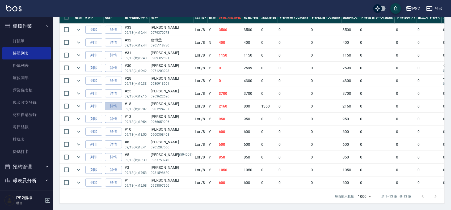
click at [119, 102] on link "詳情" at bounding box center [113, 106] width 17 height 8
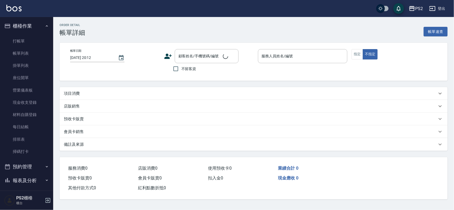
type input "2025/09/13 19:07"
type input "Lori-8"
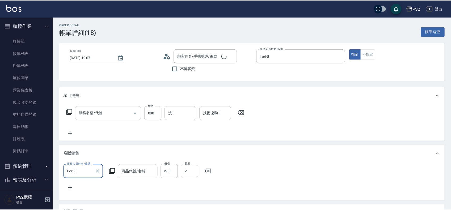
scroll to position [3, 0]
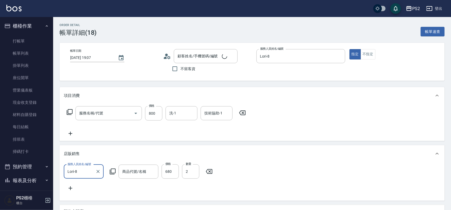
type input "精油洗+去角質(111)"
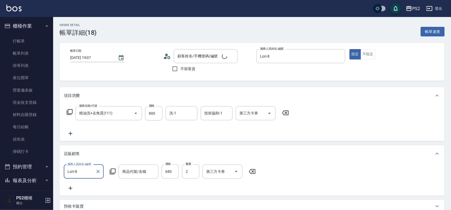
scroll to position [0, 0]
type input "蔡子秀/0903224237/"
type input "慕韻頭皮精華液"
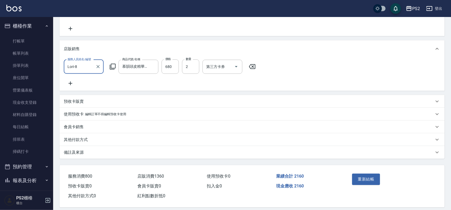
scroll to position [116, 0]
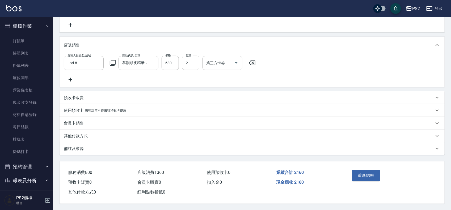
click at [78, 131] on div "其他付款方式" at bounding box center [252, 136] width 385 height 13
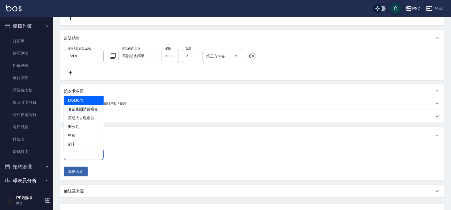
click at [85, 158] on input "其他付款方式" at bounding box center [83, 153] width 35 height 9
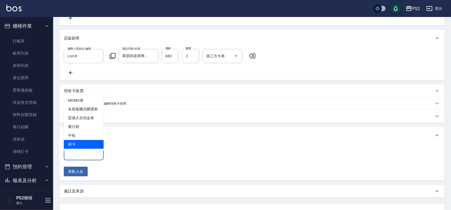
click at [94, 141] on span "刷卡" at bounding box center [84, 144] width 40 height 9
type input "刷卡"
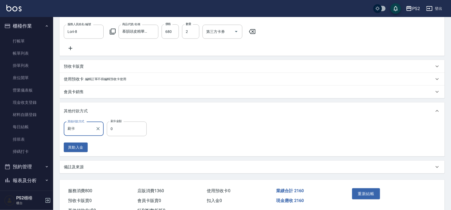
scroll to position [165, 0]
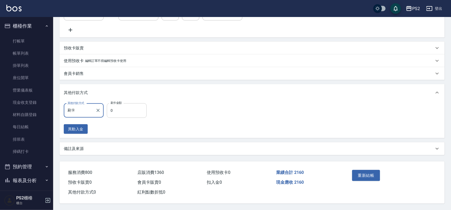
click at [130, 112] on input "0" at bounding box center [127, 110] width 40 height 14
type input "2160"
click at [368, 176] on button "重新結帳" at bounding box center [366, 175] width 28 height 11
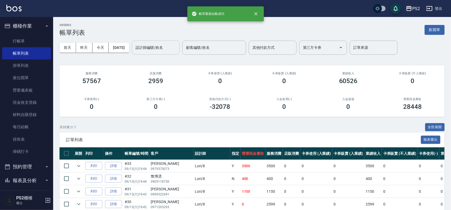
click at [160, 46] on input "設計師編號/姓名" at bounding box center [155, 47] width 43 height 9
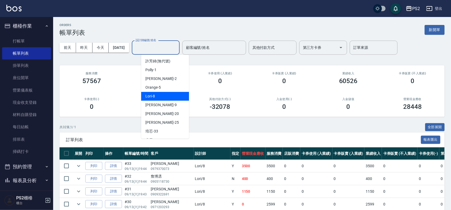
click at [163, 98] on div "Lori -8" at bounding box center [165, 96] width 48 height 9
type input "Lori-8"
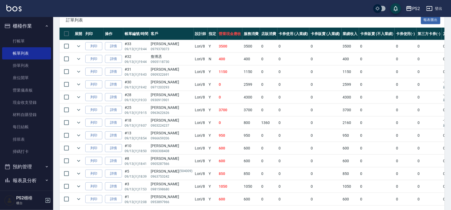
scroll to position [143, 0]
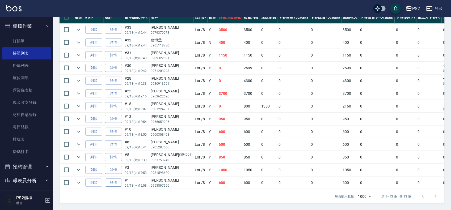
click at [117, 179] on link "詳情" at bounding box center [113, 183] width 17 height 8
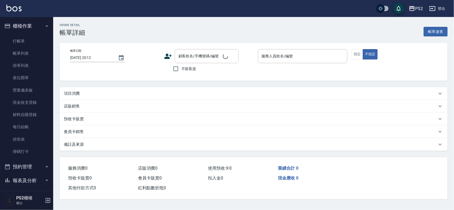
type input "2025/09/13 12:08"
type input "Lori-8"
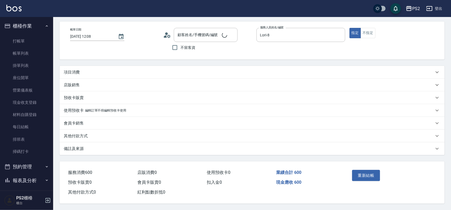
type input "蘇柏豪/0953897966/"
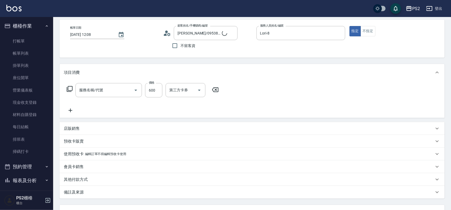
type input "A級洗剪600(105)"
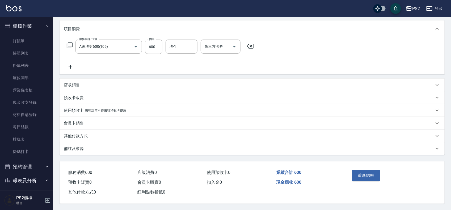
scroll to position [69, 0]
click at [87, 134] on p "其他付款方式" at bounding box center [76, 137] width 24 height 6
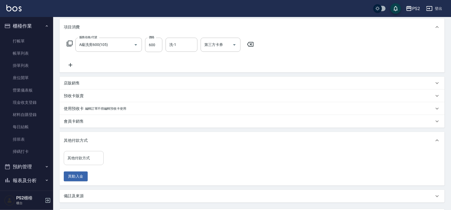
click at [87, 158] on input "其他付款方式" at bounding box center [83, 158] width 35 height 9
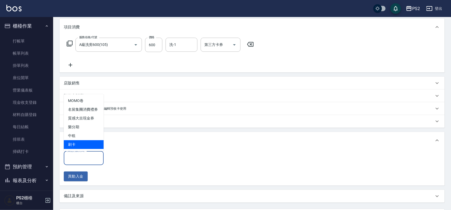
click at [88, 145] on span "刷卡" at bounding box center [84, 144] width 40 height 9
type input "刷卡"
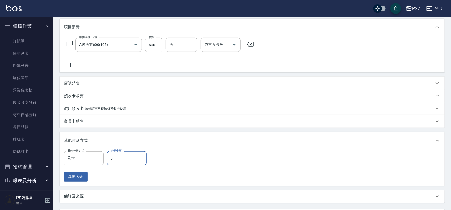
click at [123, 160] on input "0" at bounding box center [127, 158] width 40 height 14
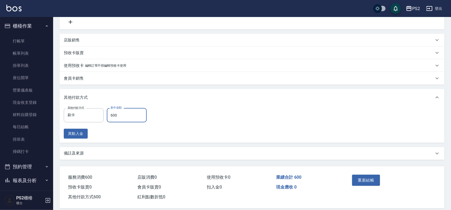
scroll to position [118, 0]
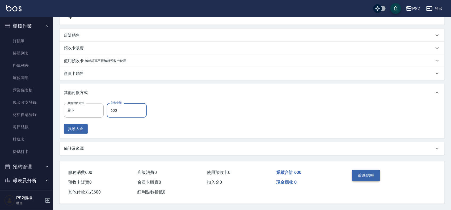
type input "600"
click at [356, 177] on button "重新結帳" at bounding box center [366, 175] width 28 height 11
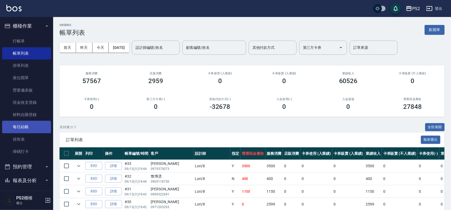
click at [21, 128] on link "每日結帳" at bounding box center [26, 127] width 49 height 12
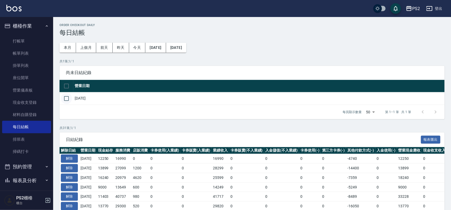
click at [67, 100] on input "checkbox" at bounding box center [66, 98] width 11 height 11
checkbox input "true"
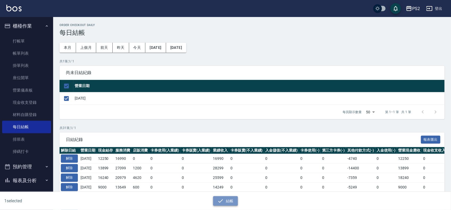
click at [224, 201] on icon "button" at bounding box center [221, 201] width 6 height 6
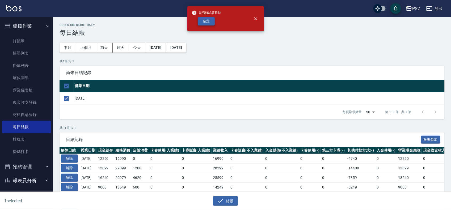
click at [208, 19] on button "確定" at bounding box center [206, 21] width 17 height 8
checkbox input "false"
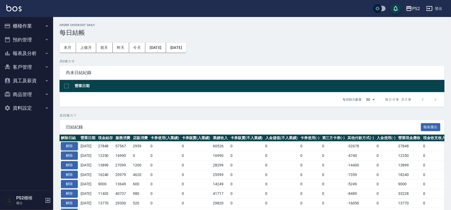
click at [76, 145] on button "解除" at bounding box center [69, 146] width 17 height 8
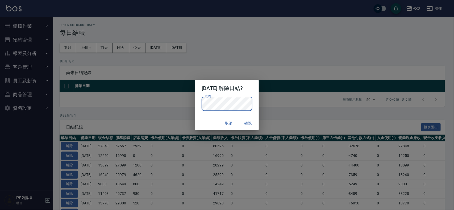
drag, startPoint x: 215, startPoint y: 126, endPoint x: 228, endPoint y: 122, distance: 12.8
click at [215, 126] on div "取消 確認" at bounding box center [226, 123] width 63 height 14
click at [251, 120] on button "確認" at bounding box center [248, 124] width 17 height 10
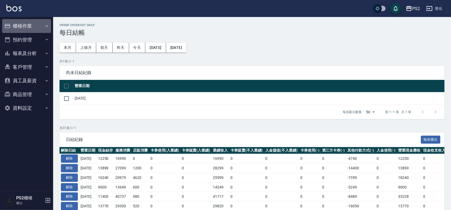
click at [27, 22] on button "櫃檯作業" at bounding box center [26, 26] width 49 height 14
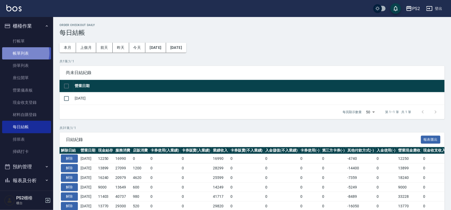
click at [21, 53] on link "帳單列表" at bounding box center [26, 53] width 49 height 12
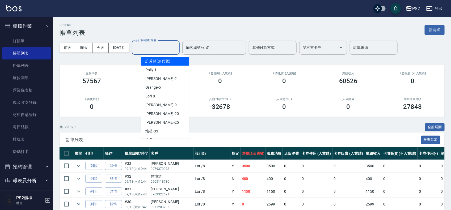
drag, startPoint x: 167, startPoint y: 47, endPoint x: 168, endPoint y: 60, distance: 12.9
click at [168, 47] on input "設計師編號/姓名" at bounding box center [155, 47] width 43 height 9
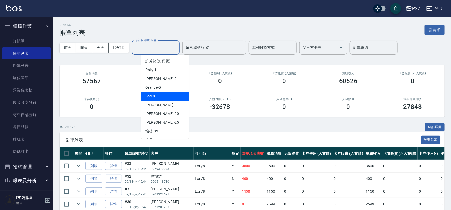
click at [163, 94] on div "Lori -8" at bounding box center [165, 96] width 48 height 9
type input "Lori-8"
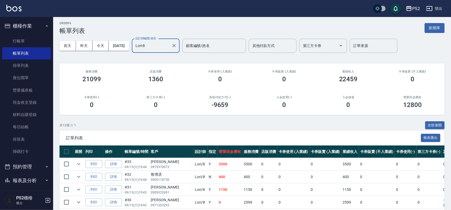
scroll to position [143, 0]
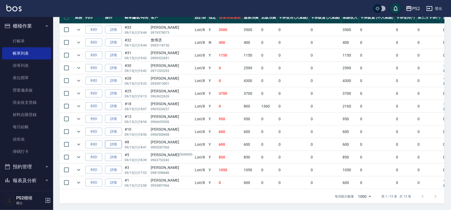
click at [116, 141] on link "詳情" at bounding box center [113, 145] width 17 height 8
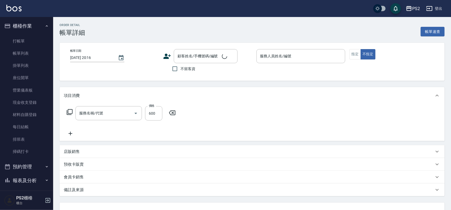
type input "[DATE] 18:41"
type input "Lori-8"
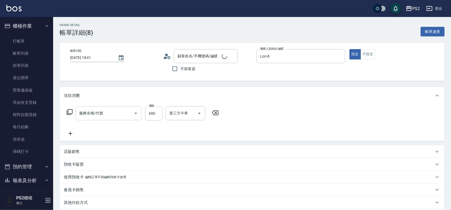
type input "A級洗剪600(105)"
type input "[PERSON_NAME]/0905287566/"
click at [77, 152] on p "店販銷售" at bounding box center [72, 152] width 16 height 6
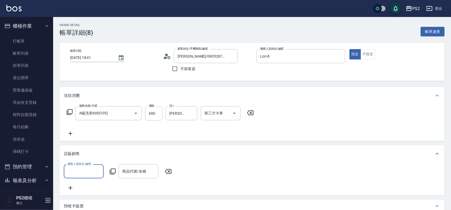
click at [86, 166] on label "服務人員姓名/編號" at bounding box center [79, 164] width 23 height 4
click at [86, 167] on input "服務人員姓名/編號" at bounding box center [83, 171] width 35 height 9
click at [83, 167] on div "服務人員姓名/編號" at bounding box center [84, 172] width 40 height 14
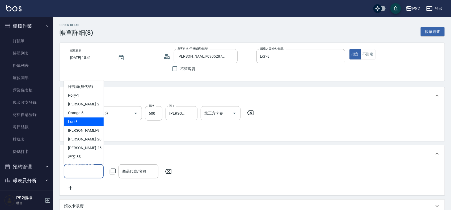
click at [91, 122] on div "Lori -8" at bounding box center [84, 122] width 40 height 9
type input "Lori-8"
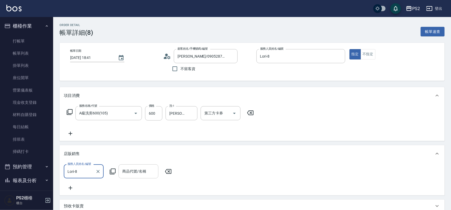
click at [129, 176] on input "商品代號/名稱" at bounding box center [138, 171] width 35 height 9
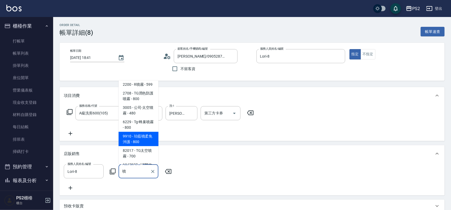
scroll to position [118, 0]
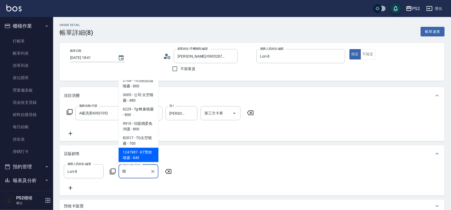
drag, startPoint x: 140, startPoint y: 170, endPoint x: 121, endPoint y: 170, distance: 18.6
click at [121, 170] on input "噴" at bounding box center [134, 171] width 27 height 9
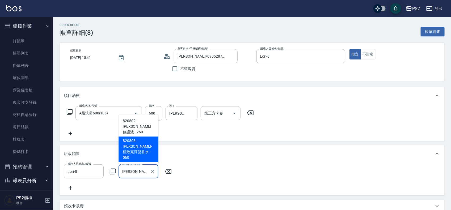
click at [154, 157] on span "820803 - [PERSON_NAME]-極致亮澤髮香水 - 560" at bounding box center [139, 150] width 40 height 26
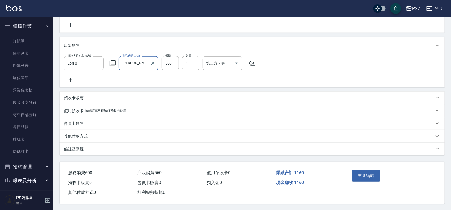
scroll to position [116, 0]
type input "[PERSON_NAME]-極致亮澤髮香水"
click at [354, 172] on button "重新結帳" at bounding box center [366, 175] width 28 height 11
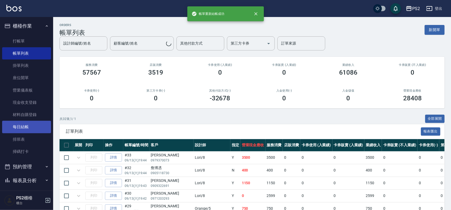
click at [23, 124] on link "每日結帳" at bounding box center [26, 127] width 49 height 12
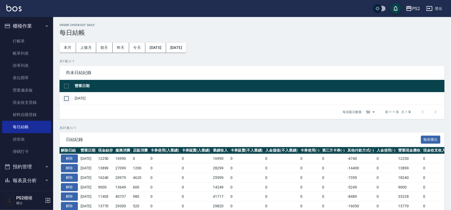
click at [71, 98] on input "checkbox" at bounding box center [66, 98] width 11 height 11
checkbox input "true"
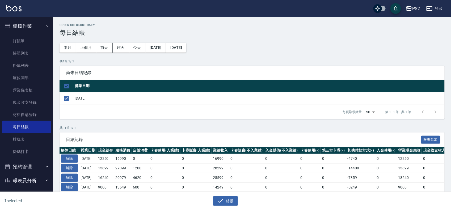
click at [229, 207] on div "1 selected 結帳" at bounding box center [225, 201] width 451 height 18
click at [228, 202] on button "結帳" at bounding box center [225, 202] width 25 height 10
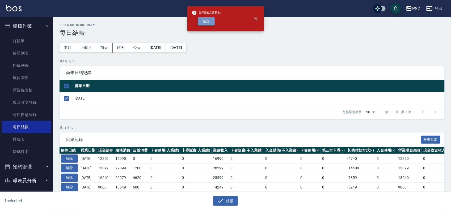
click at [202, 21] on button "確定" at bounding box center [206, 21] width 17 height 8
checkbox input "false"
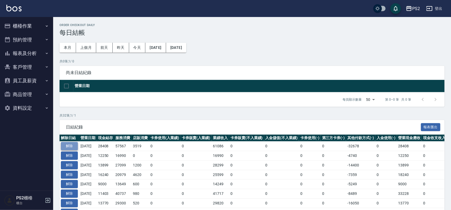
click at [72, 144] on button "解除" at bounding box center [69, 146] width 17 height 8
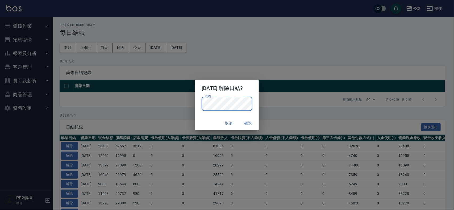
click at [211, 123] on div "取消 確認" at bounding box center [226, 123] width 63 height 14
click at [256, 121] on button "確認" at bounding box center [248, 124] width 17 height 10
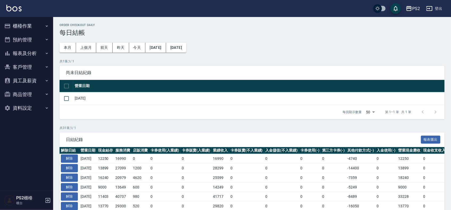
click at [52, 28] on div "櫃檯作業 打帳單 帳單列表 掛單列表 座位開單 營業儀表板 現金收支登錄 材料自購登錄 每日結帳 排班表 掃碼打卡 預約管理 預約管理 單日預約紀錄 單週預約…" at bounding box center [26, 113] width 53 height 193
click at [36, 28] on button "櫃檯作業" at bounding box center [26, 26] width 49 height 14
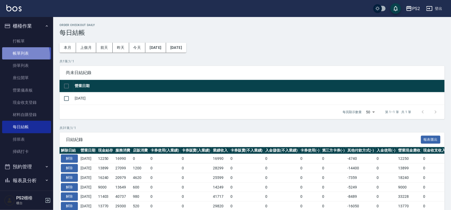
click at [18, 56] on link "帳單列表" at bounding box center [26, 53] width 49 height 12
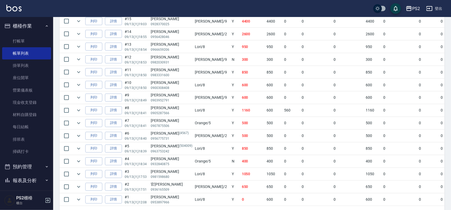
scroll to position [388, 0]
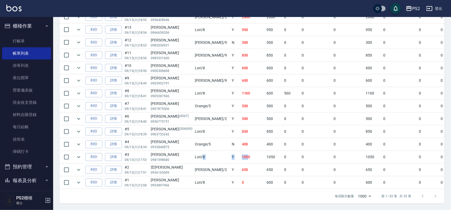
drag, startPoint x: 211, startPoint y: 151, endPoint x: 175, endPoint y: 151, distance: 36.4
click at [177, 151] on tr "列印 詳情 #3 09/13 (六) 17:53 洪近菡 0981598680 Lori /8 Y 1050 1050 0 0 0 1050 0 0 0 0 0" at bounding box center [302, 157] width 484 height 13
click at [170, 152] on div "洪近菡" at bounding box center [171, 155] width 41 height 6
drag, startPoint x: 174, startPoint y: 137, endPoint x: 209, endPoint y: 140, distance: 34.7
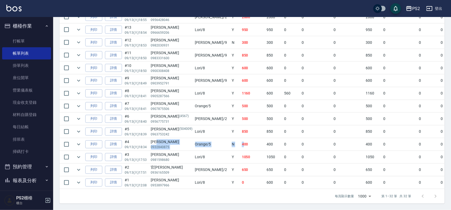
click at [209, 140] on tr "列印 詳情 #4 09/13 (六) 18:34 余佳鈞 0932840875 Orange /5 N 400 400 0 0 0 400 0 0 0 0 0" at bounding box center [302, 145] width 484 height 13
click at [241, 140] on td "400" at bounding box center [253, 145] width 25 height 13
drag, startPoint x: 195, startPoint y: 126, endPoint x: 220, endPoint y: 124, distance: 24.8
click at [220, 126] on tr "列印 詳情 #5 09/13 (六) 18:39 周鈺瑋 (504009) 0963753242 Lori /8 Y 850 850 0 0 0 850 0 …" at bounding box center [302, 132] width 484 height 13
drag, startPoint x: 223, startPoint y: 110, endPoint x: 186, endPoint y: 109, distance: 37.8
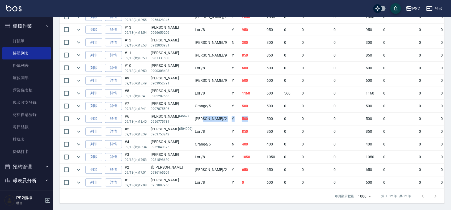
click at [186, 113] on tr "列印 詳情 #6 09/13 (六) 18:40 劉晏綾 (4567) 0956775731 Jason /2 Y 500 500 0 0 0 500 0 0…" at bounding box center [302, 119] width 484 height 13
drag, startPoint x: 195, startPoint y: 97, endPoint x: 154, endPoint y: 97, distance: 41.0
click at [154, 100] on tr "列印 詳情 #7 09/13 (六) 18:41 吳欣樺 0907875506 Orange /5 Y 500 500 0 0 0 500 0 0 0 0 0" at bounding box center [302, 106] width 484 height 13
click at [154, 101] on div "吳欣樺" at bounding box center [171, 104] width 41 height 6
drag, startPoint x: 161, startPoint y: 102, endPoint x: 181, endPoint y: 104, distance: 19.8
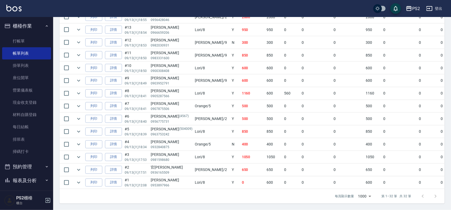
click at [170, 107] on p "0907875506" at bounding box center [171, 109] width 41 height 5
click at [241, 104] on td "500" at bounding box center [253, 106] width 25 height 13
drag, startPoint x: 222, startPoint y: 85, endPoint x: 167, endPoint y: 85, distance: 55.6
click at [167, 88] on tr "列印 詳情 #8 09/13 (六) 18:41 余龍謙 0905287566 Lori /8 Y 1160 600 560 0 0 1160 0 0 0 0…" at bounding box center [302, 94] width 484 height 13
drag, startPoint x: 228, startPoint y: 72, endPoint x: 186, endPoint y: 75, distance: 41.3
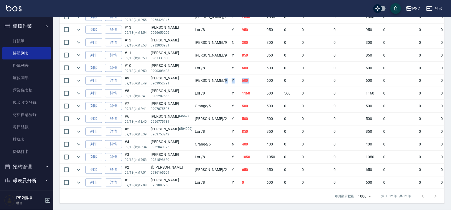
click at [186, 75] on tr "列印 詳情 #9 09/13 (六) 18:49 徐志鴻 0903952791 Nina /9 Y 600 600 0 0 0 600 0 0 0 0 0" at bounding box center [302, 81] width 484 height 13
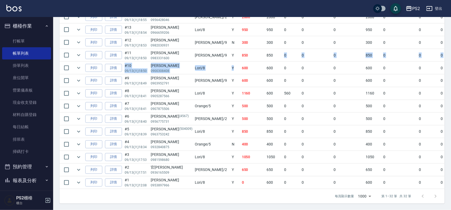
drag, startPoint x: 237, startPoint y: 54, endPoint x: 200, endPoint y: 60, distance: 37.8
click at [241, 49] on td "850" at bounding box center [253, 55] width 25 height 13
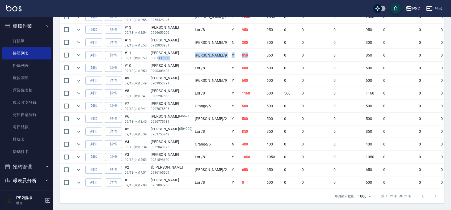
drag, startPoint x: 229, startPoint y: 49, endPoint x: 159, endPoint y: 54, distance: 70.4
click at [159, 54] on tr "列印 詳情 #11 09/13 (六) 18:50 戴廷芳 0983331600 Nina /9 Y 850 850 0 0 0 850 0 0 0 0 0" at bounding box center [302, 55] width 484 height 13
click at [159, 56] on p "0983331600" at bounding box center [171, 58] width 41 height 5
drag, startPoint x: 167, startPoint y: 39, endPoint x: 233, endPoint y: 33, distance: 66.8
click at [233, 36] on tr "列印 詳情 #12 09/13 (六) 18:53 蘇菊芬 0982030931 Nina /9 N 300 300 0 0 0 300 0 0 0 0 0" at bounding box center [302, 42] width 484 height 13
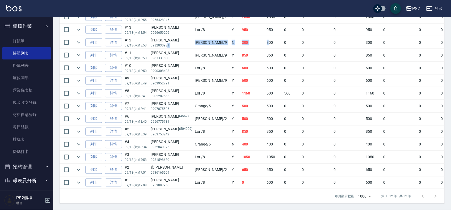
click at [266, 36] on td "300" at bounding box center [275, 42] width 18 height 13
drag, startPoint x: 235, startPoint y: 17, endPoint x: 209, endPoint y: 22, distance: 26.5
click at [209, 24] on tr "列印 詳情 #13 09/13 (六) 18:54 蔡宇倫 0966659206 Lori /8 Y 950 950 0 0 0 950 0 0 0 0 0" at bounding box center [302, 30] width 484 height 13
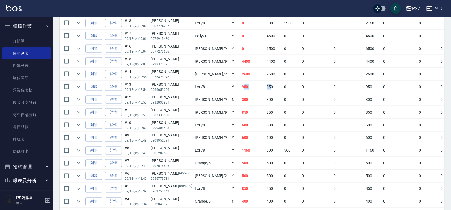
scroll to position [321, 0]
drag, startPoint x: 224, startPoint y: 75, endPoint x: 178, endPoint y: 74, distance: 45.2
click at [178, 74] on tr "列印 詳情 #14 09/13 (六) 18:55 李嘉琪 0956428046 Jason /2 Y 2600 2600 0 0 0 2600 0 0 0 …" at bounding box center [302, 75] width 484 height 13
drag, startPoint x: 235, startPoint y: 65, endPoint x: 181, endPoint y: 66, distance: 53.7
click at [181, 66] on tr "列印 詳情 #15 09/13 (六) 19:03 李佩君 0928370025 Nina /9 Y 4400 4400 0 0 0 4400 0 0 0 0…" at bounding box center [302, 62] width 484 height 13
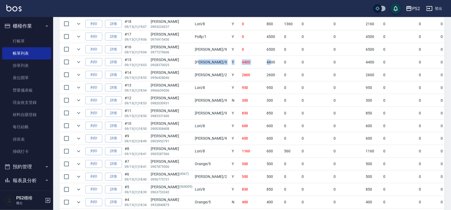
click at [194, 66] on td "Nina /9" at bounding box center [212, 62] width 37 height 13
drag, startPoint x: 241, startPoint y: 66, endPoint x: 142, endPoint y: 66, distance: 98.7
click at [142, 66] on tr "列印 詳情 #15 09/13 (六) 19:03 李佩君 0928370025 Nina /9 Y 4400 4400 0 0 0 4400 0 0 0 0…" at bounding box center [302, 62] width 484 height 13
click at [142, 66] on p "09/13 (六) 19:03" at bounding box center [137, 65] width 24 height 5
click at [116, 65] on link "詳情" at bounding box center [113, 62] width 17 height 8
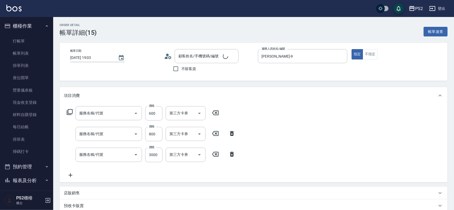
type input "2025/09/13 19:03"
type input "Nina-9"
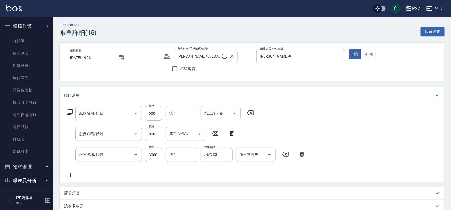
type input "李佩君/0928370025/"
type input "A級洗剪600(105)"
type input "溫碩髮長(313)"
type input "SH熱朔單燙2000(807)"
click at [220, 57] on input "李佩君/0928370025/" at bounding box center [201, 56] width 51 height 9
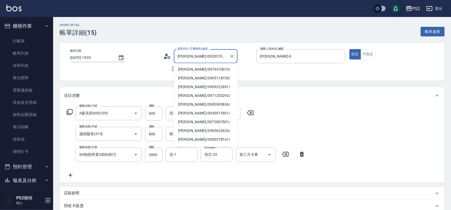
click at [220, 57] on input "李佩君/0928370025/" at bounding box center [201, 56] width 51 height 9
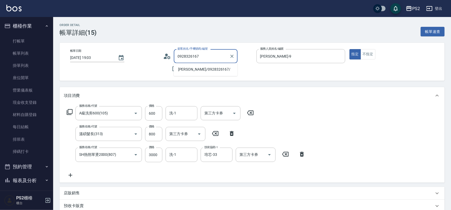
type input "0928326167"
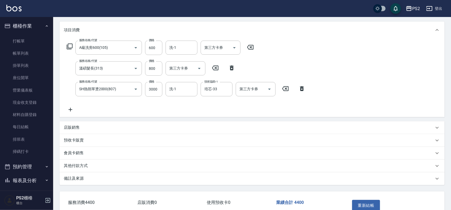
scroll to position [66, 0]
click at [374, 204] on button "重新結帳" at bounding box center [366, 204] width 28 height 11
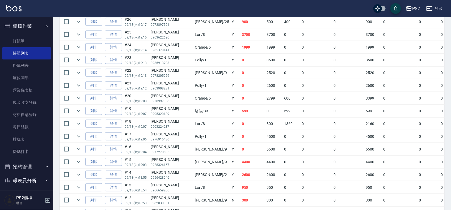
scroll to position [233, 0]
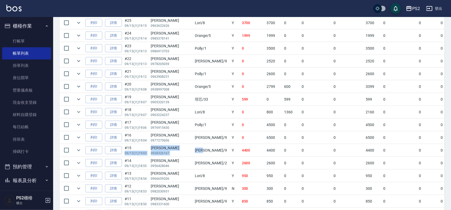
drag, startPoint x: 165, startPoint y: 151, endPoint x: 185, endPoint y: 151, distance: 19.9
click at [185, 151] on tr "列印 詳情 #15 09/13 (六) 19:03 王念婷 0928326167 Nina /9 Y 4400 4400 0 0 0 4400 0 0 0 0…" at bounding box center [302, 150] width 484 height 13
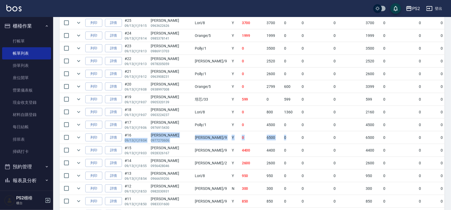
drag, startPoint x: 141, startPoint y: 139, endPoint x: 261, endPoint y: 138, distance: 119.4
click at [261, 138] on tr "列印 詳情 #16 09/13 (六) 19:04 李欣 0977270606 Nina /9 Y 0 6500 0 0 0 6500 0 0 0 -6500…" at bounding box center [302, 138] width 484 height 13
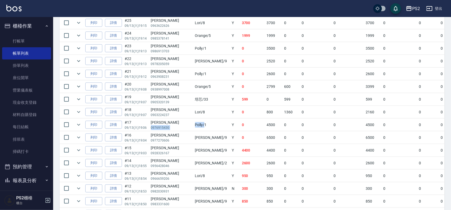
drag, startPoint x: 150, startPoint y: 129, endPoint x: 188, endPoint y: 129, distance: 38.3
click at [188, 129] on tr "列印 詳情 #17 09/13 (六) 19:06 莊雅琳 0976915430 Polly /1 Y 0 4500 0 0 0 4500 0 0 0 -45…" at bounding box center [302, 125] width 484 height 13
click at [194, 126] on td "Polly /1" at bounding box center [212, 125] width 37 height 13
drag, startPoint x: 158, startPoint y: 126, endPoint x: 293, endPoint y: 126, distance: 135.6
click at [293, 126] on tr "列印 詳情 #17 09/13 (六) 19:06 莊雅琳 0976915430 Polly /1 Y 0 4500 0 0 0 4500 0 0 0 -45…" at bounding box center [302, 125] width 484 height 13
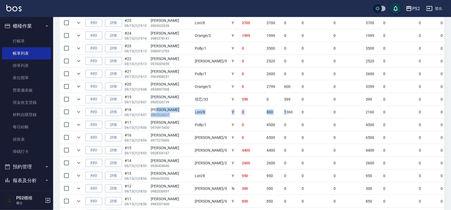
drag, startPoint x: 175, startPoint y: 114, endPoint x: 250, endPoint y: 112, distance: 75.0
click at [250, 112] on tr "列印 詳情 #18 09/13 (六) 19:07 蔡子秀 0903224237 Lori /8 Y 0 800 1360 0 0 2160 0 0 0 -2…" at bounding box center [302, 112] width 484 height 13
drag, startPoint x: 243, startPoint y: 105, endPoint x: 160, endPoint y: 103, distance: 82.5
click at [160, 103] on tr "列印 詳情 #19 09/13 (六) 19:07 邱文信 0905320139 培芯 /33 Y 599 0 599 0 0 599 0 0 0 0 0" at bounding box center [302, 99] width 484 height 13
click at [160, 103] on p "0905320139" at bounding box center [171, 102] width 41 height 5
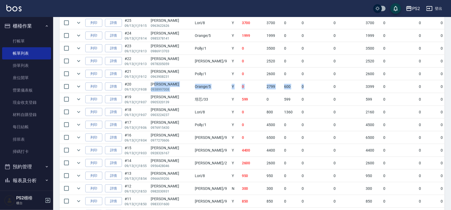
drag, startPoint x: 160, startPoint y: 88, endPoint x: 268, endPoint y: 85, distance: 108.6
click at [268, 84] on tr "列印 詳情 #20 09/13 (六) 19:08 鄭閔文 0938997008 Orange /5 Y 0 2799 600 0 0 3399 0 0 0 …" at bounding box center [302, 87] width 484 height 13
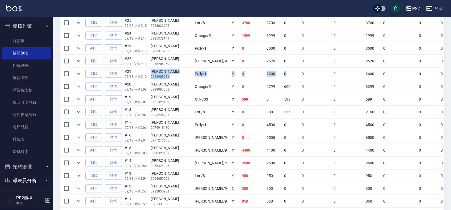
drag, startPoint x: 251, startPoint y: 75, endPoint x: 147, endPoint y: 75, distance: 104.0
click at [147, 75] on tr "列印 詳情 #21 09/13 (六) 19:12 陳葳琦 0963908231 Polly /1 Y 0 2600 0 0 0 2600 0 0 0 -26…" at bounding box center [302, 74] width 484 height 13
drag, startPoint x: 255, startPoint y: 59, endPoint x: 158, endPoint y: 63, distance: 96.4
click at [158, 63] on tr "列印 詳情 #22 09/13 (六) 19:13 張馥燕 0978205059 Nina /9 Y 0 2520 0 0 0 2520 0 0 0 -252…" at bounding box center [302, 61] width 484 height 13
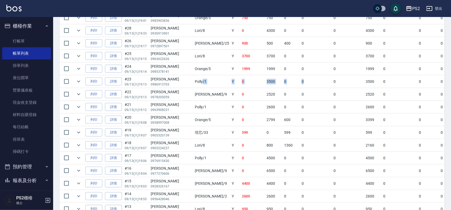
drag, startPoint x: 185, startPoint y: 83, endPoint x: 267, endPoint y: 86, distance: 81.7
click at [267, 86] on tr "列印 詳情 #23 09/13 (六) 19:13 莊憶雯 0986913703 Polly /1 Y 0 3500 0 0 0 3500 0 0 0 -35…" at bounding box center [302, 82] width 484 height 13
click at [113, 71] on link "詳情" at bounding box center [113, 69] width 17 height 8
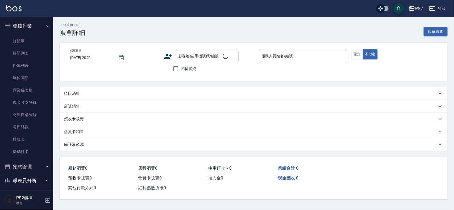
type input "2025/09/13 19:14"
type input "Orange-5"
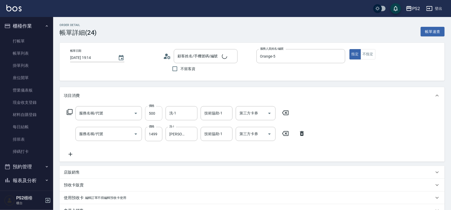
type input "郭靜宜/0985378141/"
type input "洗+水解護髮600(512)"
type input "廣告染髮(503)"
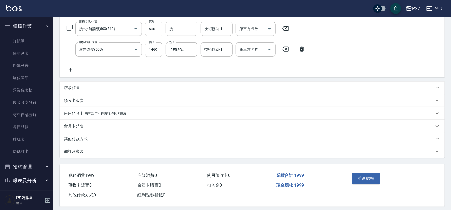
scroll to position [89, 0]
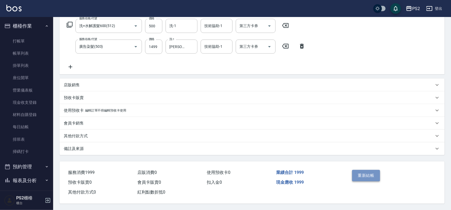
click at [370, 172] on button "重新結帳" at bounding box center [366, 175] width 28 height 11
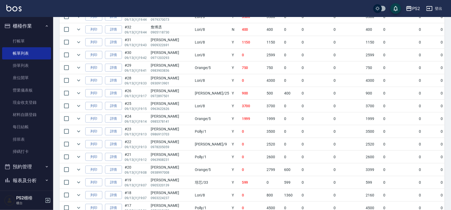
scroll to position [166, 0]
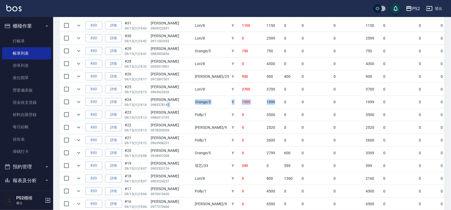
drag, startPoint x: 195, startPoint y: 104, endPoint x: 246, endPoint y: 104, distance: 51.6
click at [246, 104] on tr "列印 詳情 #24 09/13 (六) 19:14 郭靜宜 0985378141 Orange /5 Y 1999 1999 0 0 0 1999 0 0 0…" at bounding box center [302, 102] width 484 height 13
drag, startPoint x: 193, startPoint y: 76, endPoint x: 250, endPoint y: 75, distance: 56.7
click at [250, 75] on tr "列印 詳情 #26 09/13 (六) 19:17 張菀婷 0972897501 Allan /25 Y 900 500 400 0 0 900 0 0 0 …" at bounding box center [302, 76] width 484 height 13
drag, startPoint x: 212, startPoint y: 61, endPoint x: 236, endPoint y: 61, distance: 23.9
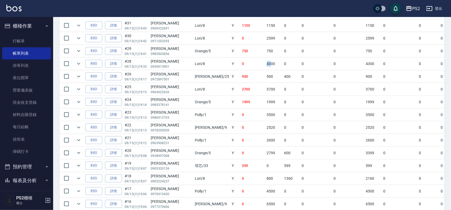
click at [236, 61] on tr "列印 詳情 #28 09/13 (六) 19:33 陳怡妏 0930913901 Lori /8 Y 0 4300 0 0 0 4300 0 0 0 -430…" at bounding box center [302, 64] width 484 height 13
drag, startPoint x: 181, startPoint y: 50, endPoint x: 257, endPoint y: 51, distance: 76.3
click at [257, 51] on tr "列印 詳情 #29 09/13 (六) 19:41 王郁棋 0983903836 Orange /5 Y 750 750 0 0 0 750 0 0 0 0 0" at bounding box center [302, 51] width 484 height 13
drag, startPoint x: 252, startPoint y: 35, endPoint x: 163, endPoint y: 32, distance: 89.1
click at [163, 32] on tr "列印 詳情 #30 09/13 (六) 19:42 張清如 0971203293 Lori /8 Y 0 2599 0 0 0 2599 0 0 0 -259…" at bounding box center [302, 38] width 484 height 13
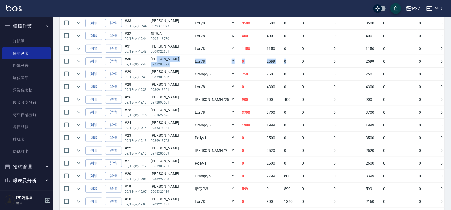
scroll to position [133, 0]
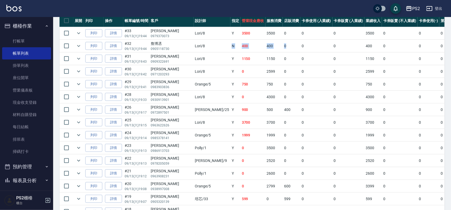
drag, startPoint x: 247, startPoint y: 48, endPoint x: 192, endPoint y: 47, distance: 55.3
click at [192, 47] on tr "列印 詳情 #32 09/13 (六) 19:44 詹博丞 0905118730 Lori /8 N 400 400 0 0 0 400 0 0 0 0 0" at bounding box center [302, 46] width 484 height 13
click at [33, 128] on link "每日結帳" at bounding box center [26, 127] width 49 height 12
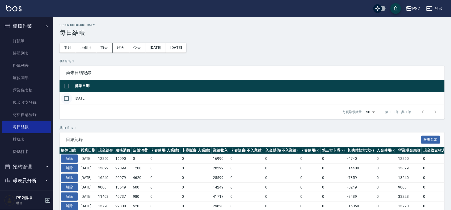
click at [67, 97] on input "checkbox" at bounding box center [66, 98] width 11 height 11
checkbox input "true"
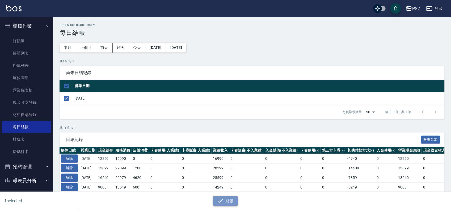
click at [236, 200] on button "結帳" at bounding box center [225, 202] width 25 height 10
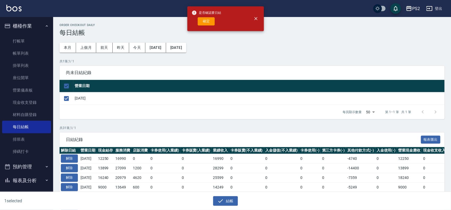
click at [212, 16] on div "是否確認要日結 確定" at bounding box center [207, 19] width 30 height 22
click at [208, 19] on button "確定" at bounding box center [206, 21] width 17 height 8
checkbox input "false"
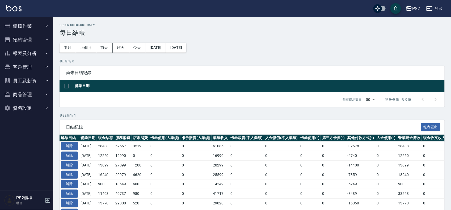
click at [33, 27] on button "櫃檯作業" at bounding box center [26, 26] width 49 height 14
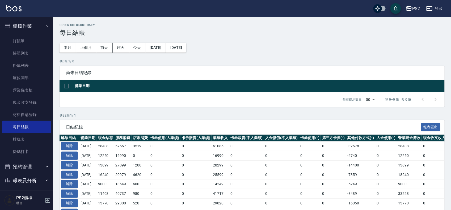
click at [28, 183] on button "報表及分析" at bounding box center [26, 181] width 49 height 14
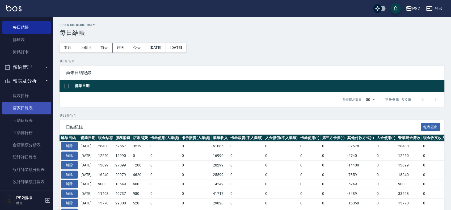
click at [28, 110] on link "店家日報表" at bounding box center [26, 108] width 49 height 12
